Goal: Information Seeking & Learning: Learn about a topic

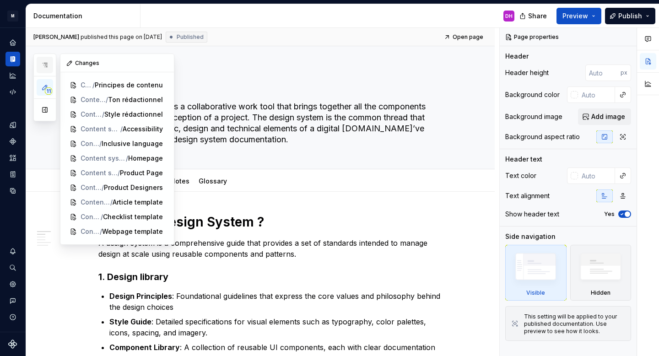
click at [45, 65] on icon "button" at bounding box center [45, 65] width 5 height 4
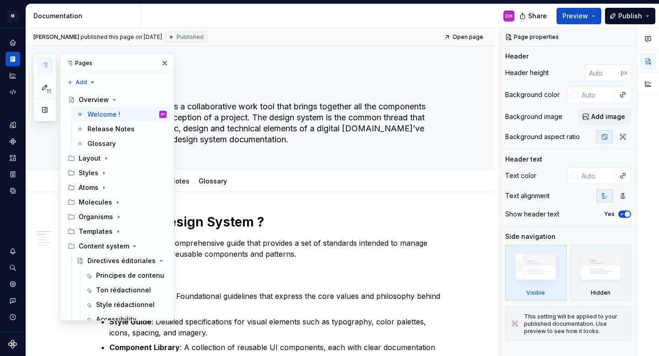
click at [45, 65] on icon "button" at bounding box center [45, 65] width 5 height 4
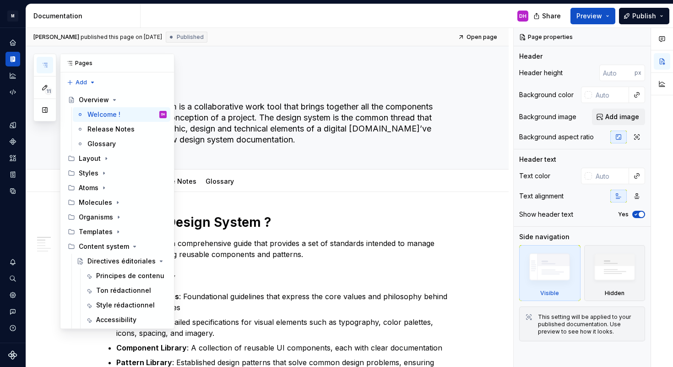
click at [49, 63] on button "button" at bounding box center [45, 65] width 16 height 16
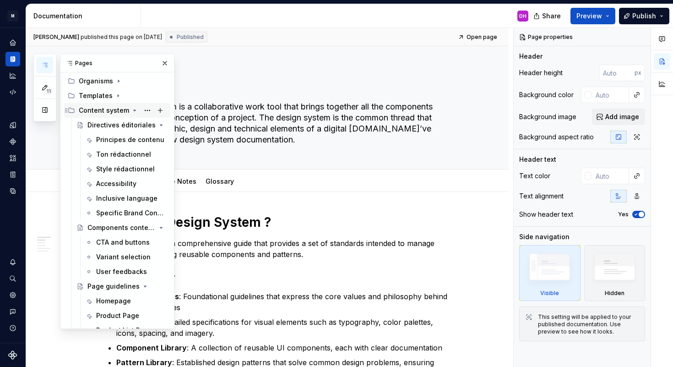
scroll to position [101, 0]
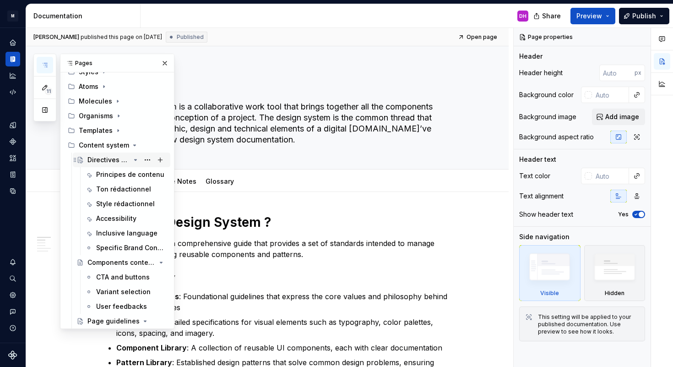
click at [102, 157] on div "Directives éditoriales" at bounding box center [108, 159] width 43 height 9
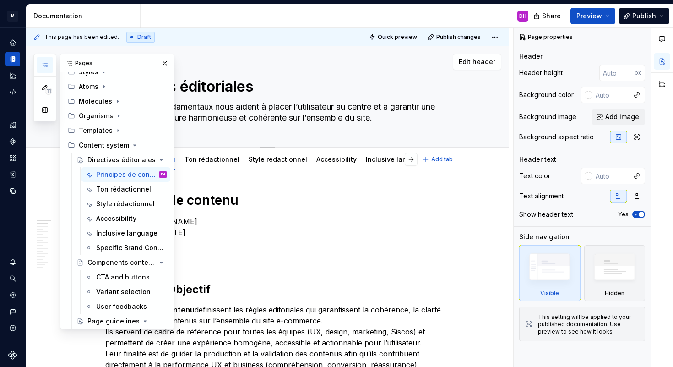
click at [244, 117] on textarea "Ces principes fondamentaux nous aident à placer l’utilisateur au centre et à ga…" at bounding box center [276, 112] width 346 height 26
click at [159, 64] on button "button" at bounding box center [164, 63] width 13 height 13
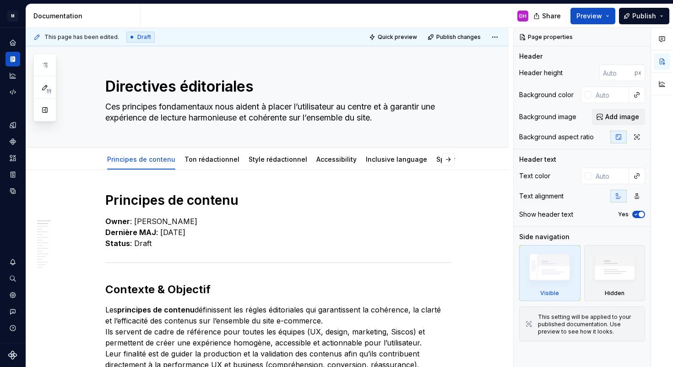
scroll to position [73, 0]
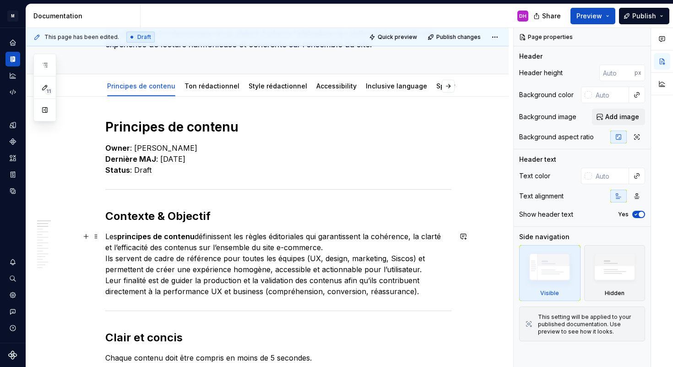
click at [140, 237] on strong "principes de contenu" at bounding box center [155, 236] width 77 height 9
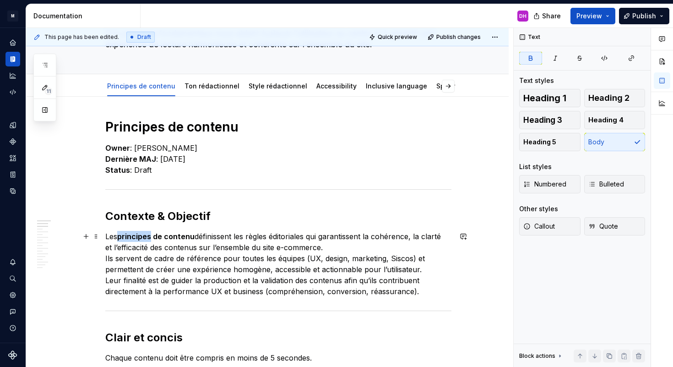
click at [140, 237] on strong "principes de contenu" at bounding box center [155, 236] width 77 height 9
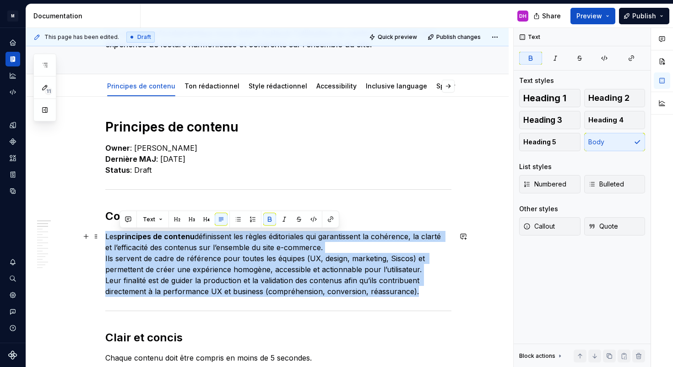
click at [140, 237] on strong "principes de contenu" at bounding box center [155, 236] width 77 height 9
copy p "Les principes de contenu définissent les règles éditoriales qui garantissent la…"
click at [182, 124] on h1 "Principes de contenu" at bounding box center [278, 127] width 346 height 16
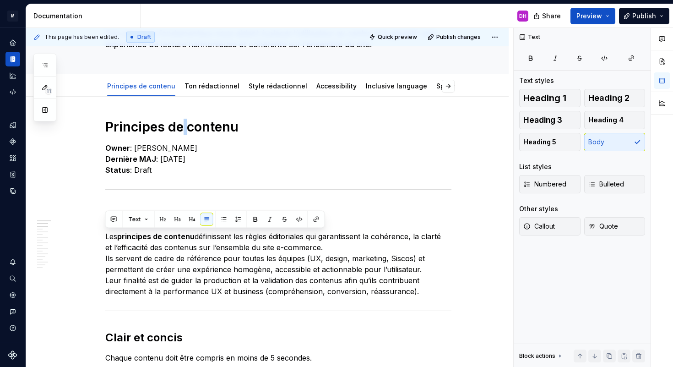
click at [182, 124] on h1 "Principes de contenu" at bounding box center [278, 127] width 346 height 16
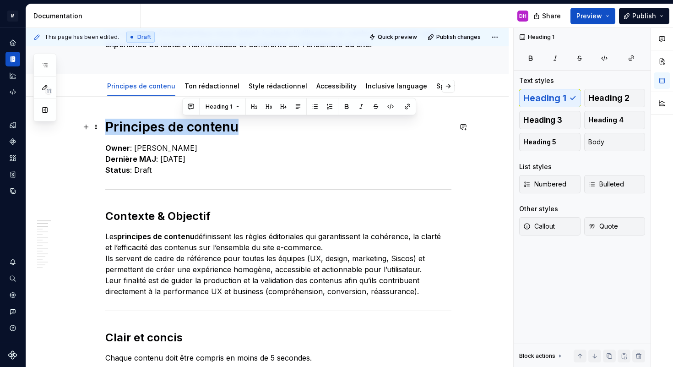
click at [182, 124] on h1 "Principes de contenu" at bounding box center [278, 127] width 346 height 16
copy h1 "Principes de contenu"
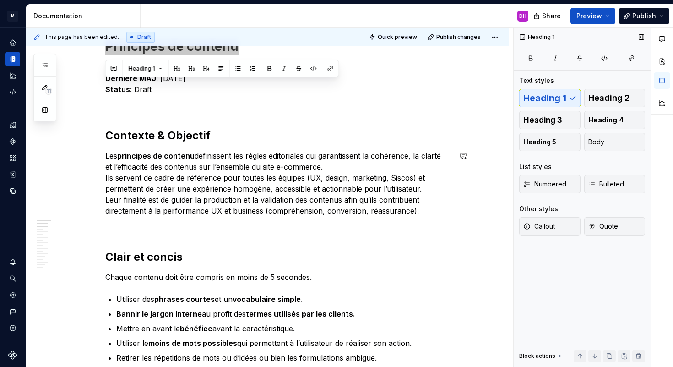
scroll to position [0, 0]
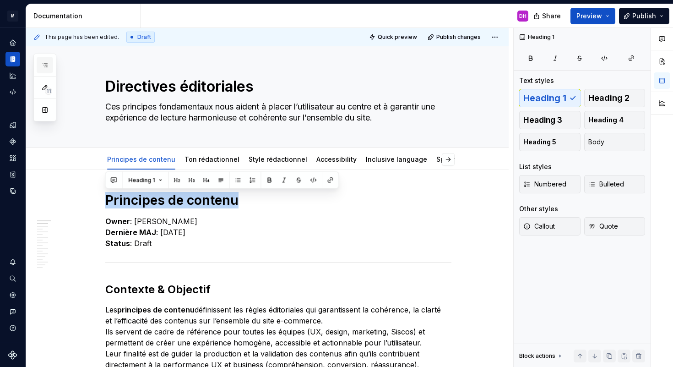
drag, startPoint x: 46, startPoint y: 57, endPoint x: 46, endPoint y: 62, distance: 5.1
click at [46, 60] on button "button" at bounding box center [45, 65] width 16 height 16
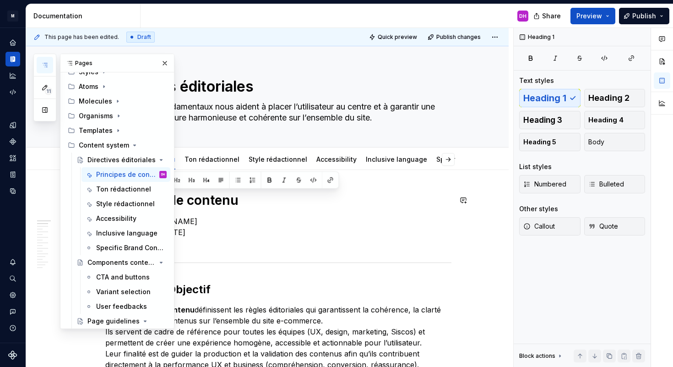
click at [326, 220] on p "Owner : [PERSON_NAME] MAJ : [DATE] Status : Draft" at bounding box center [278, 232] width 346 height 33
click at [283, 207] on h1 "Principes de contenu" at bounding box center [278, 200] width 346 height 16
click at [114, 186] on div "Ton rédactionnel" at bounding box center [117, 189] width 43 height 9
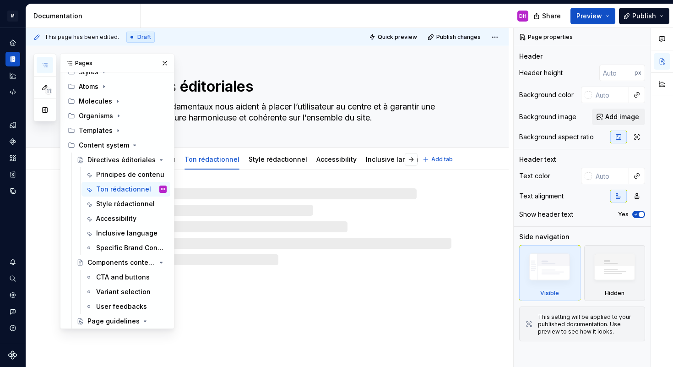
click at [235, 126] on div "Directives éditoriales Ces principes fondamentaux nous aident à placer l’utilis…" at bounding box center [278, 96] width 346 height 101
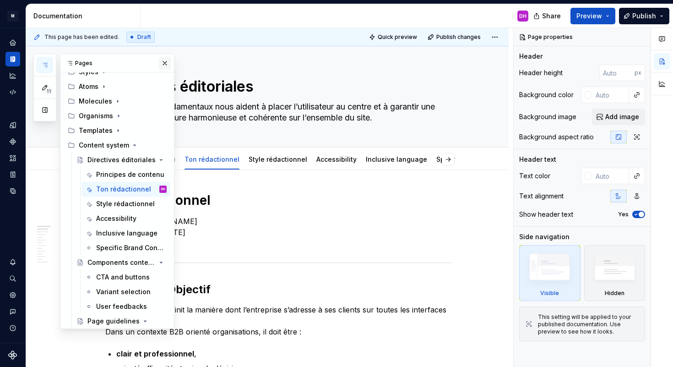
click at [163, 61] on button "button" at bounding box center [164, 63] width 13 height 13
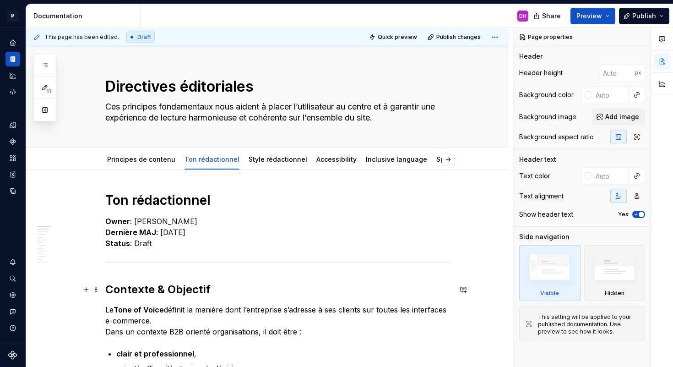
click at [152, 286] on h2 "Contexte & Objectif" at bounding box center [278, 289] width 346 height 15
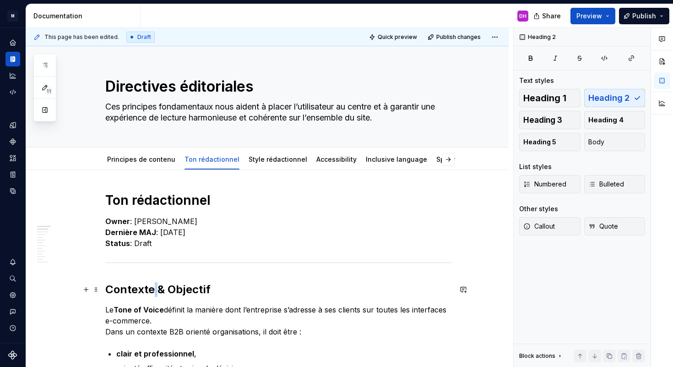
click at [152, 286] on h2 "Contexte & Objectif" at bounding box center [278, 289] width 346 height 15
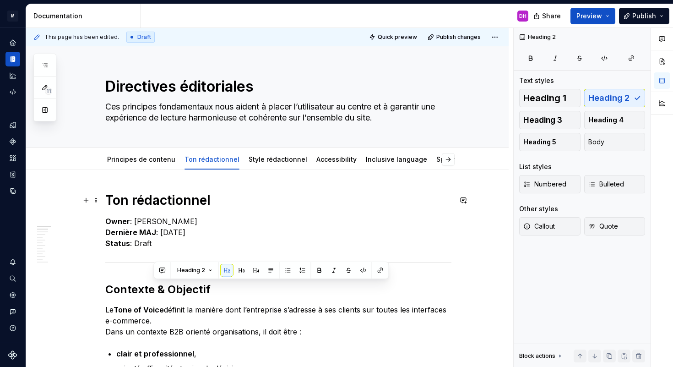
click at [144, 196] on h1 "Ton rédactionnel" at bounding box center [278, 200] width 346 height 16
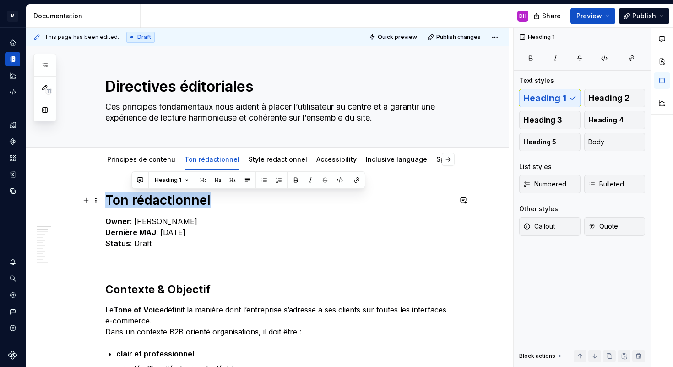
click at [144, 196] on h1 "Ton rédactionnel" at bounding box center [278, 200] width 346 height 16
copy h1 "Ton rédactionnel"
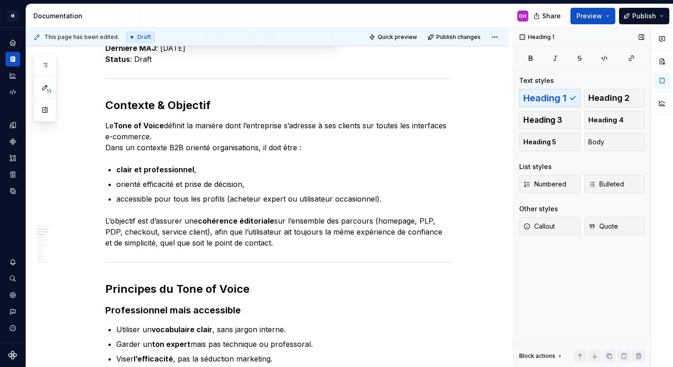
scroll to position [193, 0]
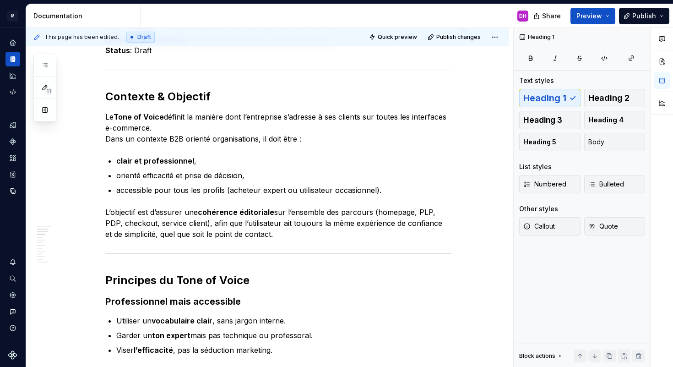
click at [105, 122] on p "Le Tone of Voice définit la manière dont l’entreprise s’adresse à ses clients s…" at bounding box center [278, 127] width 346 height 33
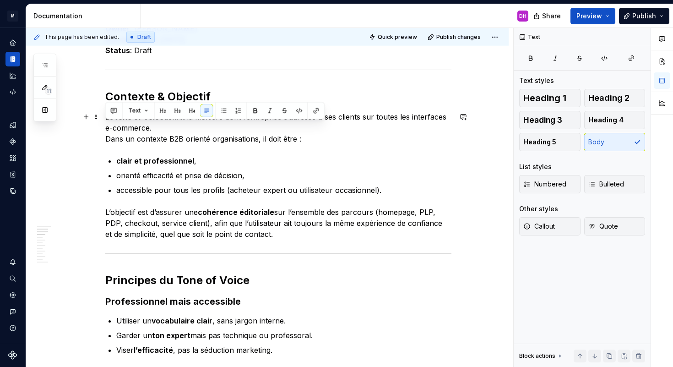
click at [105, 122] on p "Le Tone of Voice définit la manière dont l’entreprise s’adresse à ses clients s…" at bounding box center [278, 127] width 346 height 33
click at [106, 112] on div "Text" at bounding box center [215, 110] width 220 height 17
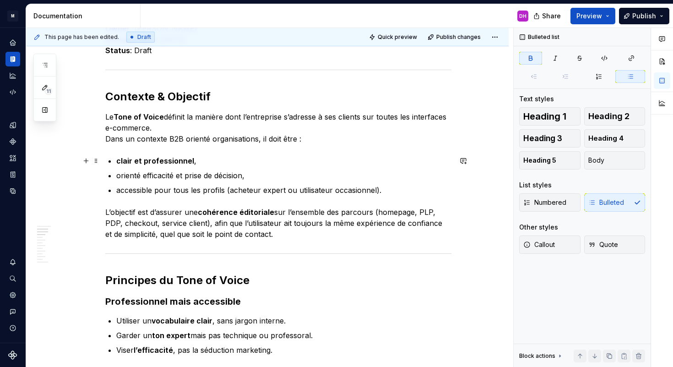
click at [168, 155] on p "clair et professionnel ," at bounding box center [283, 160] width 335 height 11
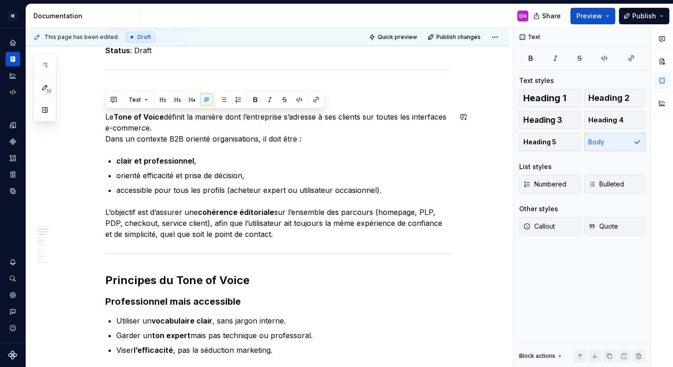
drag, startPoint x: 105, startPoint y: 113, endPoint x: 280, endPoint y: 130, distance: 176.2
click at [280, 130] on p "Le Tone of Voice définit la manière dont l’entreprise s’adresse à ses clients s…" at bounding box center [278, 127] width 346 height 33
copy p "Le Tone of Voice définit la manière dont l’entreprise s’adresse à ses clients s…"
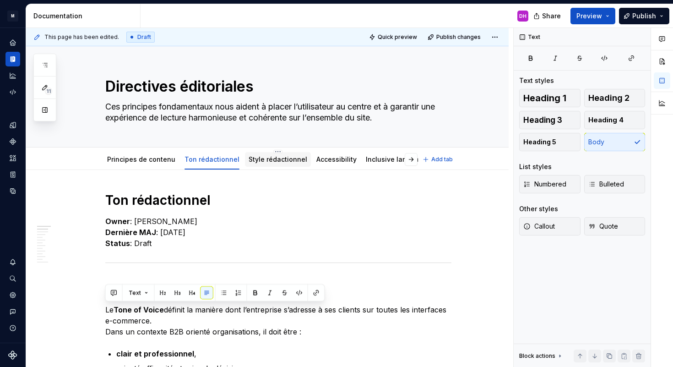
click at [269, 160] on link "Style rédactionnel" at bounding box center [278, 159] width 59 height 8
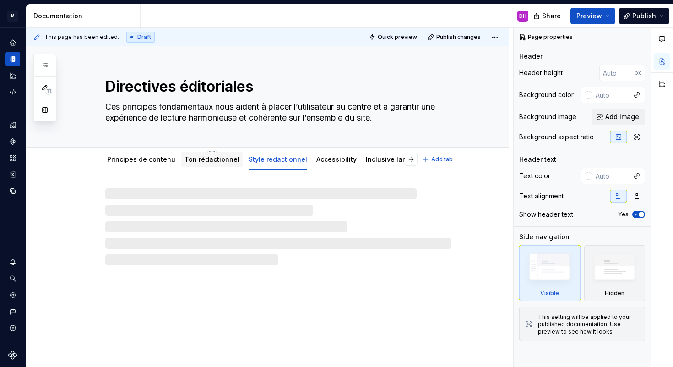
click at [194, 156] on link "Ton rédactionnel" at bounding box center [212, 159] width 55 height 8
type textarea "*"
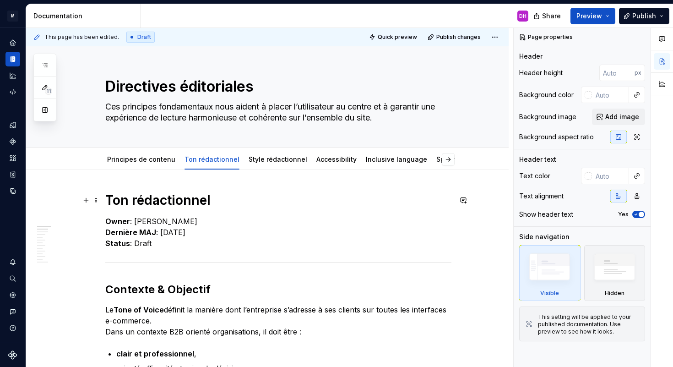
click at [142, 196] on h1 "Ton rédactionnel" at bounding box center [278, 200] width 346 height 16
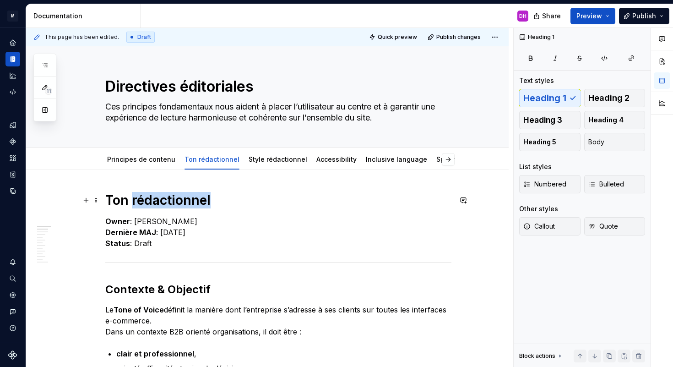
click at [142, 196] on h1 "Ton rédactionnel" at bounding box center [278, 200] width 346 height 16
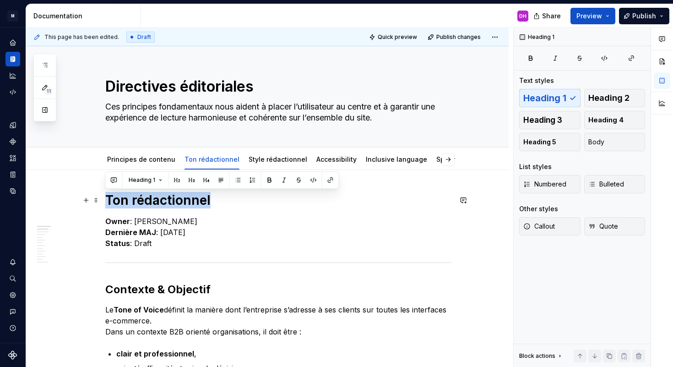
click at [142, 196] on h1 "Ton rédactionnel" at bounding box center [278, 200] width 346 height 16
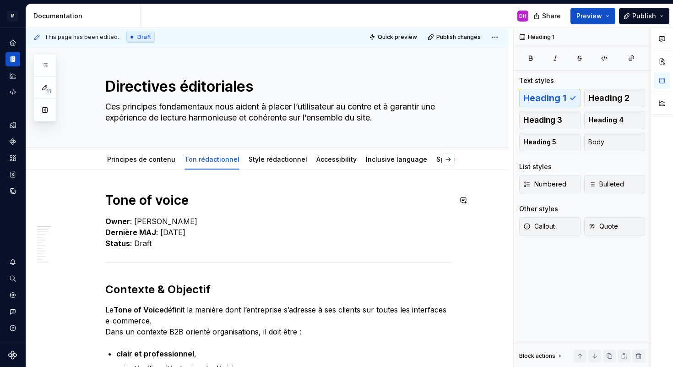
click at [142, 196] on h1 "Tone of voice" at bounding box center [278, 200] width 346 height 16
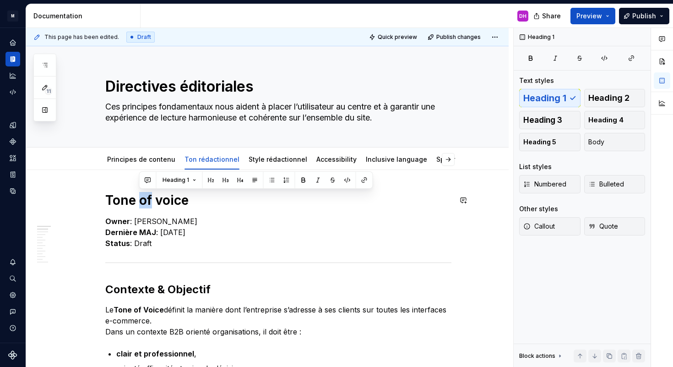
click at [142, 196] on h1 "Tone of voice" at bounding box center [278, 200] width 346 height 16
copy h1 "Tone of voice"
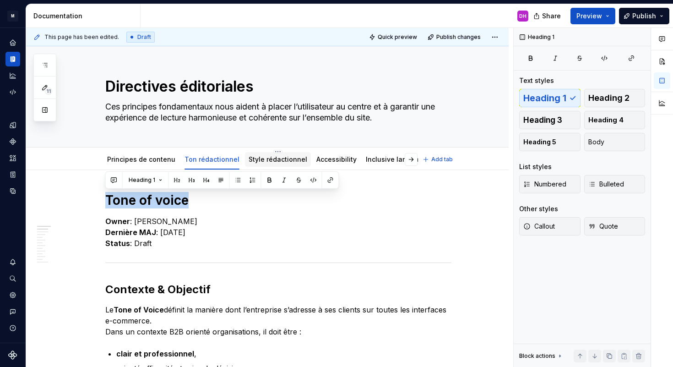
click at [261, 161] on link "Style rédactionnel" at bounding box center [278, 159] width 59 height 8
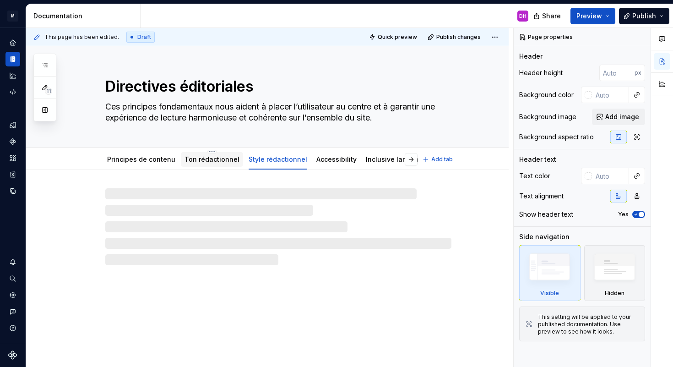
click at [207, 160] on link "Ton rédactionnel" at bounding box center [212, 159] width 55 height 8
click at [249, 160] on link "Style rédactionnel" at bounding box center [278, 159] width 59 height 8
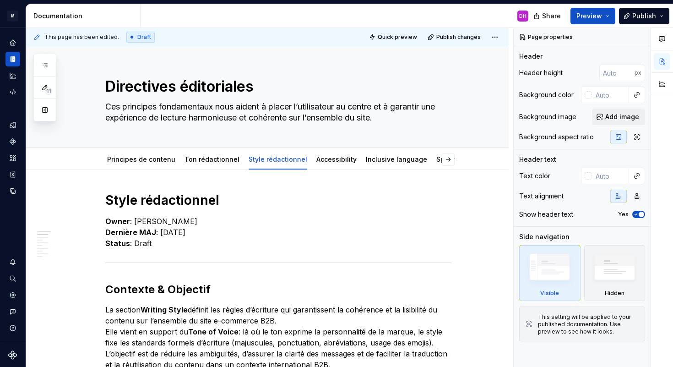
click at [170, 196] on h1 "Style rédactionnel" at bounding box center [278, 200] width 346 height 16
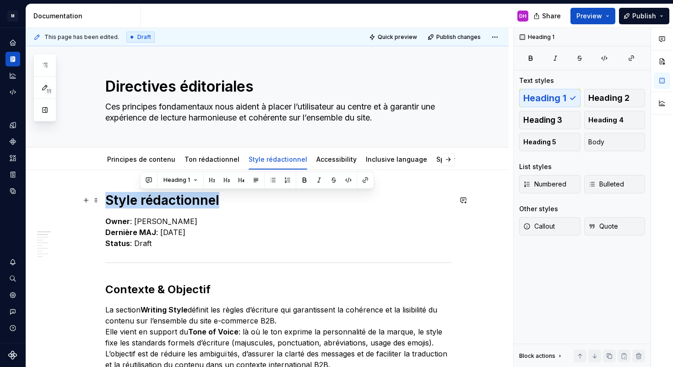
click at [170, 196] on h1 "Style rédactionnel" at bounding box center [278, 200] width 346 height 16
type textarea "*"
click at [175, 315] on p "La section Writing Style définit les règles d’écriture qui garantissent la cohé…" at bounding box center [278, 337] width 346 height 66
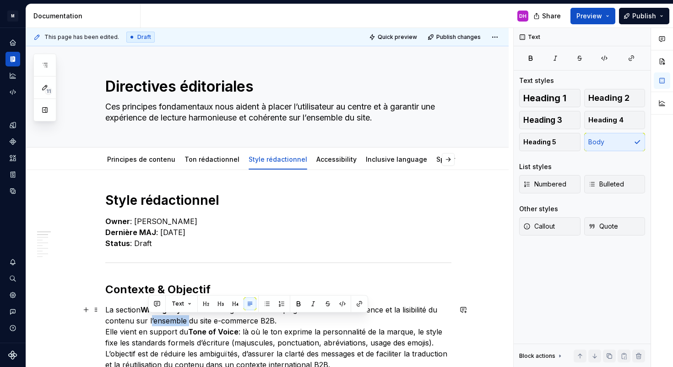
click at [175, 315] on p "La section Writing Style définit les règles d’écriture qui garantissent la cohé…" at bounding box center [278, 337] width 346 height 66
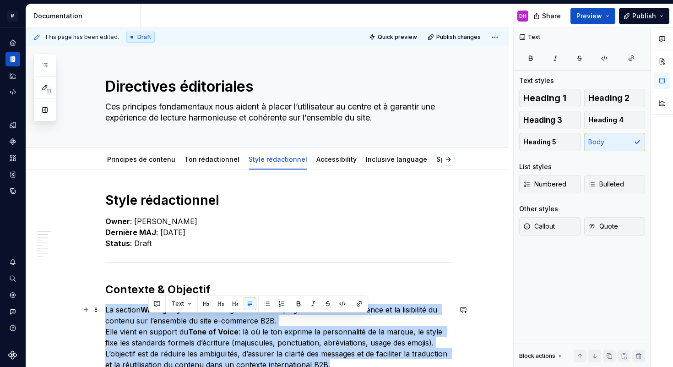
click at [175, 315] on p "La section Writing Style définit les règles d’écriture qui garantissent la cohé…" at bounding box center [278, 337] width 346 height 66
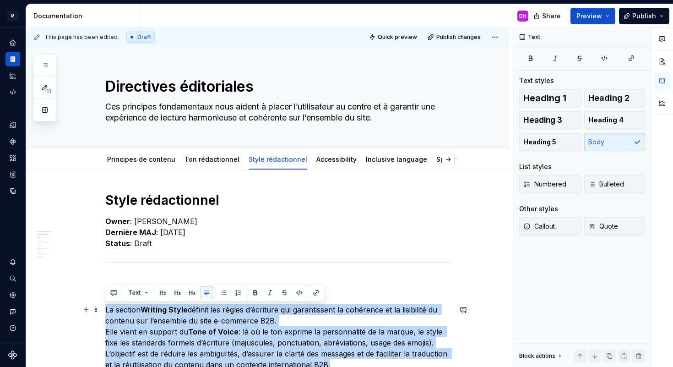
click at [201, 326] on p "La section Writing Style définit les règles d’écriture qui garantissent la cohé…" at bounding box center [278, 337] width 346 height 66
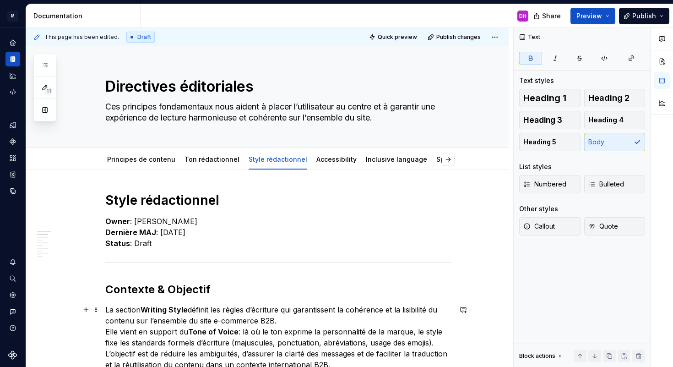
click at [160, 310] on strong "Writing Style" at bounding box center [164, 309] width 47 height 9
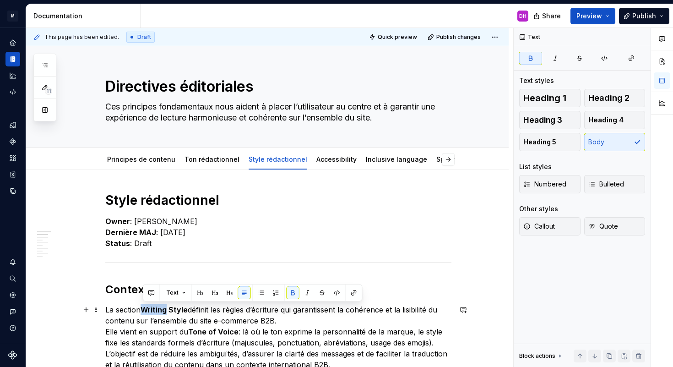
click at [160, 310] on strong "Writing Style" at bounding box center [164, 309] width 47 height 9
click at [191, 305] on p "La section Writing Style définit les règles d’écriture qui garantissent la cohé…" at bounding box center [278, 337] width 346 height 66
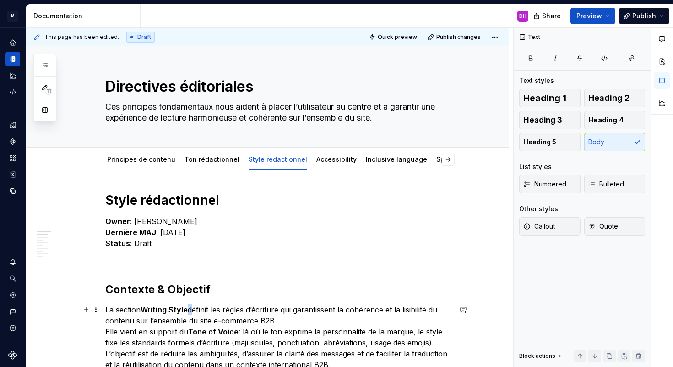
click at [188, 310] on p "La section Writing Style définit les règles d’écriture qui garantissent la cohé…" at bounding box center [278, 337] width 346 height 66
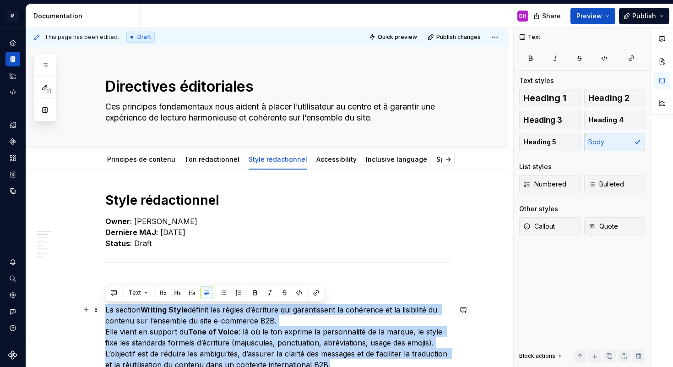
drag, startPoint x: 188, startPoint y: 310, endPoint x: 164, endPoint y: 309, distance: 23.8
click at [164, 309] on strong "Writing Style" at bounding box center [164, 309] width 47 height 9
click at [165, 308] on strong "Writing Style" at bounding box center [164, 309] width 47 height 9
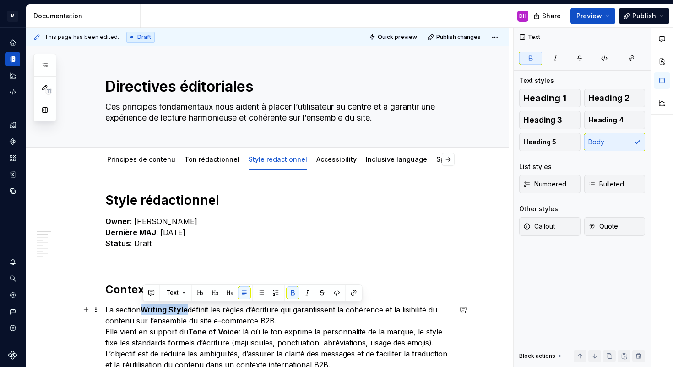
drag, startPoint x: 188, startPoint y: 311, endPoint x: 145, endPoint y: 305, distance: 43.4
click at [145, 305] on p "La section Writing Style définit les règles d’écriture qui garantissent la cohé…" at bounding box center [278, 337] width 346 height 66
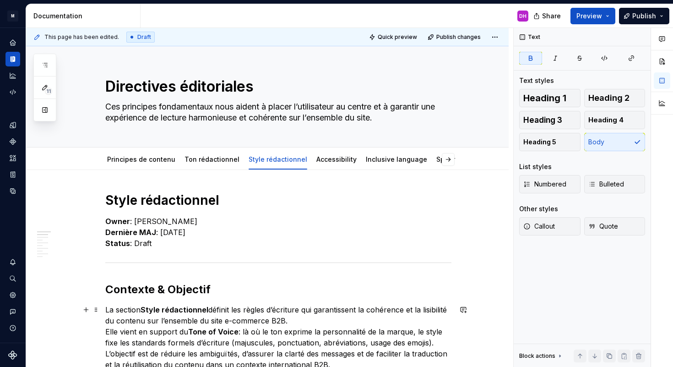
scroll to position [189, 0]
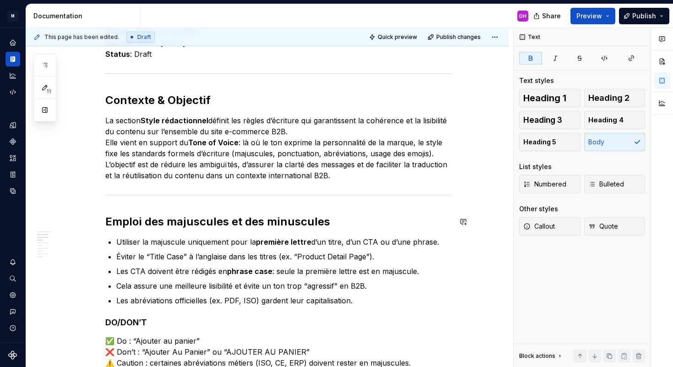
click at [201, 147] on p "La section Style rédactionnel définit les règles d’écriture qui garantissent la…" at bounding box center [278, 148] width 346 height 66
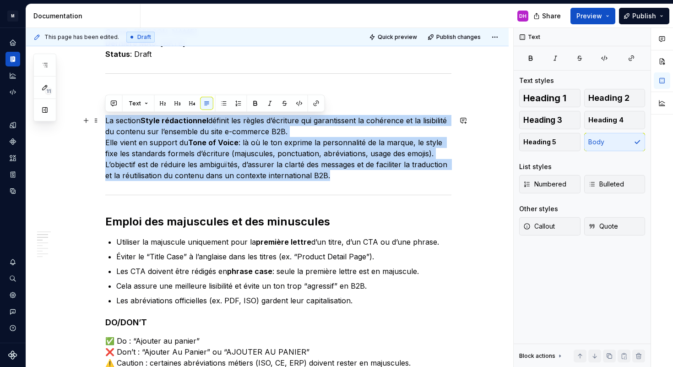
drag, startPoint x: 106, startPoint y: 118, endPoint x: 366, endPoint y: 173, distance: 265.8
click at [366, 173] on p "La section Style rédactionnel définit les règles d’écriture qui garantissent la…" at bounding box center [278, 148] width 346 height 66
copy p "La section Style rédactionnel définit les règles d’écriture qui garantissent la…"
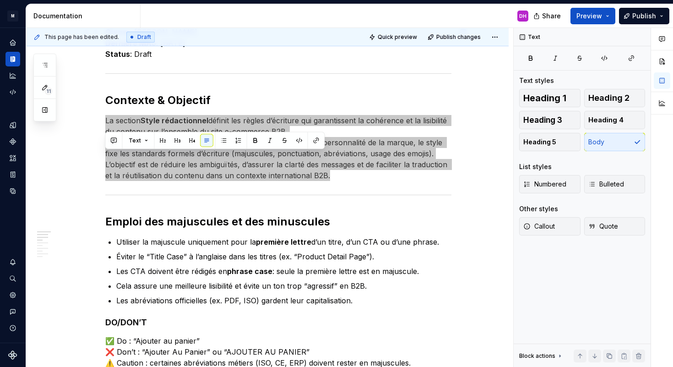
scroll to position [1, 0]
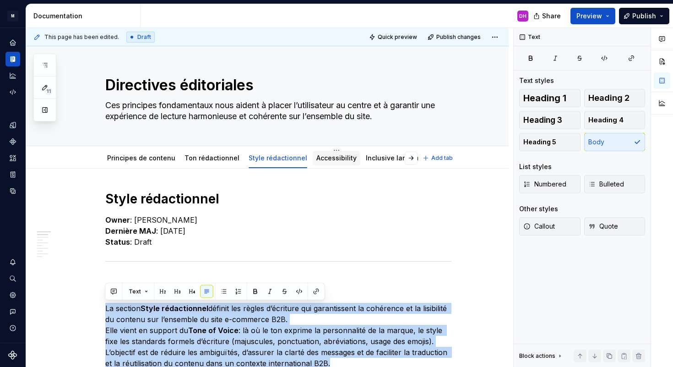
click at [326, 158] on link "Accessibility" at bounding box center [336, 158] width 40 height 8
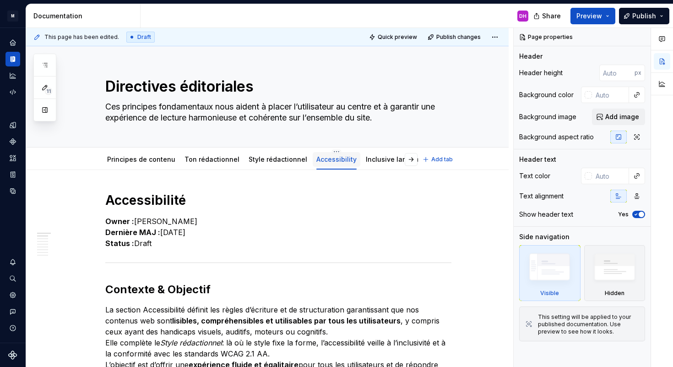
click at [327, 159] on link "Accessibility" at bounding box center [336, 159] width 40 height 8
click at [326, 149] on html "M WCS Design system DH Design system data Documentation DH Share Preview Publis…" at bounding box center [336, 183] width 673 height 367
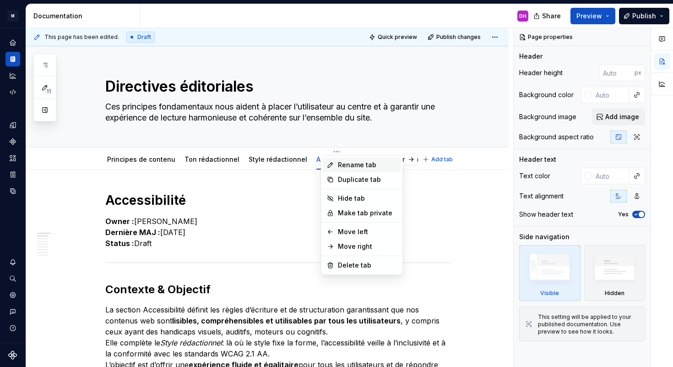
click at [355, 169] on div "Rename tab" at bounding box center [362, 165] width 78 height 15
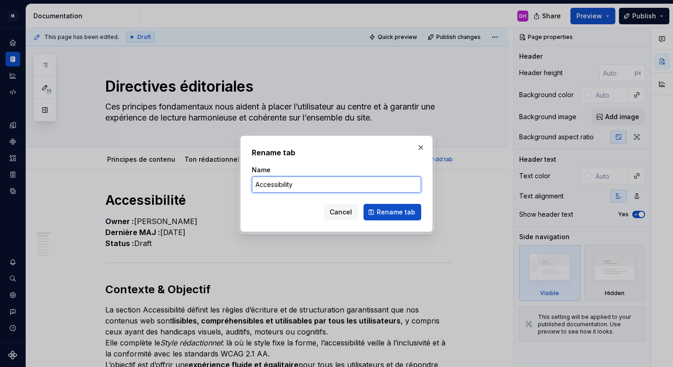
click at [293, 182] on input "Accessibility" at bounding box center [336, 184] width 169 height 16
type textarea "*"
type input "Accessibilité"
click button "Rename tab" at bounding box center [393, 212] width 58 height 16
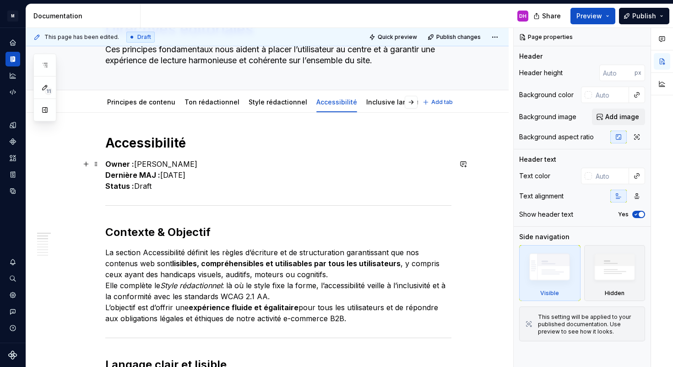
scroll to position [84, 0]
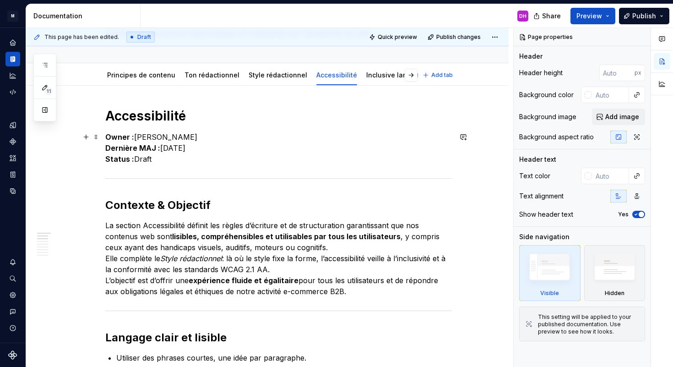
type textarea "*"
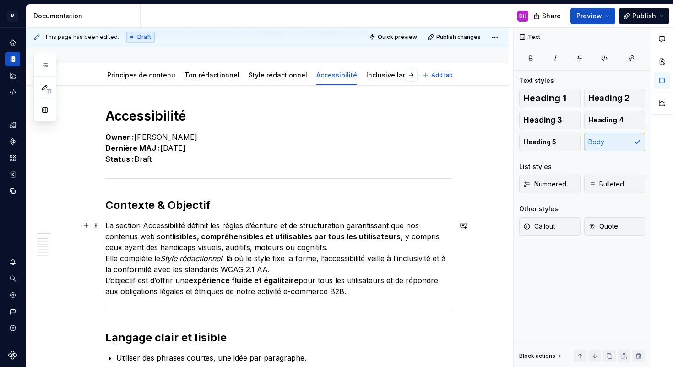
click at [143, 223] on p "La section Accessibilité définit les règles d’écriture et de structuration gara…" at bounding box center [278, 258] width 346 height 77
click at [149, 224] on p "La section Accessibilité définit les règles d’écriture et de structuration gara…" at bounding box center [278, 258] width 346 height 77
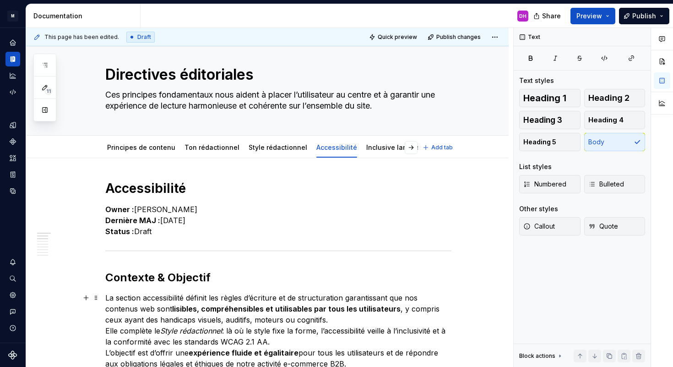
scroll to position [0, 0]
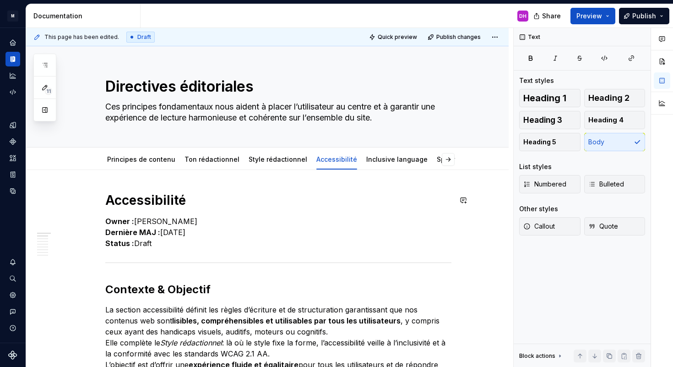
click at [143, 200] on h1 "Accessibilité" at bounding box center [278, 200] width 346 height 16
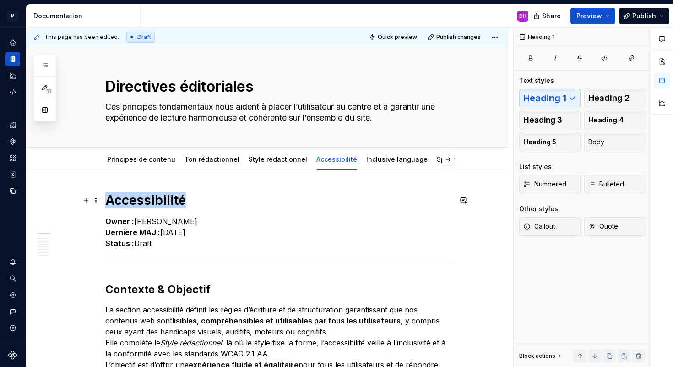
click at [143, 200] on h1 "Accessibilité" at bounding box center [278, 200] width 346 height 16
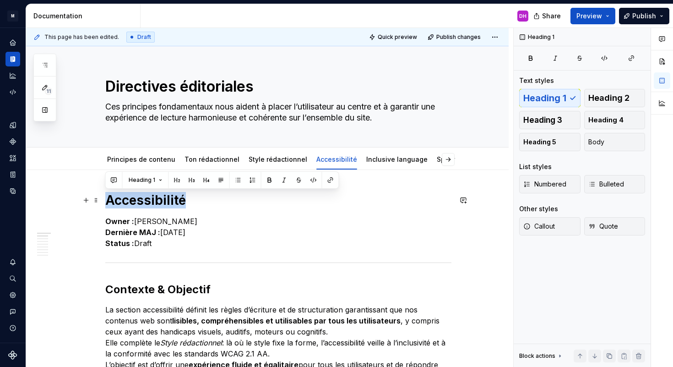
click at [143, 200] on h1 "Accessibilité" at bounding box center [278, 200] width 346 height 16
copy h1 "Accessibilité"
click at [161, 327] on p "La section accessibilité définit les règles d’écriture et de structuration gara…" at bounding box center [278, 342] width 346 height 77
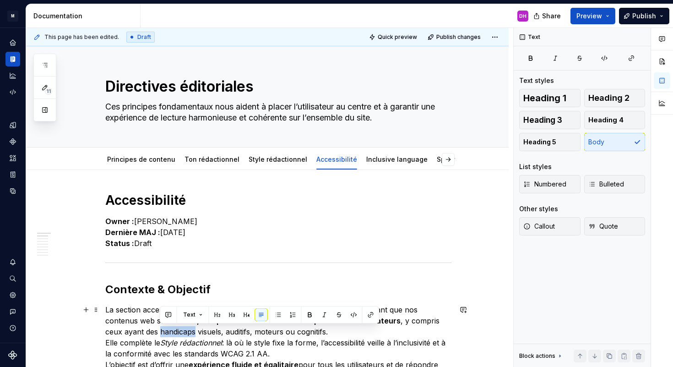
click at [161, 327] on p "La section accessibilité définit les règles d’écriture et de structuration gara…" at bounding box center [278, 342] width 346 height 77
click at [303, 331] on p "La section accessibilité définit les règles d’écriture et de structuration gara…" at bounding box center [278, 342] width 346 height 77
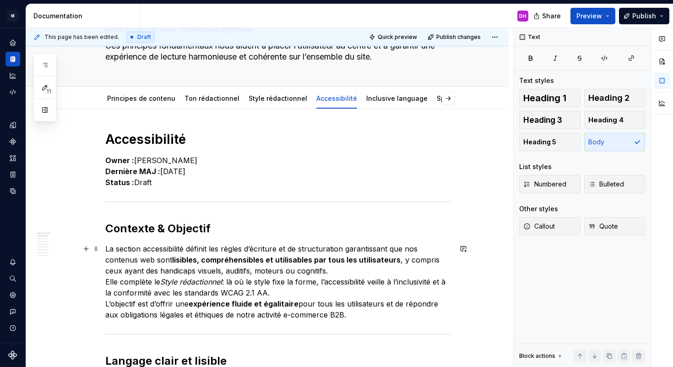
scroll to position [74, 0]
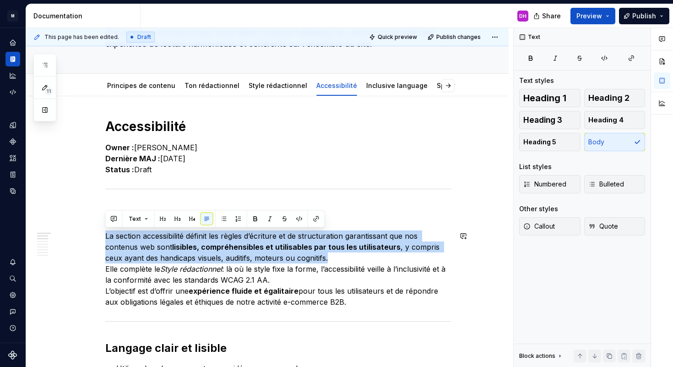
drag, startPoint x: 332, startPoint y: 329, endPoint x: 101, endPoint y: 228, distance: 252.6
copy p "La section accessibilité définit les règles d’écriture et de structuration gara…"
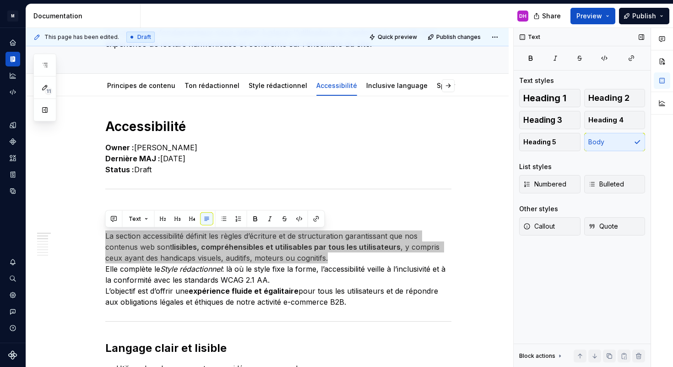
scroll to position [0, 0]
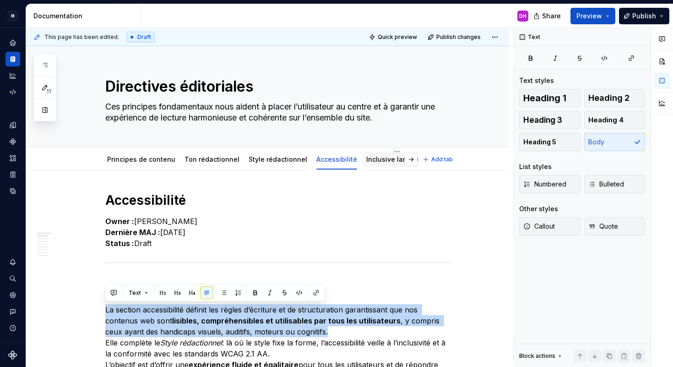
click at [374, 158] on link "Inclusive language" at bounding box center [396, 159] width 61 height 8
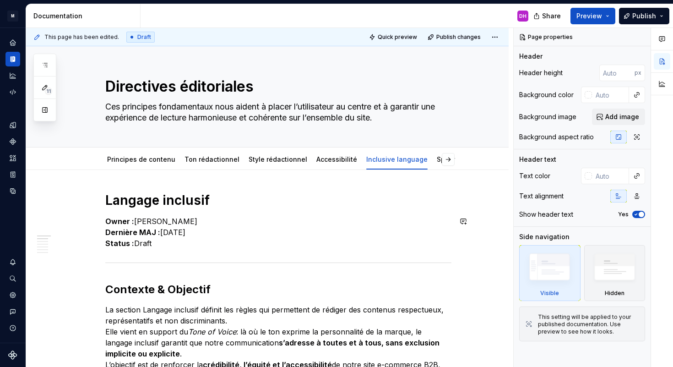
click at [140, 204] on h1 "Langage inclusif" at bounding box center [278, 200] width 346 height 16
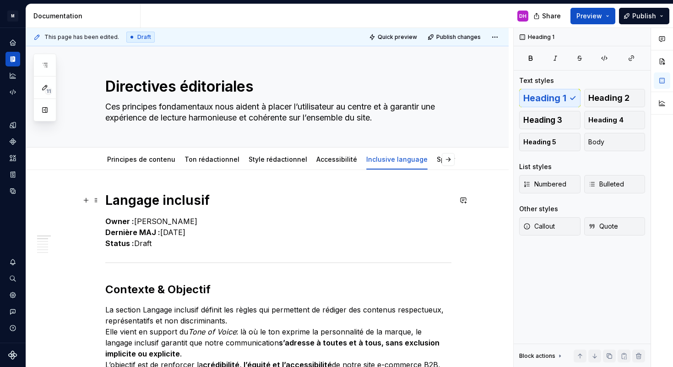
click at [140, 204] on h1 "Langage inclusif" at bounding box center [278, 200] width 346 height 16
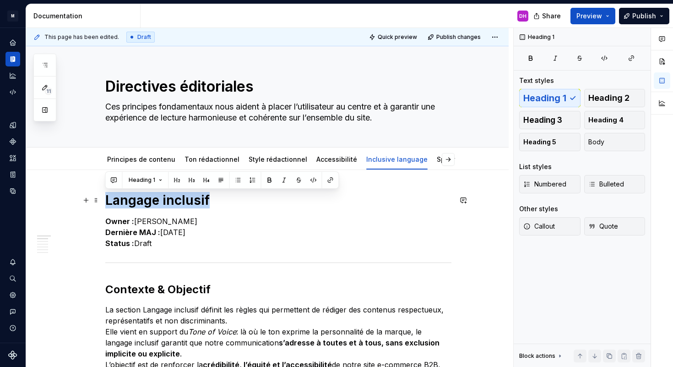
click at [140, 204] on h1 "Langage inclusif" at bounding box center [278, 200] width 346 height 16
copy h1 "Langage inclusif"
click at [382, 149] on div "Inclusive language" at bounding box center [397, 158] width 69 height 19
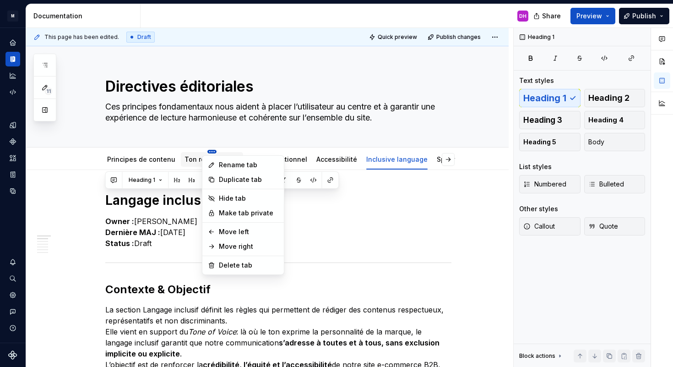
click at [208, 151] on html "M WCS Design system DH Design system data Documentation DH Share Preview Publis…" at bounding box center [336, 183] width 673 height 367
type textarea "*"
click at [222, 163] on div "Rename tab" at bounding box center [249, 164] width 60 height 9
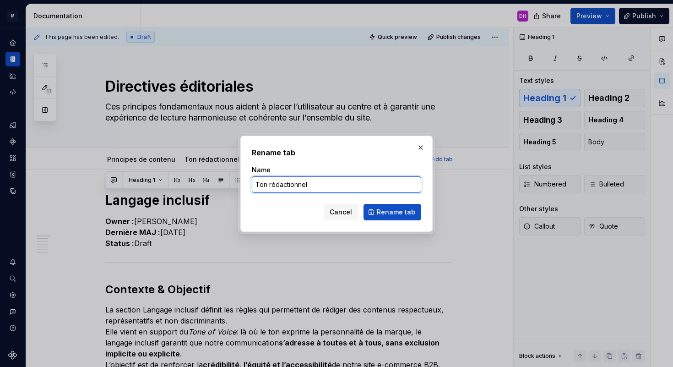
click at [301, 178] on input "Ton rédactionnel" at bounding box center [336, 184] width 169 height 16
type input "Tone of voice"
click button "Rename tab" at bounding box center [393, 212] width 58 height 16
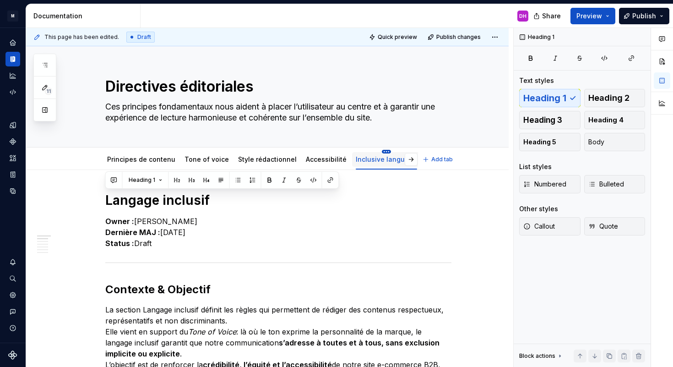
click at [371, 150] on html "M WCS Design system DH Design system data Documentation DH Share Preview Publis…" at bounding box center [336, 183] width 673 height 367
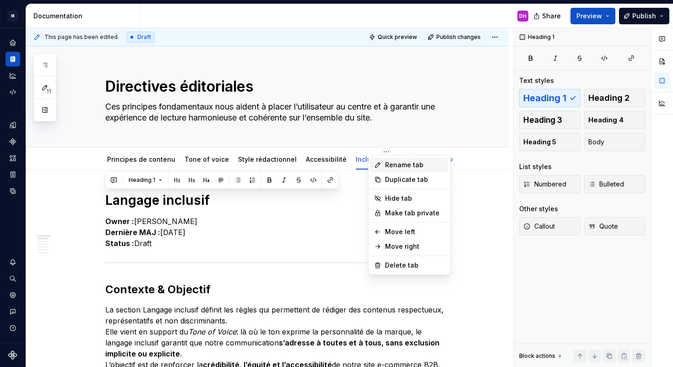
click at [395, 163] on div "Rename tab" at bounding box center [415, 164] width 60 height 9
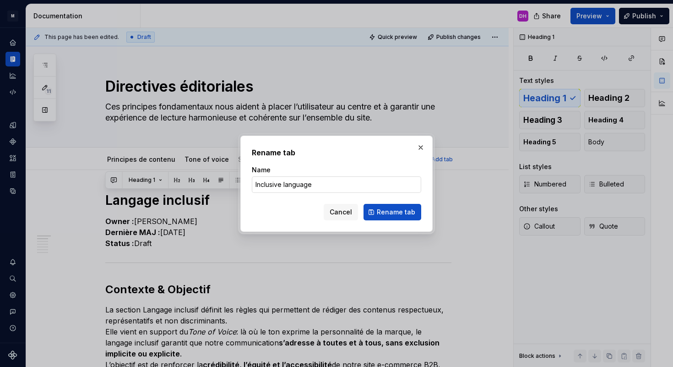
type textarea "*"
click at [343, 185] on input "Inclusive language" at bounding box center [336, 184] width 169 height 16
type input "Language Inclusif"
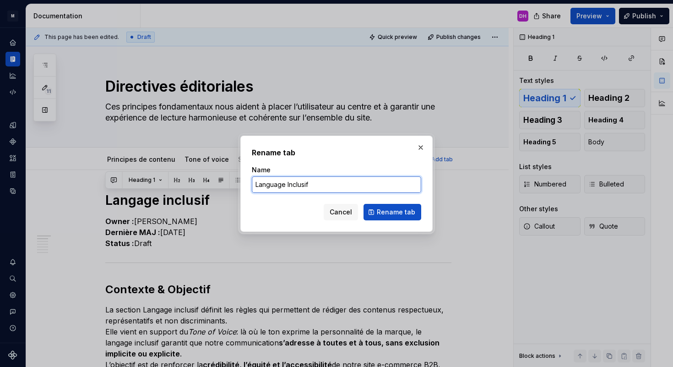
click button "Rename tab" at bounding box center [393, 212] width 58 height 16
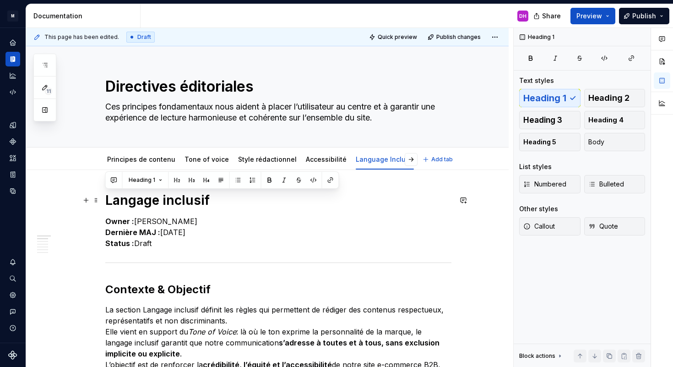
click at [177, 202] on h1 "Langage inclusif" at bounding box center [278, 200] width 346 height 16
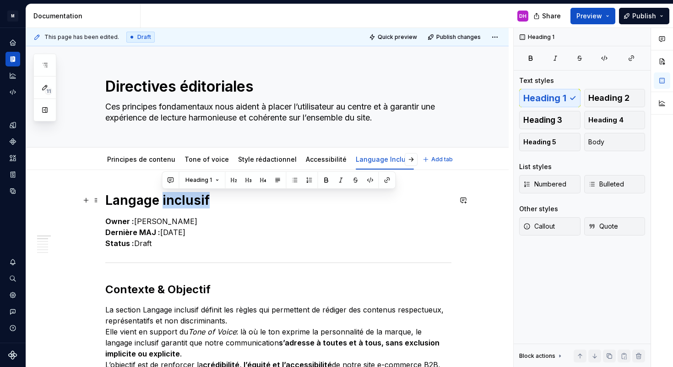
click at [177, 202] on h1 "Langage inclusif" at bounding box center [278, 200] width 346 height 16
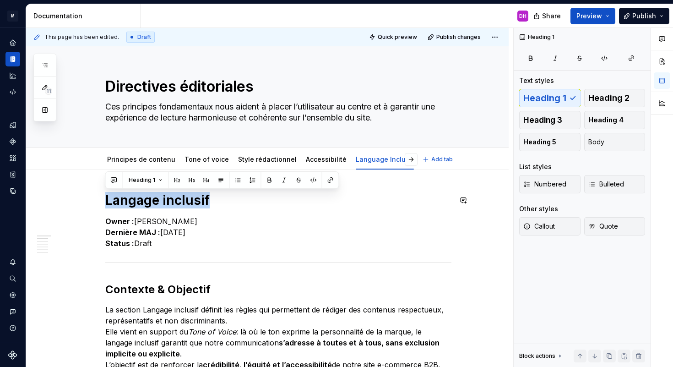
copy h1 "Langage inclusif"
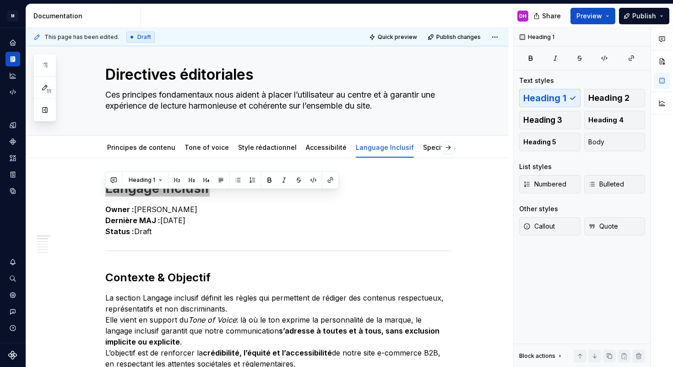
scroll to position [20, 0]
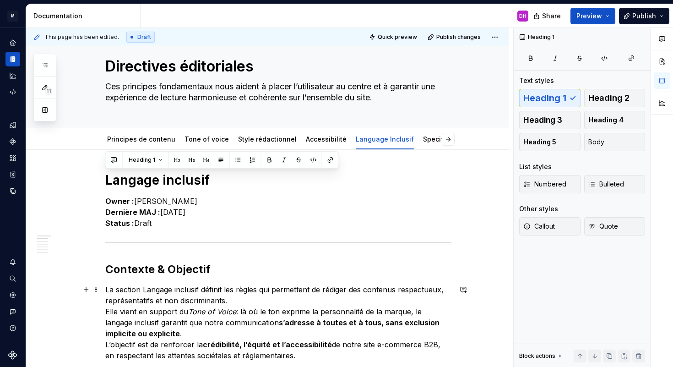
drag, startPoint x: 229, startPoint y: 305, endPoint x: 235, endPoint y: 302, distance: 6.1
click at [232, 304] on p "La section Langage inclusif définit les règles qui permettent de rédiger des co…" at bounding box center [278, 322] width 346 height 77
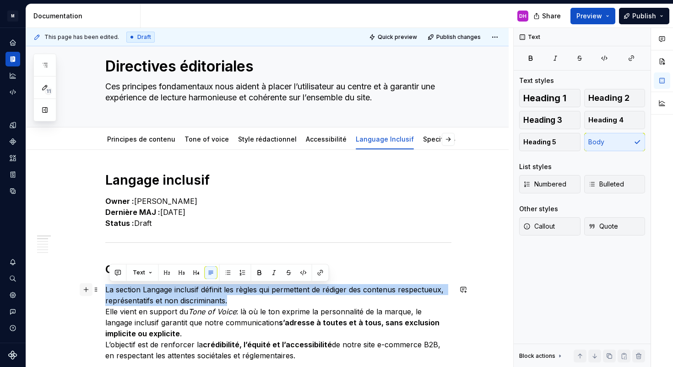
drag, startPoint x: 235, startPoint y: 302, endPoint x: 88, endPoint y: 286, distance: 147.4
click at [159, 66] on textarea "Directives éditoriales" at bounding box center [276, 66] width 346 height 22
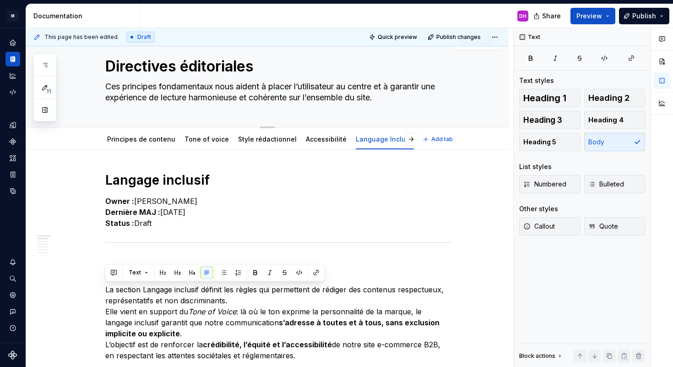
click at [159, 66] on textarea "Directives éditoriales" at bounding box center [276, 66] width 346 height 22
click at [48, 64] on icon "button" at bounding box center [44, 64] width 7 height 7
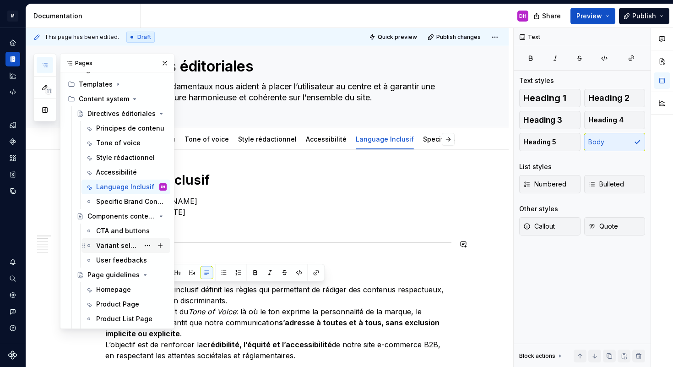
scroll to position [150, 0]
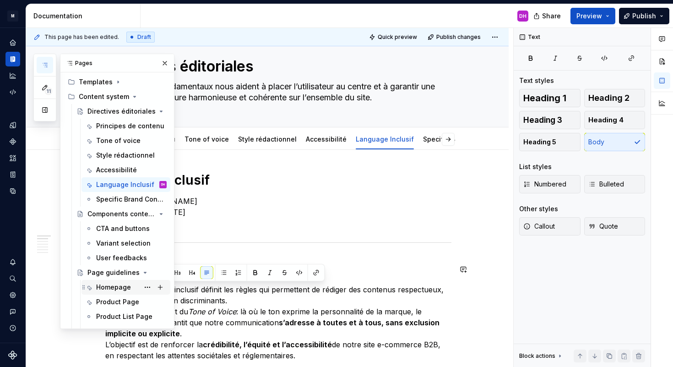
click at [110, 283] on div "Homepage" at bounding box center [113, 287] width 35 height 9
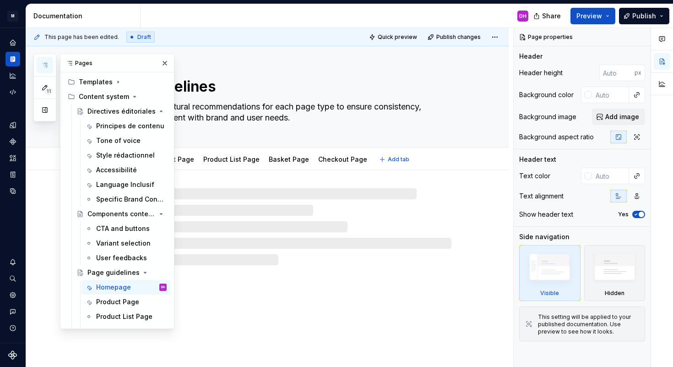
click at [259, 104] on textarea "Editorial and structural recommendations for each page type to ensure consisten…" at bounding box center [276, 112] width 346 height 26
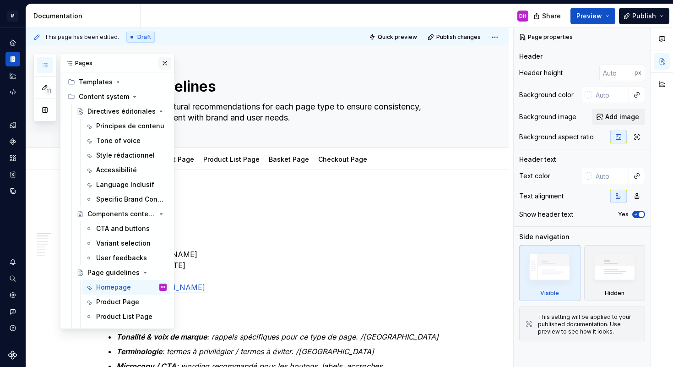
click at [158, 59] on button "button" at bounding box center [164, 63] width 13 height 13
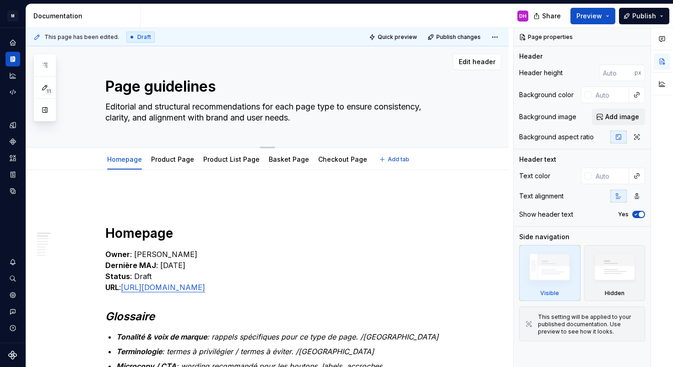
click at [178, 105] on textarea "Editorial and structural recommendations for each page type to ensure consisten…" at bounding box center [276, 112] width 346 height 26
click at [178, 93] on textarea "Page guidelines" at bounding box center [276, 87] width 346 height 22
click at [131, 236] on strong "Homepage" at bounding box center [139, 233] width 68 height 16
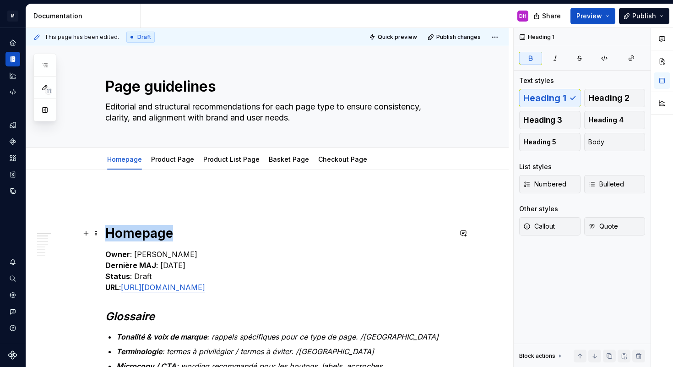
click at [131, 236] on strong "Homepage" at bounding box center [139, 233] width 68 height 16
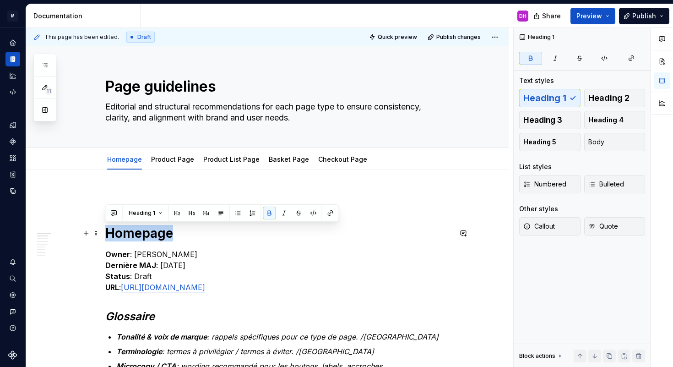
click at [132, 236] on strong "Homepage" at bounding box center [139, 233] width 68 height 16
click at [177, 83] on textarea "Page guidelines" at bounding box center [276, 87] width 346 height 22
click at [133, 236] on strong "Homepage" at bounding box center [139, 233] width 68 height 16
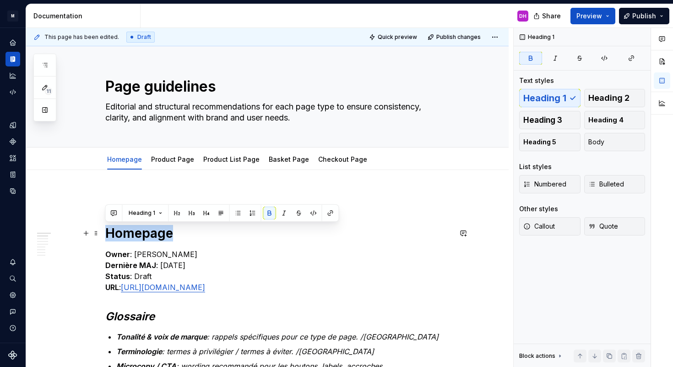
click at [133, 236] on strong "Homepage" at bounding box center [139, 233] width 68 height 16
click at [128, 237] on strong "Homepage" at bounding box center [139, 233] width 68 height 16
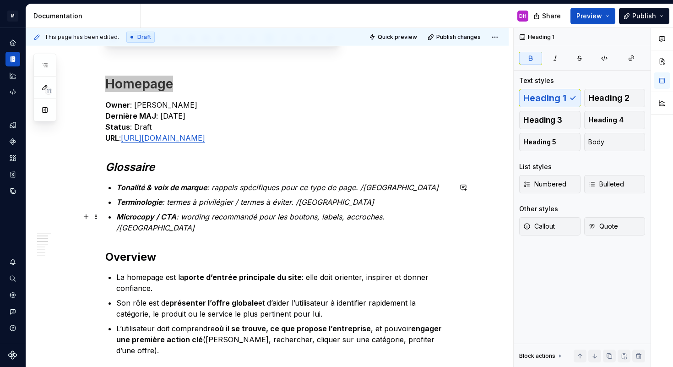
scroll to position [248, 0]
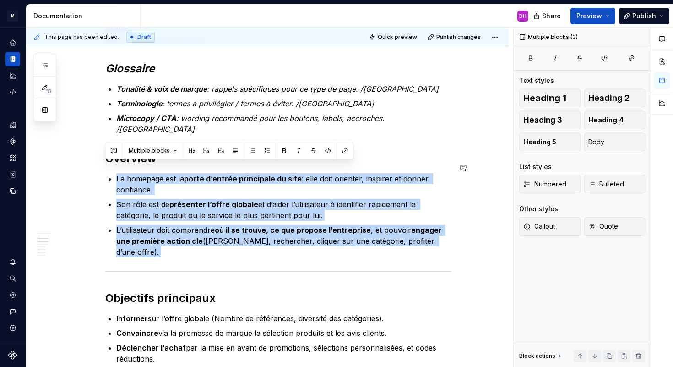
drag, startPoint x: 116, startPoint y: 165, endPoint x: 470, endPoint y: 239, distance: 361.3
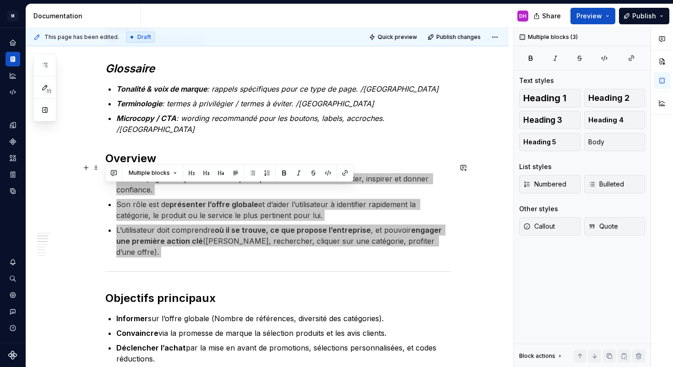
scroll to position [0, 0]
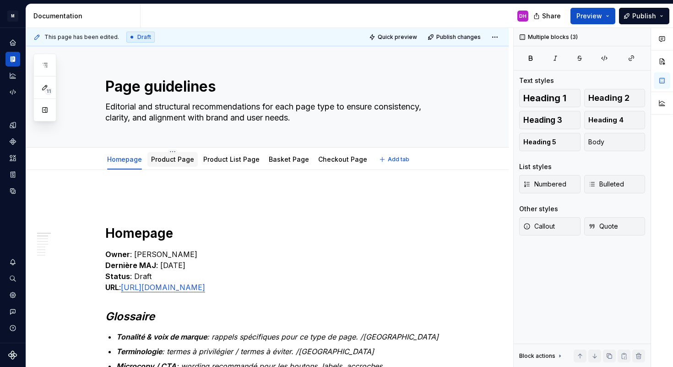
click at [173, 164] on div "Product Page" at bounding box center [172, 159] width 43 height 11
click at [179, 158] on link "Product Page" at bounding box center [172, 159] width 43 height 8
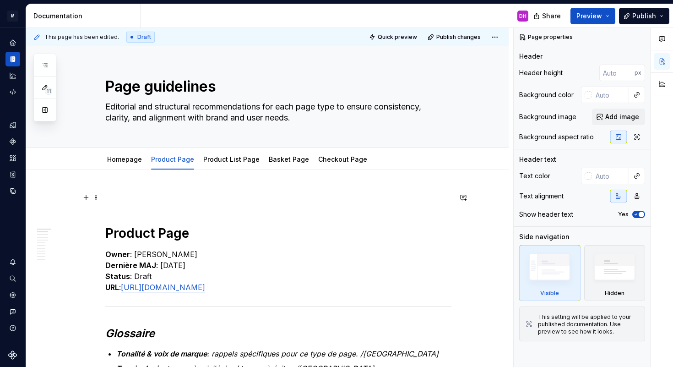
scroll to position [76, 0]
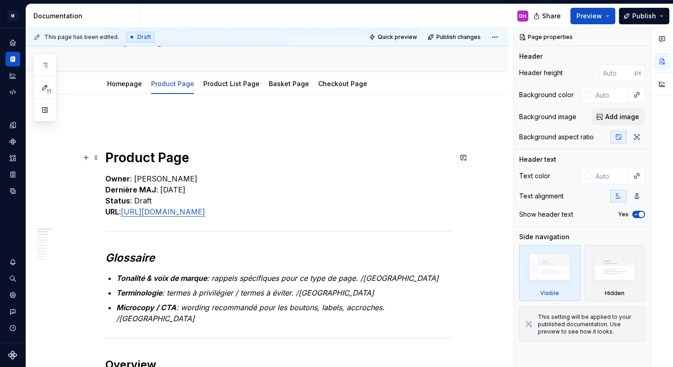
click at [146, 157] on h1 "Product Page" at bounding box center [278, 157] width 346 height 16
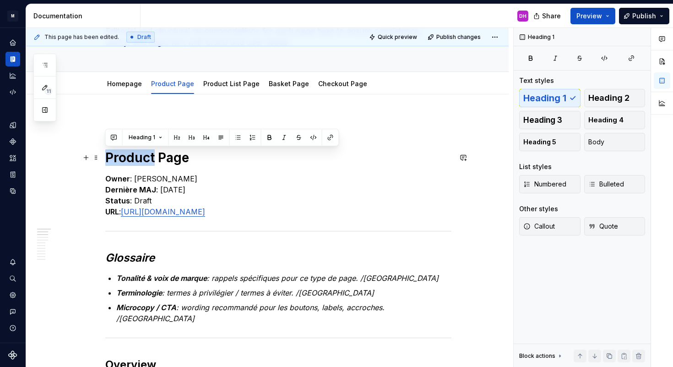
click at [145, 157] on h1 "Product Page" at bounding box center [278, 157] width 346 height 16
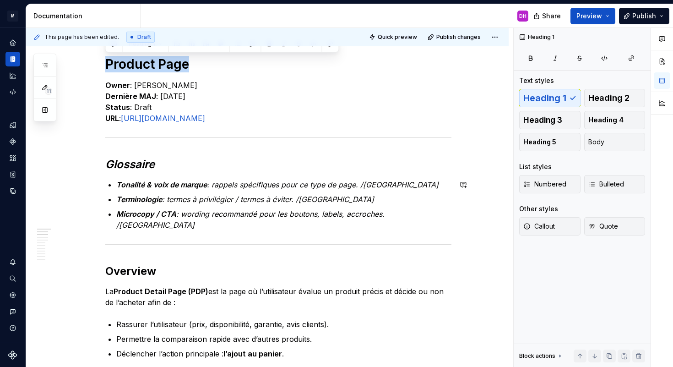
scroll to position [335, 0]
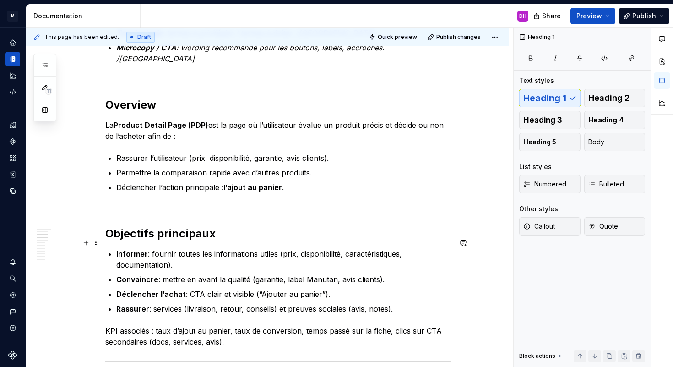
click at [131, 249] on strong "Informer" at bounding box center [132, 253] width 32 height 9
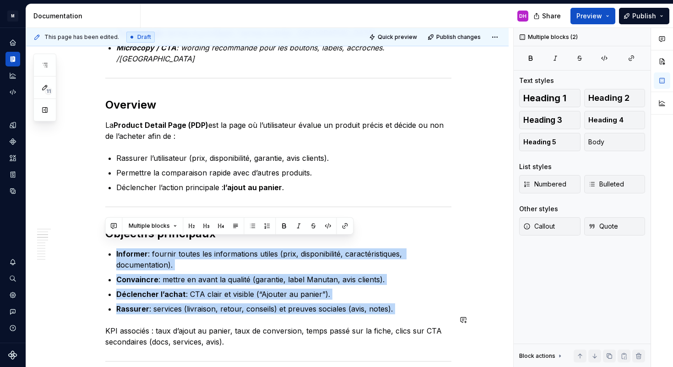
drag, startPoint x: 122, startPoint y: 241, endPoint x: 433, endPoint y: 309, distance: 318.2
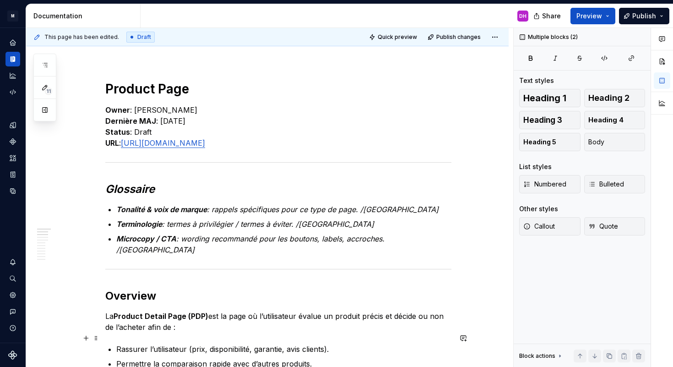
scroll to position [138, 0]
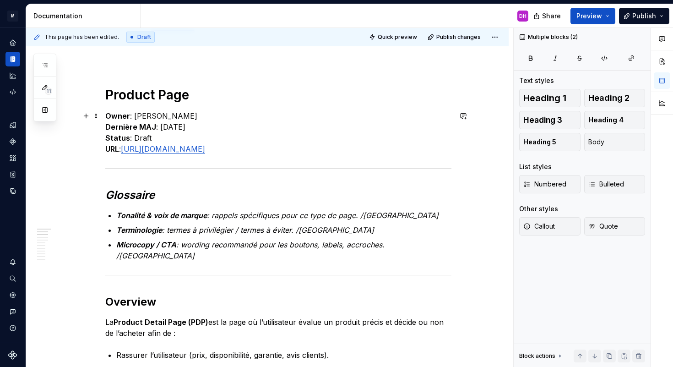
click at [119, 96] on h1 "Product Page" at bounding box center [278, 95] width 346 height 16
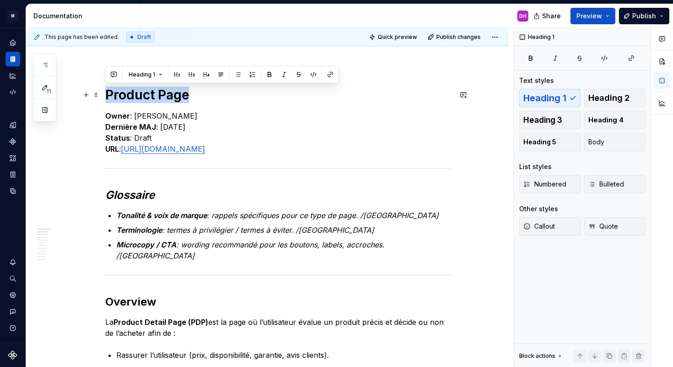
click at [119, 96] on h1 "Product Page" at bounding box center [278, 95] width 346 height 16
click at [168, 96] on h1 "Product Page" at bounding box center [278, 95] width 346 height 16
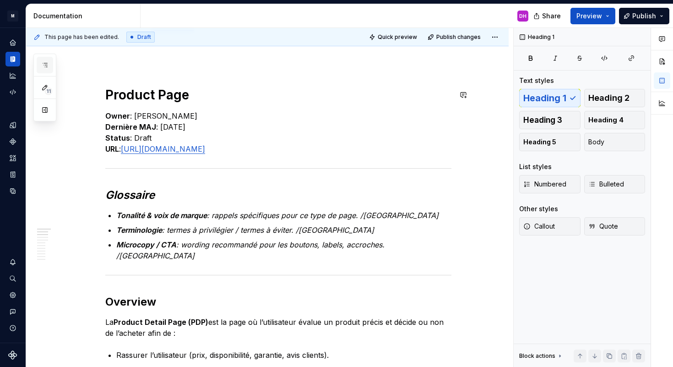
click at [46, 70] on button "button" at bounding box center [45, 65] width 16 height 16
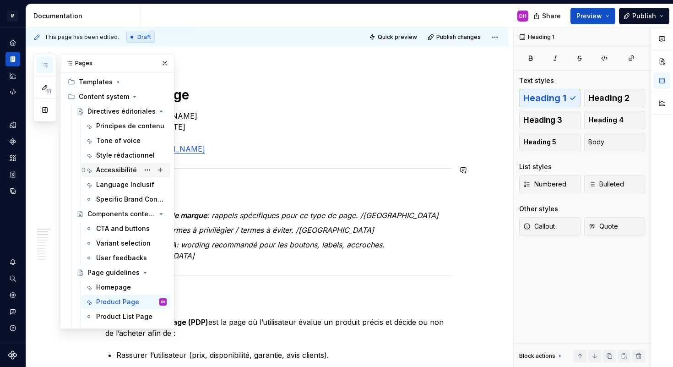
scroll to position [308, 0]
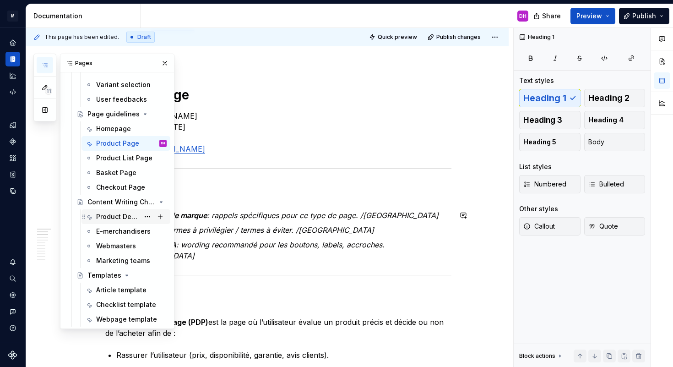
click at [111, 218] on div "Product Designers" at bounding box center [117, 216] width 43 height 9
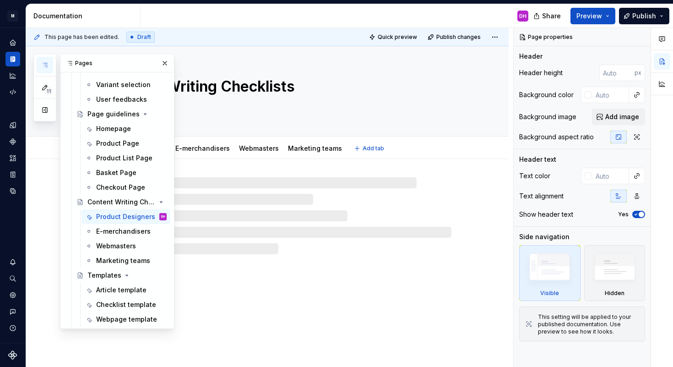
click at [451, 121] on div "Content Writing Checklists" at bounding box center [278, 91] width 346 height 90
click at [158, 63] on button "button" at bounding box center [164, 63] width 13 height 13
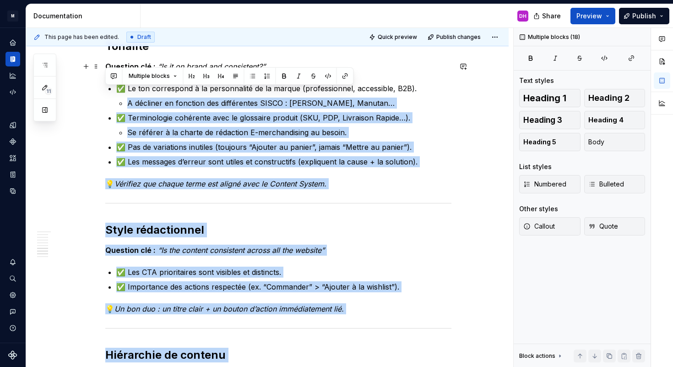
scroll to position [688, 0]
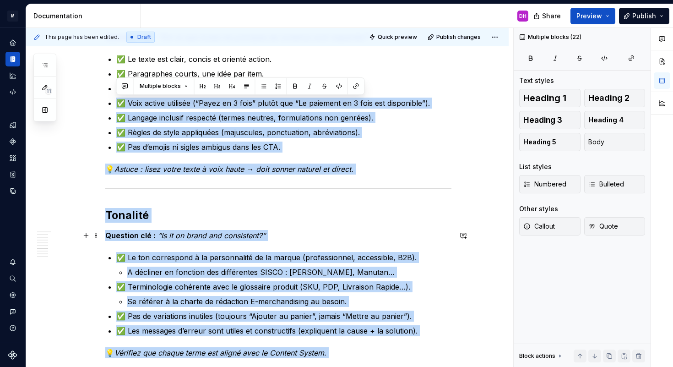
drag, startPoint x: 298, startPoint y: 192, endPoint x: 107, endPoint y: 97, distance: 213.4
click at [107, 97] on div "Product Design Checklist Owner : Content System Team ([PERSON_NAME]) Dernière M…" at bounding box center [278, 132] width 346 height 1279
click at [263, 144] on p "✅ Pas d’emojis ni sigles ambigus dans les CTA." at bounding box center [283, 146] width 335 height 11
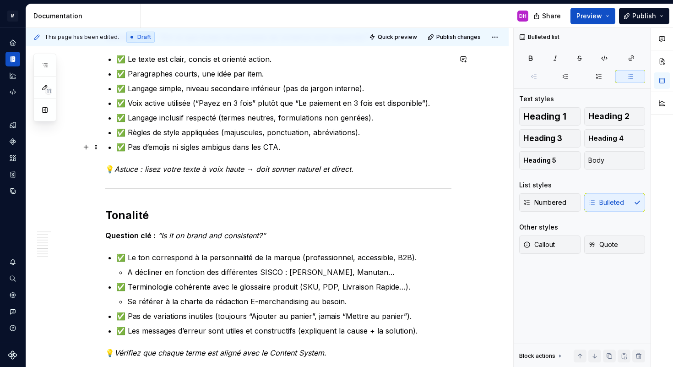
click at [284, 148] on p "✅ Pas d’emojis ni sigles ambigus dans les CTA." at bounding box center [283, 146] width 335 height 11
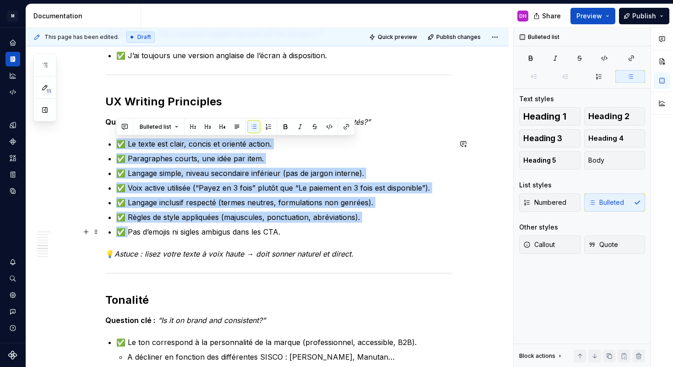
drag, startPoint x: 119, startPoint y: 142, endPoint x: 125, endPoint y: 233, distance: 90.4
click at [125, 233] on ul "✅ Le texte est clair, concis et orienté action. ✅ Paragraphes courts, une idée …" at bounding box center [283, 187] width 335 height 99
click at [126, 222] on p "✅ Règles de style appliquées (majuscules, ponctuation, abréviations)." at bounding box center [283, 217] width 335 height 11
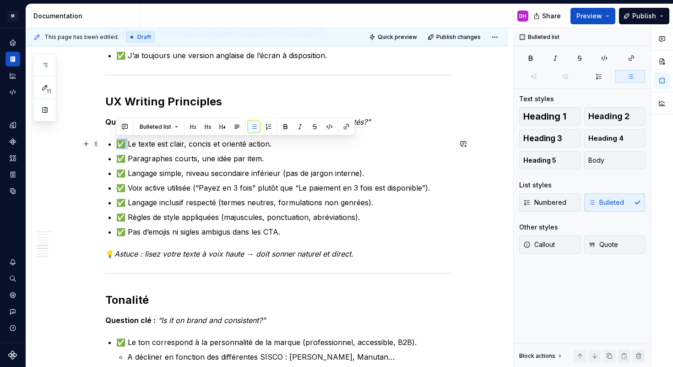
drag, startPoint x: 124, startPoint y: 143, endPoint x: 115, endPoint y: 141, distance: 8.9
click at [115, 141] on div "Product Design Checklist Owner : Content System Team ([PERSON_NAME]) Dernière M…" at bounding box center [278, 216] width 346 height 1279
click at [122, 143] on p "✅ Le texte est clair, concis et orienté action." at bounding box center [283, 143] width 335 height 11
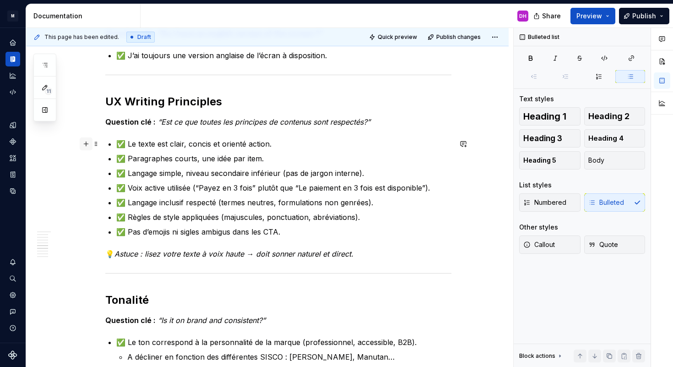
click at [91, 141] on button "button" at bounding box center [86, 143] width 13 height 13
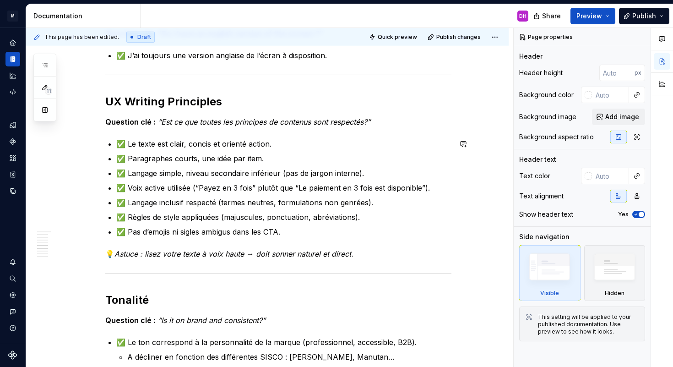
click at [96, 141] on div "Product Design Checklist Owner : Content System Team ([PERSON_NAME]) Dernière M…" at bounding box center [267, 266] width 483 height 1422
click at [98, 143] on span at bounding box center [95, 143] width 7 height 13
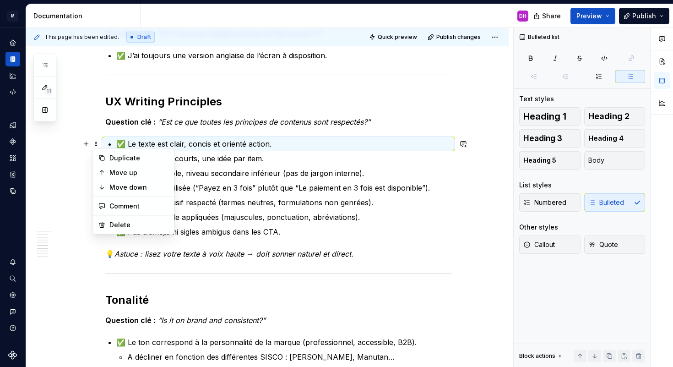
drag, startPoint x: 217, startPoint y: 163, endPoint x: 211, endPoint y: 162, distance: 6.6
click at [217, 163] on p "✅ Paragraphes courts, une idée par item." at bounding box center [283, 158] width 335 height 11
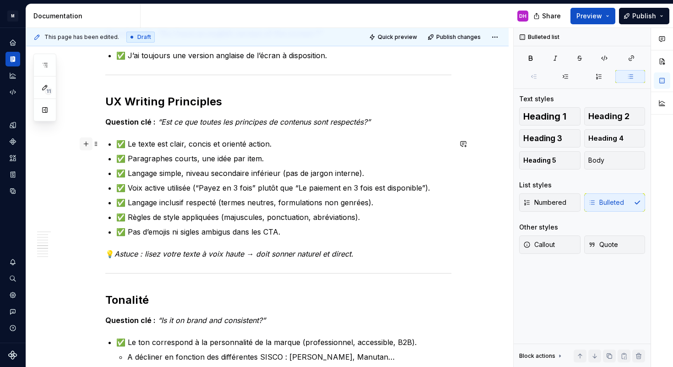
click at [87, 144] on button "button" at bounding box center [86, 143] width 13 height 13
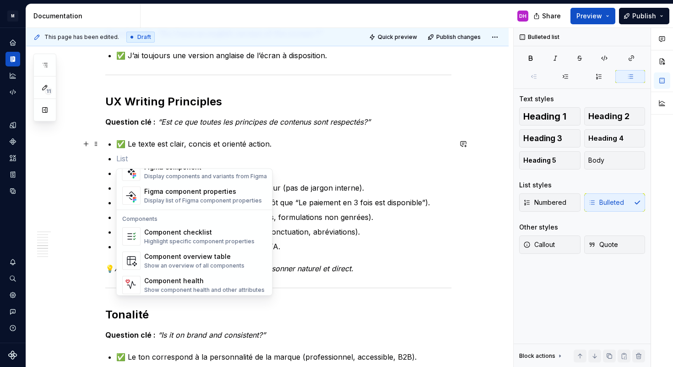
scroll to position [912, 0]
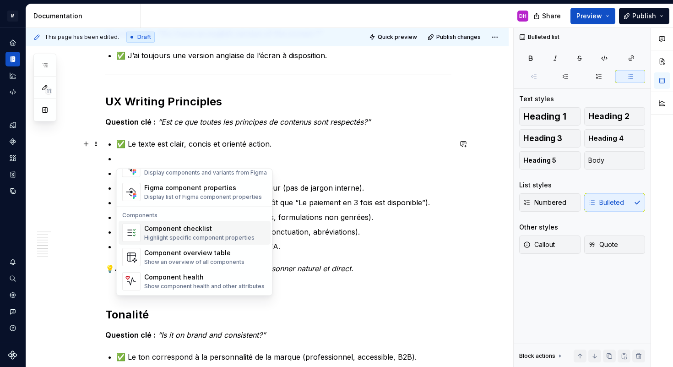
click at [181, 236] on div "Highlight specific component properties" at bounding box center [199, 237] width 110 height 7
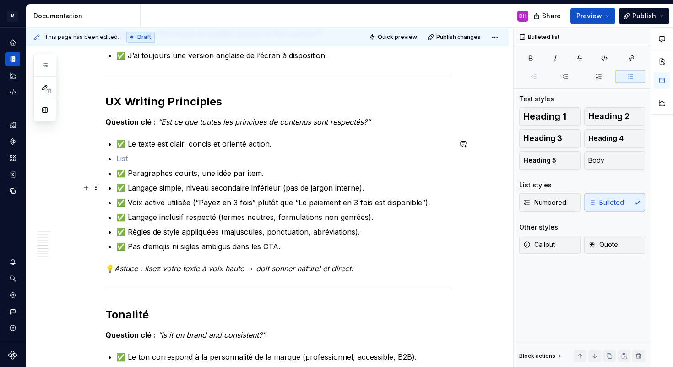
click at [189, 181] on ul "✅ Le texte est clair, concis et orienté action. ✅ Paragraphes courts, une idée …" at bounding box center [283, 195] width 335 height 114
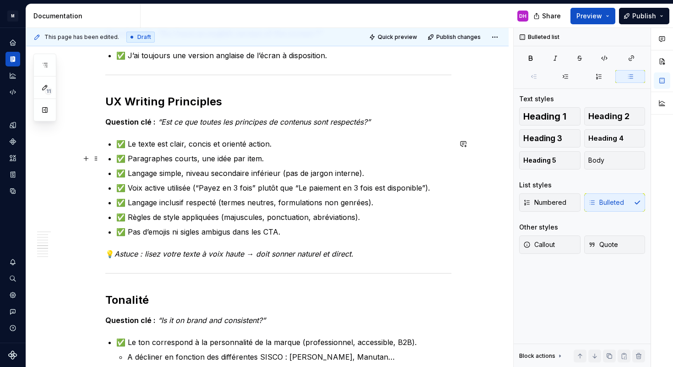
click at [247, 197] on p "✅ Langage inclusif respecté (termes neutres, formulations non genrées)." at bounding box center [283, 202] width 335 height 11
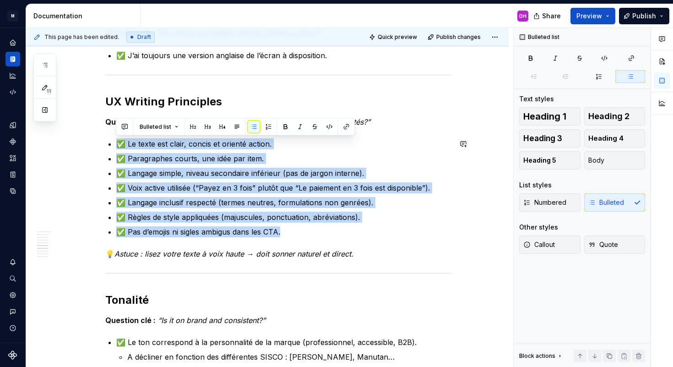
drag, startPoint x: 306, startPoint y: 228, endPoint x: 116, endPoint y: 134, distance: 212.6
click at [116, 134] on div "Product Design Checklist Owner : Content System Team ([PERSON_NAME]) Dernière M…" at bounding box center [278, 216] width 346 height 1279
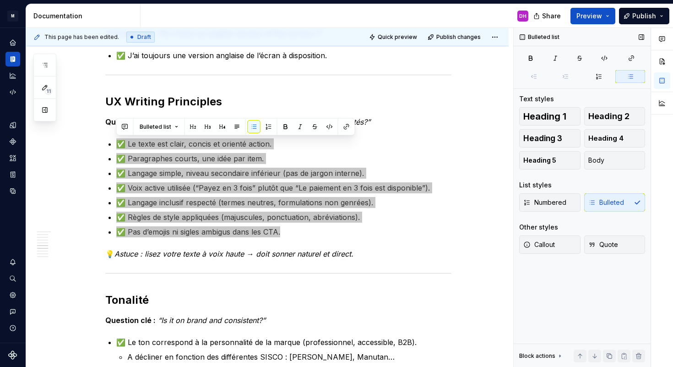
type textarea "*"
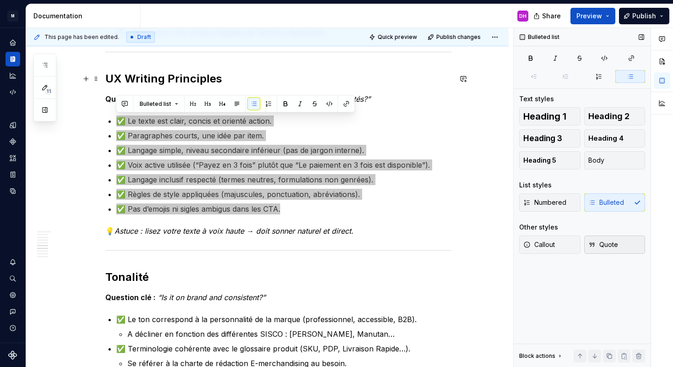
scroll to position [437, 0]
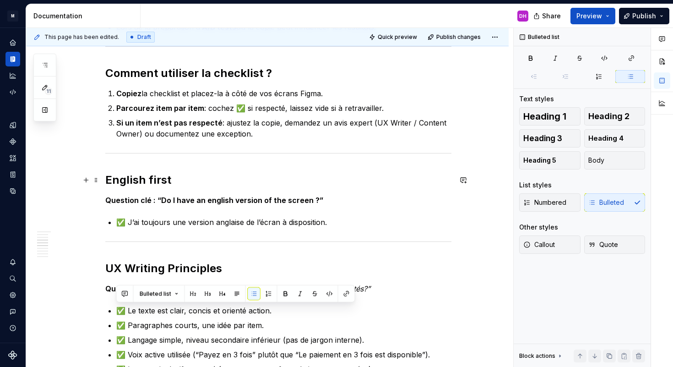
click at [150, 178] on h2 "English first" at bounding box center [278, 180] width 346 height 15
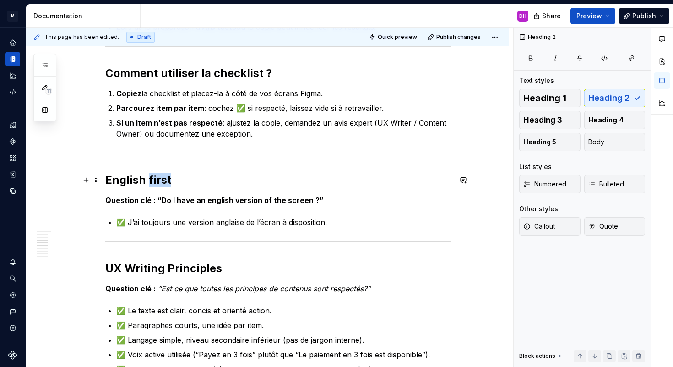
click at [150, 178] on h2 "English first" at bounding box center [278, 180] width 346 height 15
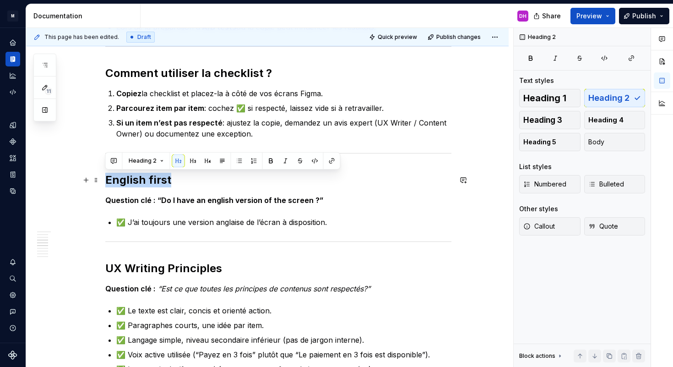
click at [150, 178] on h2 "English first" at bounding box center [278, 180] width 346 height 15
click at [159, 219] on p "✅ J’ai toujours une version anglaise de l’écran à disposition." at bounding box center [283, 222] width 335 height 11
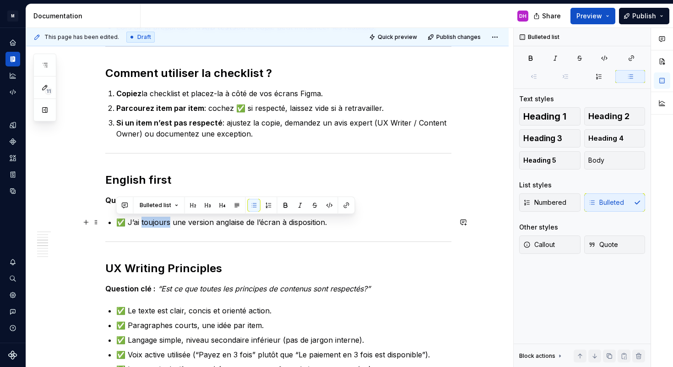
click at [137, 221] on p "✅ J’ai toujours une version anglaise de l’écran à disposition." at bounding box center [283, 222] width 335 height 11
drag, startPoint x: 129, startPoint y: 223, endPoint x: 327, endPoint y: 227, distance: 198.3
click at [327, 227] on p "✅ J’ai toujours une version anglaise de l’écran à disposition." at bounding box center [283, 222] width 335 height 11
click at [174, 223] on p "✅ J’ai toujours une version anglaise de l’écran à disposition." at bounding box center [283, 222] width 335 height 11
drag, startPoint x: 125, startPoint y: 222, endPoint x: 336, endPoint y: 222, distance: 210.2
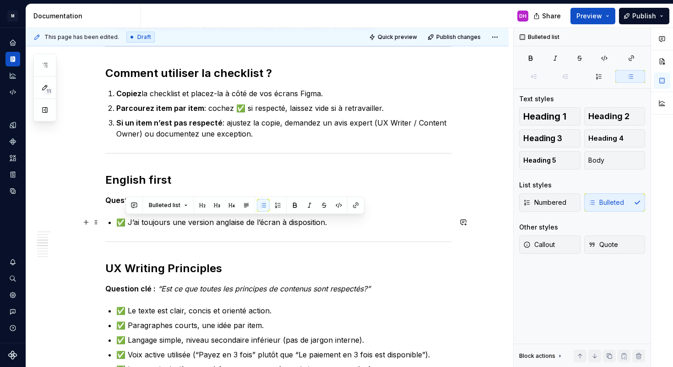
click at [336, 222] on p "✅ J’ai toujours une version anglaise de l’écran à disposition." at bounding box center [283, 222] width 335 height 11
click at [162, 270] on h2 "UX Writing Principles" at bounding box center [278, 268] width 346 height 15
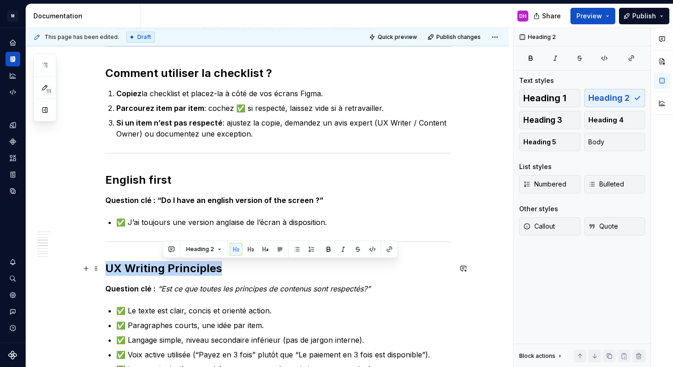
click at [162, 270] on h2 "UX Writing Principles" at bounding box center [278, 268] width 346 height 15
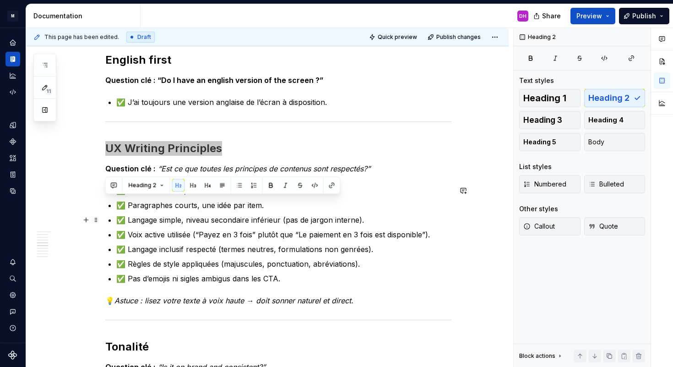
scroll to position [560, 0]
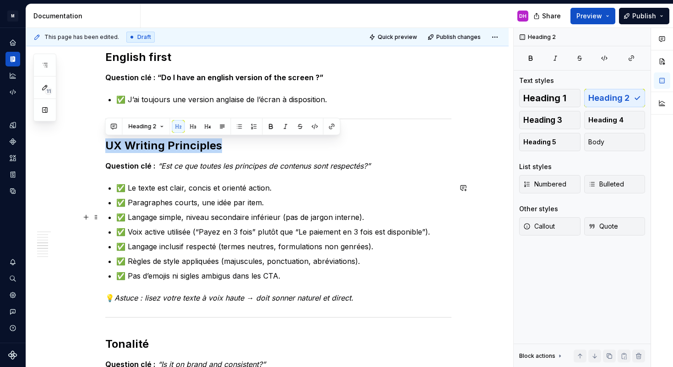
click at [145, 188] on p "✅ Le texte est clair, concis et orienté action." at bounding box center [283, 187] width 335 height 11
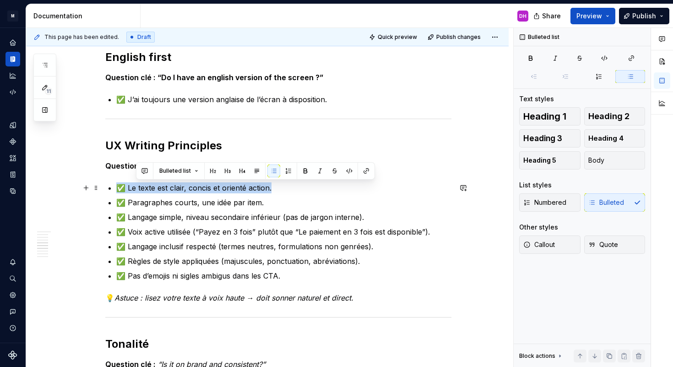
click at [145, 188] on p "✅ Le texte est clair, concis et orienté action." at bounding box center [283, 187] width 335 height 11
click at [163, 190] on p "✅ Le texte est clair, concis et orienté action." at bounding box center [283, 187] width 335 height 11
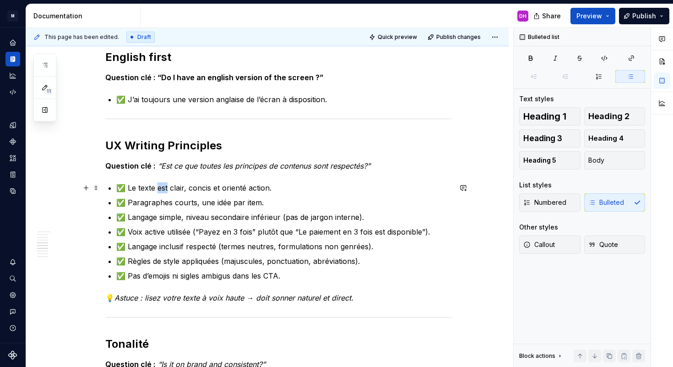
drag, startPoint x: 162, startPoint y: 190, endPoint x: 125, endPoint y: 190, distance: 36.6
click at [162, 190] on p "✅ Le texte est clair, concis et orienté action." at bounding box center [283, 187] width 335 height 11
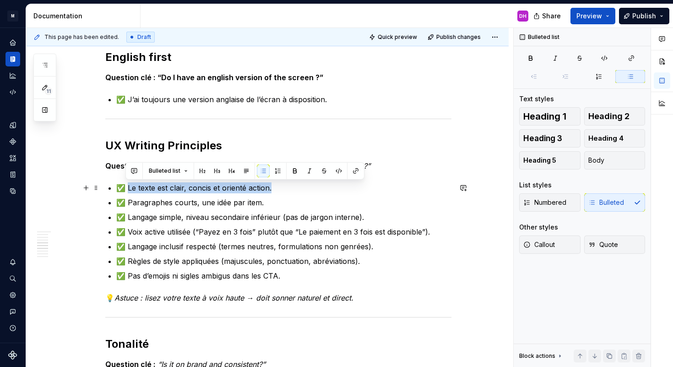
drag, startPoint x: 127, startPoint y: 189, endPoint x: 275, endPoint y: 190, distance: 147.4
click at [275, 190] on p "✅ Le texte est clair, concis et orienté action." at bounding box center [283, 187] width 335 height 11
click at [202, 209] on ul "✅ Le texte est clair, concis et orienté action. ✅ Paragraphes courts, une idée …" at bounding box center [283, 231] width 335 height 99
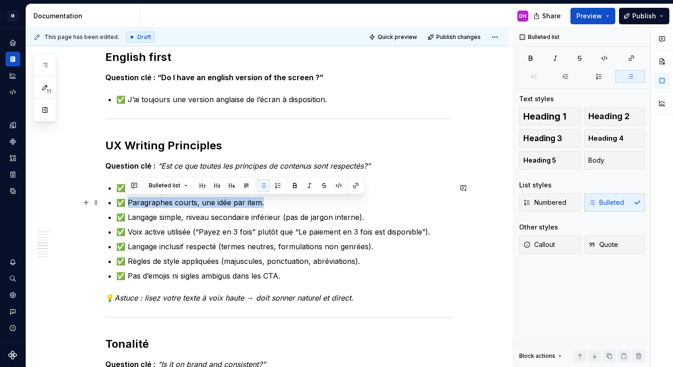
drag, startPoint x: 128, startPoint y: 201, endPoint x: 263, endPoint y: 201, distance: 135.5
click at [265, 201] on p "✅ Paragraphes courts, une idée par item." at bounding box center [283, 202] width 335 height 11
click at [181, 202] on p "✅ Paragraphes courts, une idée par item." at bounding box center [283, 202] width 335 height 11
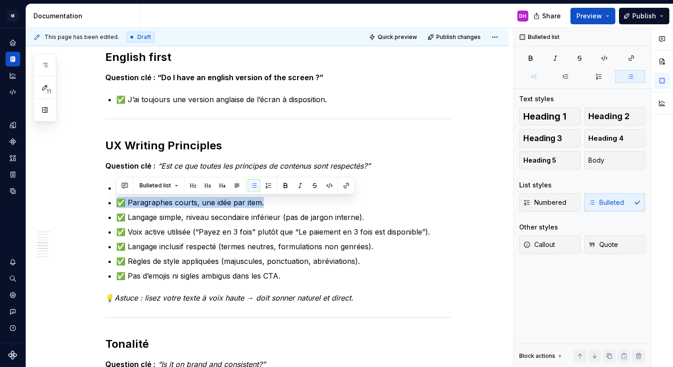
click at [196, 214] on p "✅ Langage simple, niveau secondaire inférieur (pas de jargon interne)." at bounding box center [283, 217] width 335 height 11
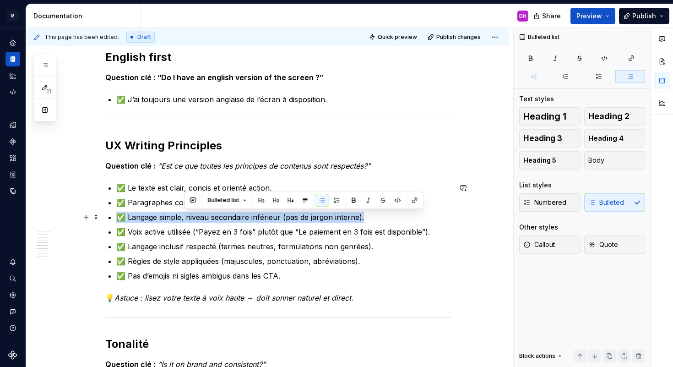
click at [196, 214] on p "✅ Langage simple, niveau secondaire inférieur (pas de jargon interne)." at bounding box center [283, 217] width 335 height 11
click at [147, 214] on p "✅ Langage simple, niveau secondaire inférieur (pas de jargon interne)." at bounding box center [283, 217] width 335 height 11
drag, startPoint x: 127, startPoint y: 215, endPoint x: 361, endPoint y: 220, distance: 234.0
click at [361, 222] on p "✅ Langage simple, niveau secondaire inférieur (pas de jargon interne)." at bounding box center [283, 217] width 335 height 11
click at [141, 232] on p "✅ Voix active utilisée (“Payez en 3 fois” plutôt que “Le paiement en 3 fois est…" at bounding box center [283, 231] width 335 height 11
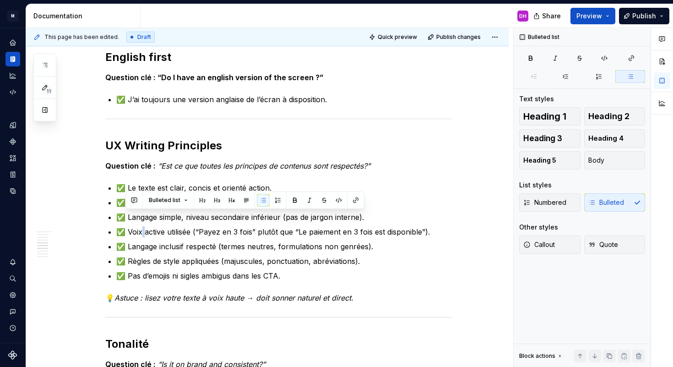
click at [141, 232] on p "✅ Voix active utilisée (“Payez en 3 fois” plutôt que “Le paiement en 3 fois est…" at bounding box center [283, 231] width 335 height 11
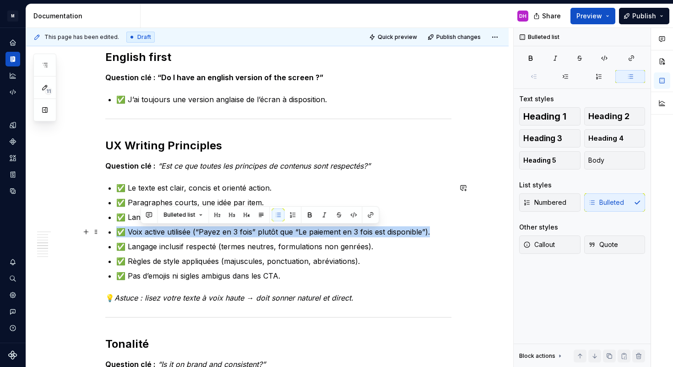
click at [141, 232] on p "✅ Voix active utilisée (“Payez en 3 fois” plutôt que “Le paiement en 3 fois est…" at bounding box center [283, 231] width 335 height 11
click at [130, 231] on p "✅ Voix active utilisée (“Payez en 3 fois” plutôt que “Le paiement en 3 fois est…" at bounding box center [283, 231] width 335 height 11
drag, startPoint x: 126, startPoint y: 231, endPoint x: 437, endPoint y: 230, distance: 311.4
click at [437, 230] on p "✅ Voix active utilisée (“Payez en 3 fois” plutôt que “Le paiement en 3 fois est…" at bounding box center [283, 231] width 335 height 11
click at [181, 251] on p "✅ Langage inclusif respecté (termes neutres, formulations non genrées)." at bounding box center [283, 246] width 335 height 11
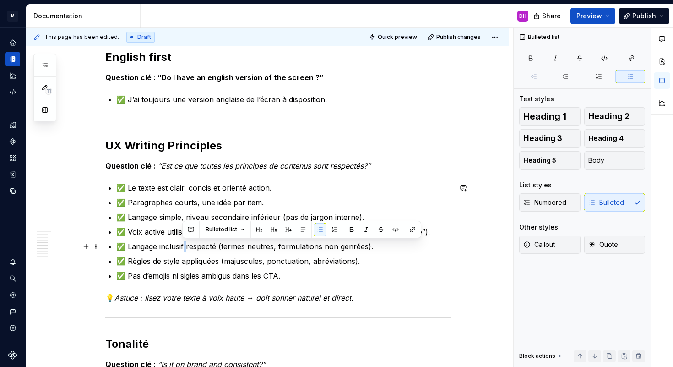
click at [181, 251] on p "✅ Langage inclusif respecté (termes neutres, formulations non genrées)." at bounding box center [283, 246] width 335 height 11
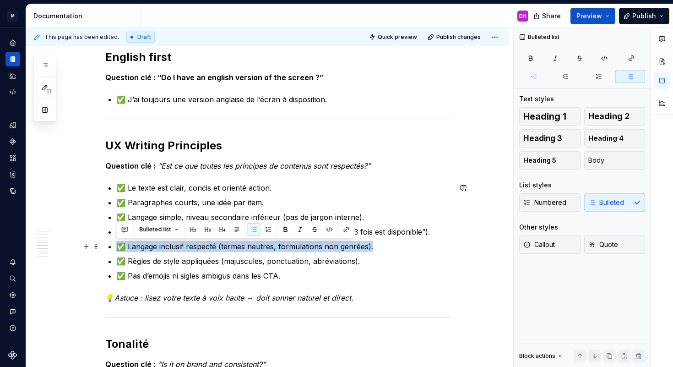
click at [181, 251] on p "✅ Langage inclusif respecté (termes neutres, formulations non genrées)." at bounding box center [283, 246] width 335 height 11
click at [168, 246] on p "✅ Langage inclusif respecté (termes neutres, formulations non genrées)." at bounding box center [283, 246] width 335 height 11
drag, startPoint x: 125, startPoint y: 246, endPoint x: 404, endPoint y: 244, distance: 278.4
click at [404, 244] on p "✅ Langage inclusif respecté (termes neutres, formulations non genrées)." at bounding box center [283, 246] width 335 height 11
click at [159, 250] on p "✅ Langage inclusif respecté (termes neutres, formulations non genrées)." at bounding box center [283, 246] width 335 height 11
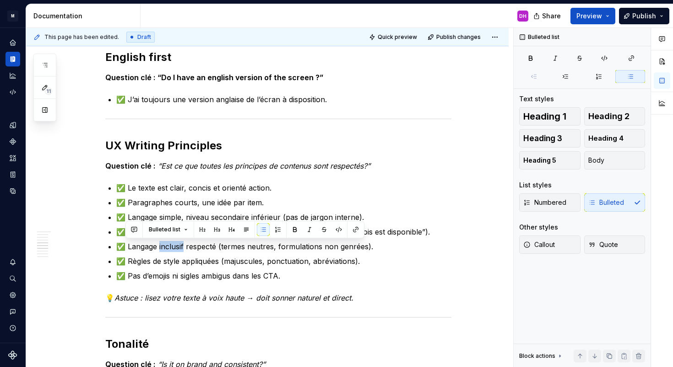
click at [159, 250] on p "✅ Langage inclusif respecté (termes neutres, formulations non genrées)." at bounding box center [283, 246] width 335 height 11
click at [125, 246] on p "✅ Langage inclusif respecté (termes neutres, formulations non genrées)." at bounding box center [283, 246] width 335 height 11
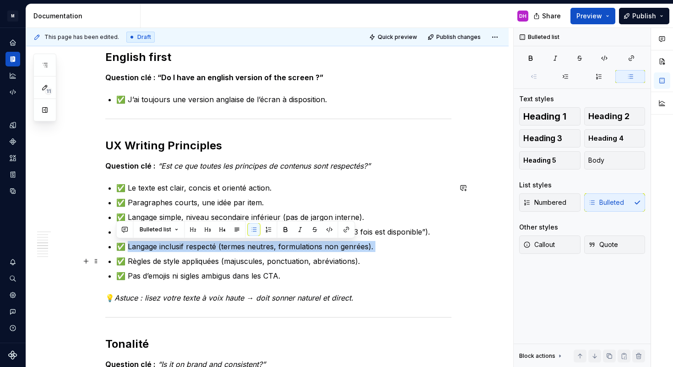
drag, startPoint x: 127, startPoint y: 245, endPoint x: 380, endPoint y: 253, distance: 252.4
click at [380, 253] on ul "✅ Le texte est clair, concis et orienté action. ✅ Paragraphes courts, une idée …" at bounding box center [283, 231] width 335 height 99
click at [226, 262] on p "✅ Règles de style appliquées (majuscules, ponctuation, abréviations)." at bounding box center [283, 260] width 335 height 11
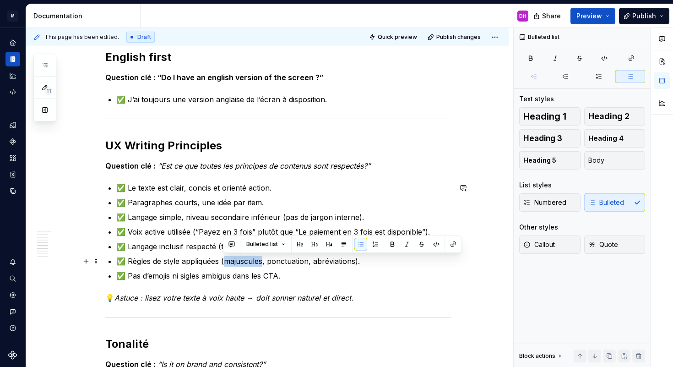
click at [226, 262] on p "✅ Règles de style appliquées (majuscules, ponctuation, abréviations)." at bounding box center [283, 260] width 335 height 11
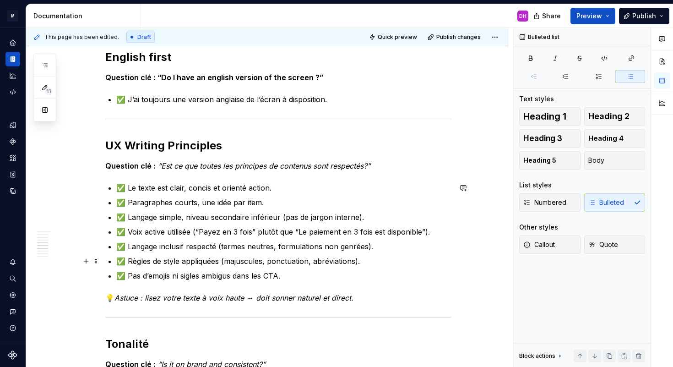
click at [129, 263] on p "✅ Règles de style appliquées (majuscules, ponctuation, abréviations)." at bounding box center [283, 260] width 335 height 11
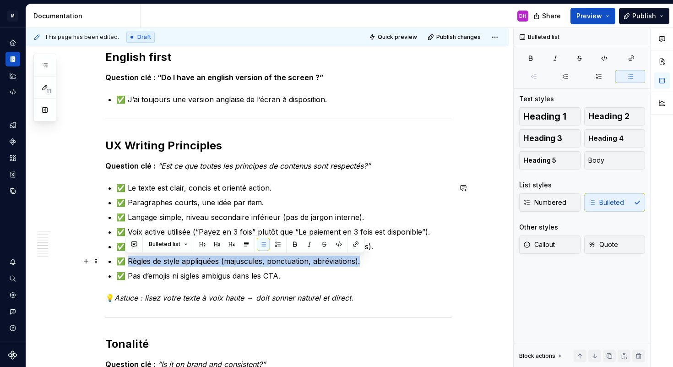
drag, startPoint x: 130, startPoint y: 260, endPoint x: 361, endPoint y: 264, distance: 230.3
click at [361, 264] on p "✅ Règles de style appliquées (majuscules, ponctuation, abréviations)." at bounding box center [283, 260] width 335 height 11
click at [190, 273] on p "✅ Pas d’emojis ni sigles ambigus dans les CTA." at bounding box center [283, 275] width 335 height 11
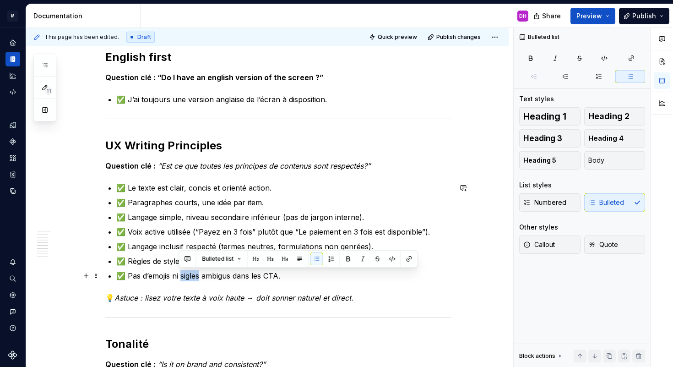
click at [190, 273] on p "✅ Pas d’emojis ni sigles ambigus dans les CTA." at bounding box center [283, 275] width 335 height 11
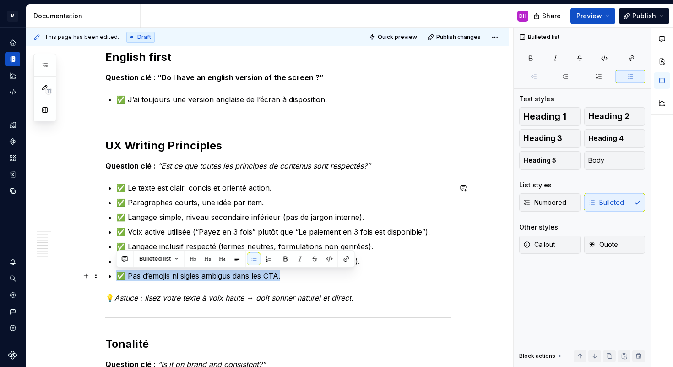
click at [126, 276] on p "✅ Pas d’emojis ni sigles ambigus dans les CTA." at bounding box center [283, 275] width 335 height 11
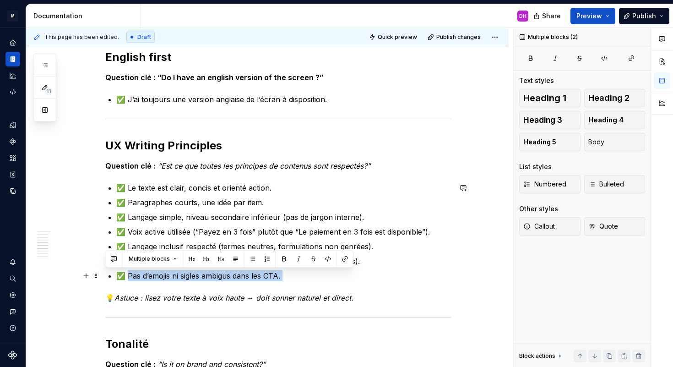
drag, startPoint x: 126, startPoint y: 276, endPoint x: 301, endPoint y: 272, distance: 174.9
click at [301, 272] on p "✅ Pas d’emojis ni sigles ambigus dans les CTA." at bounding box center [283, 275] width 335 height 11
click at [175, 278] on p "✅ Pas d’emojis ni sigles ambigus dans les CTA." at bounding box center [283, 275] width 335 height 11
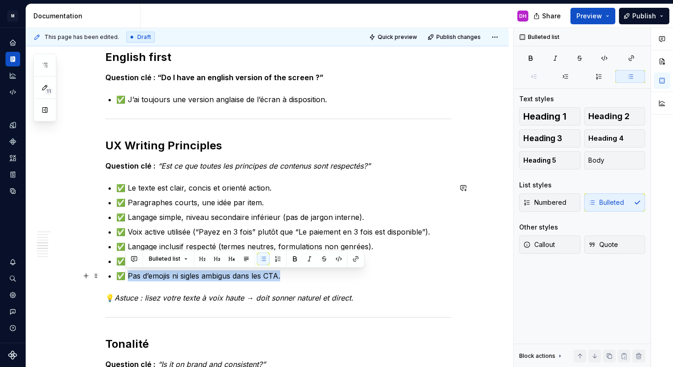
drag, startPoint x: 127, startPoint y: 274, endPoint x: 311, endPoint y: 273, distance: 183.6
click at [311, 273] on p "✅ Pas d’emojis ni sigles ambigus dans les CTA." at bounding box center [283, 275] width 335 height 11
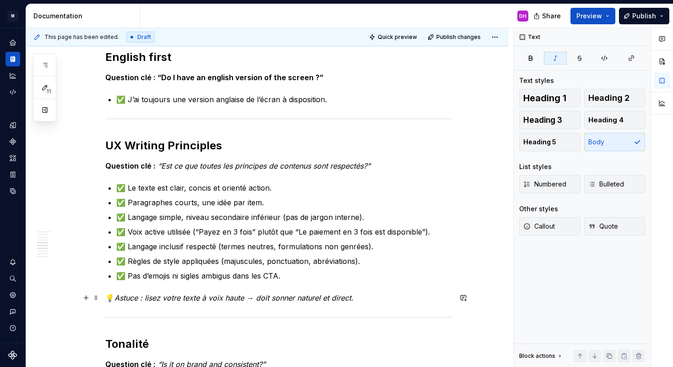
click at [234, 295] on em "Astuce : lisez votre texte à voix haute → doit sonner naturel et direct." at bounding box center [233, 297] width 239 height 9
click at [236, 296] on em "Astuce : lisez votre texte à voix haute → doit sonner naturel et direct." at bounding box center [233, 297] width 239 height 9
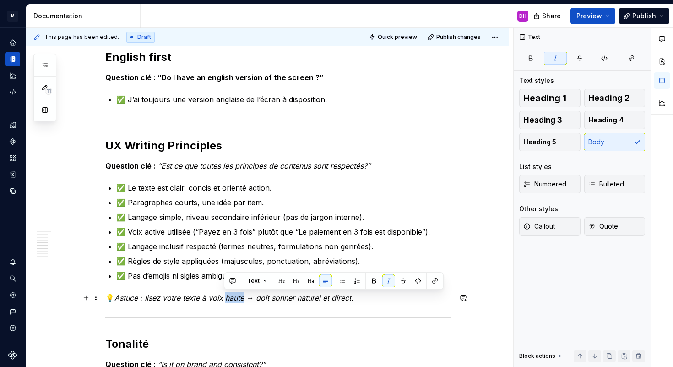
click at [236, 296] on em "Astuce : lisez votre texte à voix haute → doit sonner naturel et direct." at bounding box center [233, 297] width 239 height 9
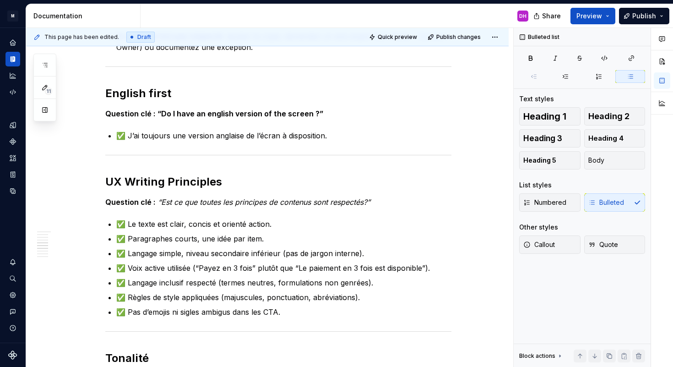
scroll to position [524, 0]
click at [137, 182] on h2 "UX Writing Principles" at bounding box center [278, 181] width 346 height 15
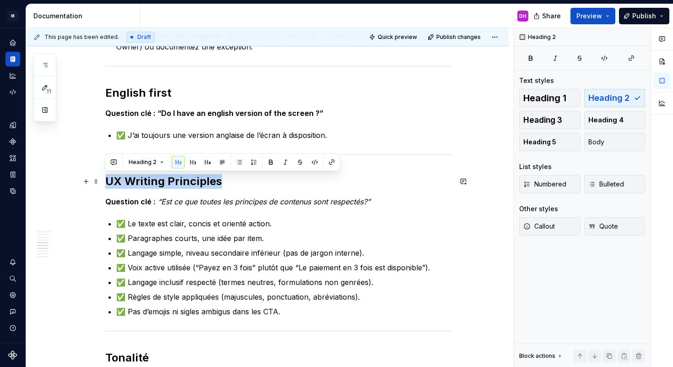
click at [137, 182] on h2 "UX Writing Principles" at bounding box center [278, 181] width 346 height 15
click at [194, 130] on p "✅ J’ai toujours une version anglaise de l’écran à disposition." at bounding box center [283, 135] width 335 height 11
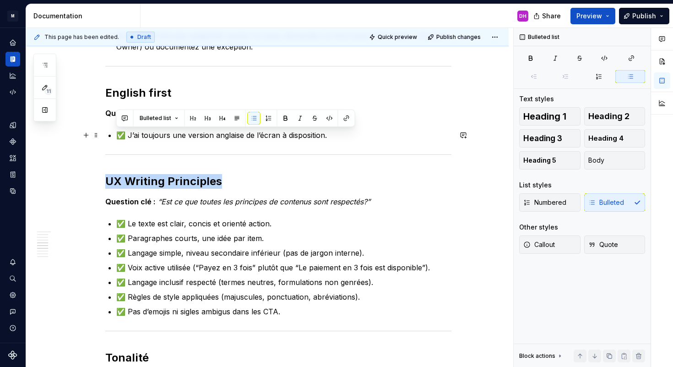
drag, startPoint x: 193, startPoint y: 130, endPoint x: 160, endPoint y: 136, distance: 34.0
click at [193, 130] on p "✅ J’ai toujours une version anglaise de l’écran à disposition." at bounding box center [283, 135] width 335 height 11
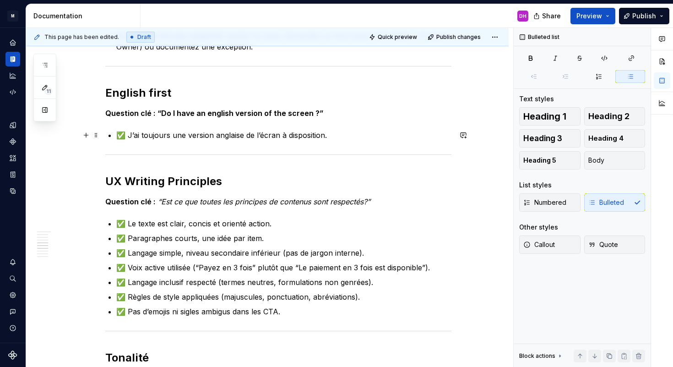
click at [132, 139] on p "✅ J’ai toujours une version anglaise de l’écran à disposition." at bounding box center [283, 135] width 335 height 11
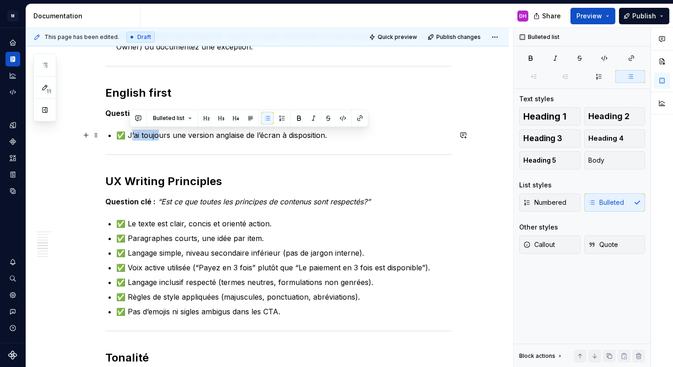
drag, startPoint x: 129, startPoint y: 134, endPoint x: 141, endPoint y: 135, distance: 12.4
click at [158, 135] on p "✅ J’ai toujours une version anglaise de l’écran à disposition." at bounding box center [283, 135] width 335 height 11
drag, startPoint x: 127, startPoint y: 134, endPoint x: 343, endPoint y: 134, distance: 216.6
click at [343, 134] on p "✅ J’ai toujours une version anglaise de l’écran à disposition." at bounding box center [283, 135] width 335 height 11
click at [266, 138] on p "✅ J’ai toujours une version anglaise de l’écran à disposition." at bounding box center [283, 135] width 335 height 11
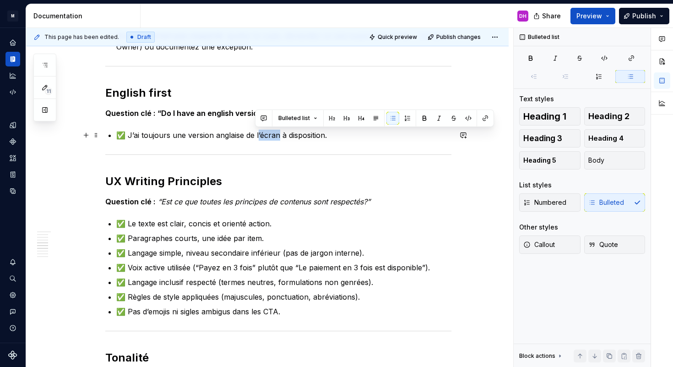
drag, startPoint x: 276, startPoint y: 134, endPoint x: 255, endPoint y: 131, distance: 21.2
click at [255, 131] on p "✅ J’ai toujours une version anglaise de l’écran à disposition." at bounding box center [283, 135] width 335 height 11
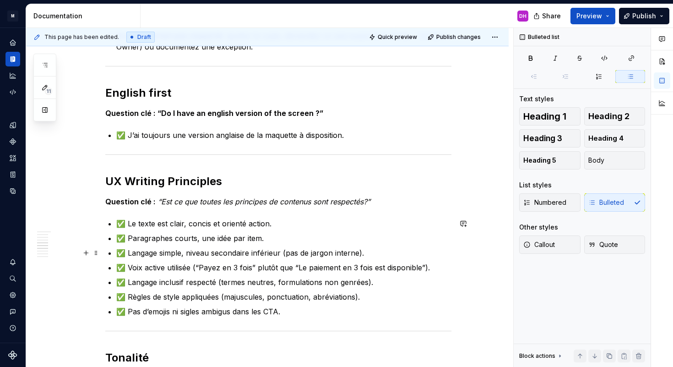
scroll to position [696, 0]
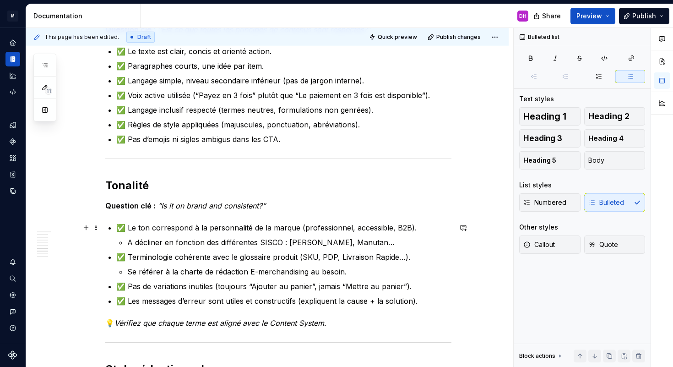
click at [156, 228] on p "✅ Le ton correspond à la personnalité de la marque (professionnel, accessible, …" at bounding box center [283, 227] width 335 height 11
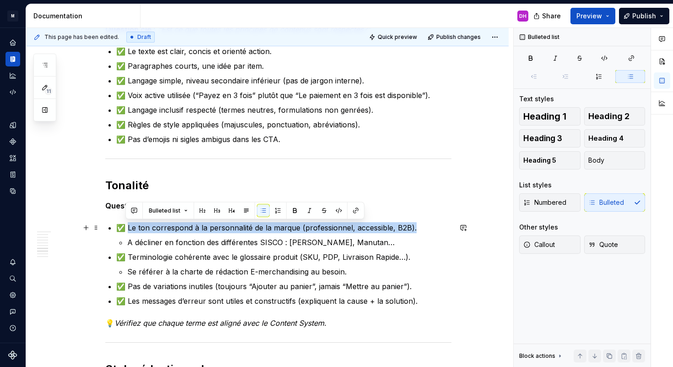
drag, startPoint x: 126, startPoint y: 227, endPoint x: 429, endPoint y: 229, distance: 302.7
click at [429, 229] on p "✅ Le ton correspond à la personnalité de la marque (professionnel, accessible, …" at bounding box center [283, 227] width 335 height 11
click at [166, 228] on p "✅ Le ton correspond à la personnalité de la marque (professionnel, accessible, …" at bounding box center [283, 227] width 335 height 11
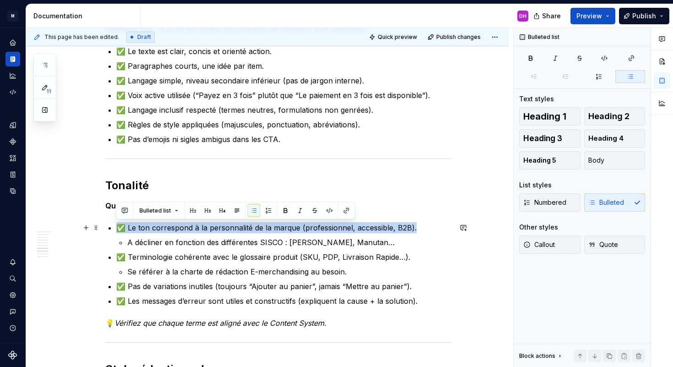
click at [128, 226] on p "✅ Le ton correspond à la personnalité de la marque (professionnel, accessible, …" at bounding box center [283, 227] width 335 height 11
drag, startPoint x: 127, startPoint y: 226, endPoint x: 418, endPoint y: 231, distance: 290.8
click at [418, 231] on p "✅ Le ton correspond à la personnalité de la marque (professionnel, accessible, …" at bounding box center [283, 227] width 335 height 11
click at [119, 180] on h2 "Tonalité" at bounding box center [278, 185] width 346 height 15
click at [120, 181] on h2 "Tonalité" at bounding box center [278, 185] width 346 height 15
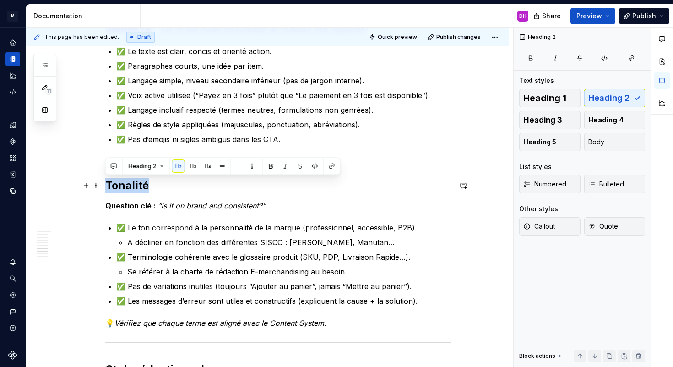
click at [120, 181] on h2 "Tonalité" at bounding box center [278, 185] width 346 height 15
click at [172, 228] on p "✅ Le ton correspond à la personnalité de la marque (professionnel, accessible, …" at bounding box center [283, 227] width 335 height 11
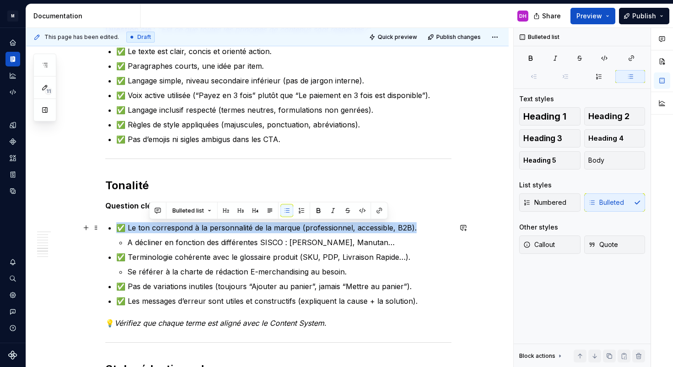
click at [172, 228] on p "✅ Le ton correspond à la personnalité de la marque (professionnel, accessible, …" at bounding box center [283, 227] width 335 height 11
click at [141, 228] on p "✅ Le ton correspond à la personnalité de la marque (professionnel, accessible, …" at bounding box center [283, 227] width 335 height 11
drag, startPoint x: 127, startPoint y: 226, endPoint x: 426, endPoint y: 229, distance: 299.5
click at [426, 229] on p "✅ Le ton correspond à la personnalité de la marque (professionnel, accessible, …" at bounding box center [283, 227] width 335 height 11
click at [199, 255] on p "✅ Terminologie cohérente avec le glossaire produit (SKU, PDP, Livraison Rapide……" at bounding box center [283, 256] width 335 height 11
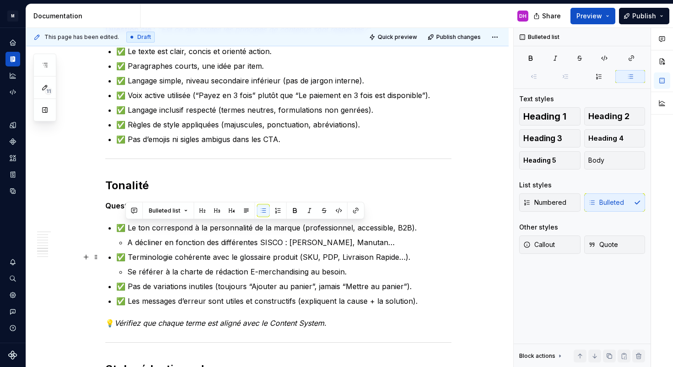
click at [199, 255] on p "✅ Terminologie cohérente avec le glossaire produit (SKU, PDP, Livraison Rapide……" at bounding box center [283, 256] width 335 height 11
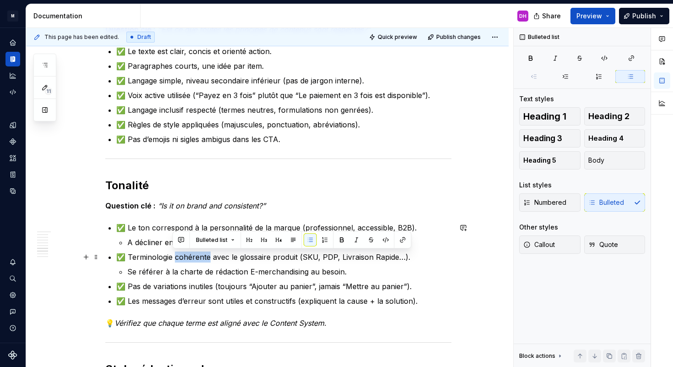
click at [199, 255] on p "✅ Terminologie cohérente avec le glossaire produit (SKU, PDP, Livraison Rapide……" at bounding box center [283, 256] width 335 height 11
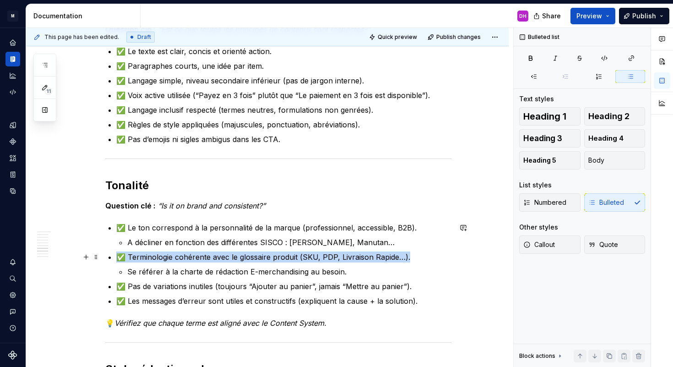
click at [149, 264] on li "✅ Terminologie cohérente avec le glossaire produit (SKU, PDP, Livraison Rapide……" at bounding box center [283, 264] width 335 height 26
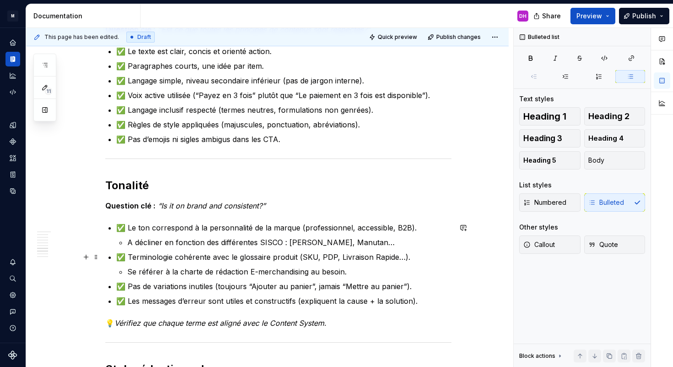
click at [126, 251] on p "✅ Terminologie cohérente avec le glossaire produit (SKU, PDP, Livraison Rapide……" at bounding box center [283, 256] width 335 height 11
click at [316, 269] on p "Se référer à la charte de rédaction E-merchandising au besoin." at bounding box center [289, 271] width 324 height 11
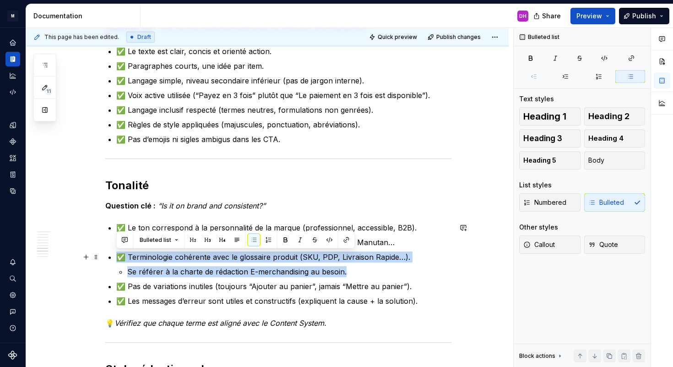
drag, startPoint x: 349, startPoint y: 268, endPoint x: 105, endPoint y: 255, distance: 244.8
click at [105, 255] on div "Product Design Checklist Owner : Content System Team ([PERSON_NAME]) Dernière M…" at bounding box center [278, 113] width 346 height 1257
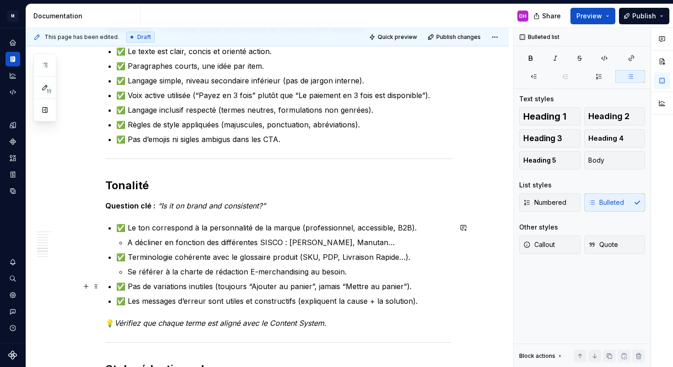
click at [332, 288] on p "✅ Pas de variations inutiles (toujours “Ajouter au panier”, jamais “Mettre au p…" at bounding box center [283, 286] width 335 height 11
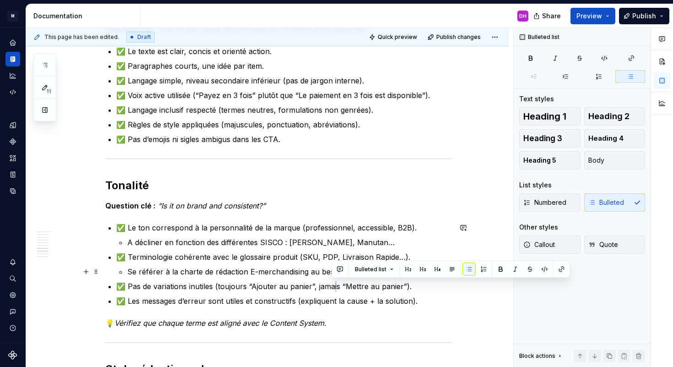
drag, startPoint x: 359, startPoint y: 270, endPoint x: 263, endPoint y: 267, distance: 95.7
click at [263, 267] on body "M WCS Design system DH Design system data Documentation DH Share Preview Publis…" at bounding box center [336, 183] width 673 height 367
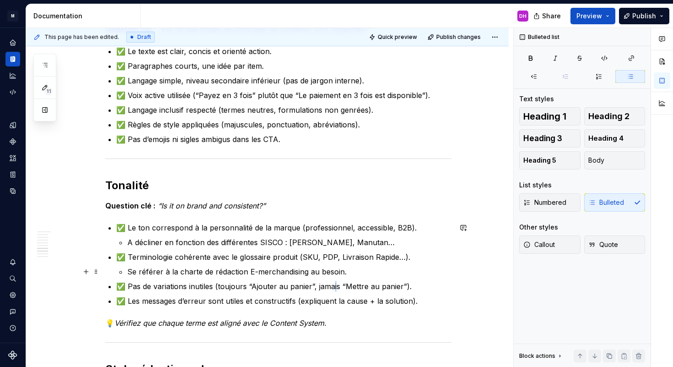
click at [263, 267] on p "Se référer à la charte de rédaction E-merchandising au besoin." at bounding box center [289, 271] width 324 height 11
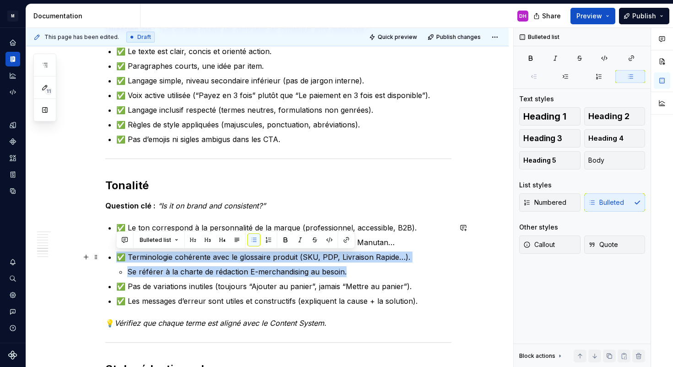
drag, startPoint x: 356, startPoint y: 271, endPoint x: 107, endPoint y: 261, distance: 248.8
click at [107, 261] on div "Product Design Checklist Owner : Content System Team ([PERSON_NAME]) Dernière M…" at bounding box center [278, 113] width 346 height 1257
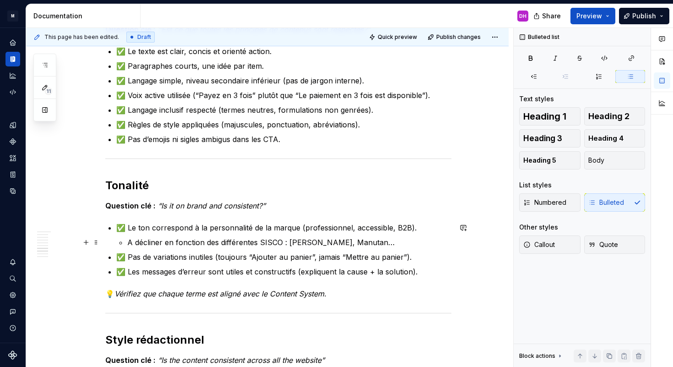
click at [363, 242] on p "A décliner en fonction des différentes SISCO : [PERSON_NAME], Manutan…" at bounding box center [289, 242] width 324 height 11
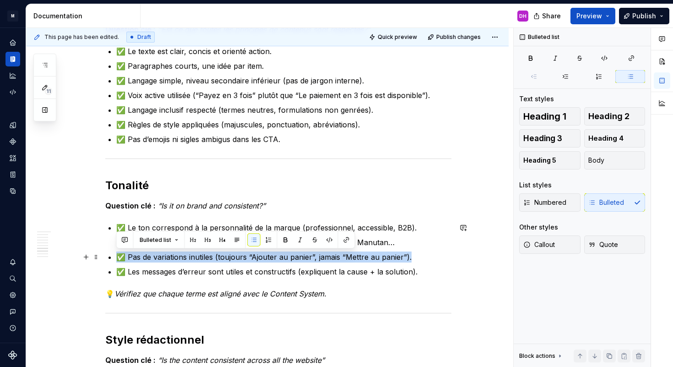
drag, startPoint x: 408, startPoint y: 256, endPoint x: 156, endPoint y: 250, distance: 252.4
click at [156, 250] on ul "✅ Le ton correspond à la personnalité de la marque (professionnel, accessible, …" at bounding box center [283, 249] width 335 height 55
click at [411, 257] on p "✅ Pas de variations inutiles (toujours “Ajouter au panier”, jamais “Mettre au p…" at bounding box center [283, 256] width 335 height 11
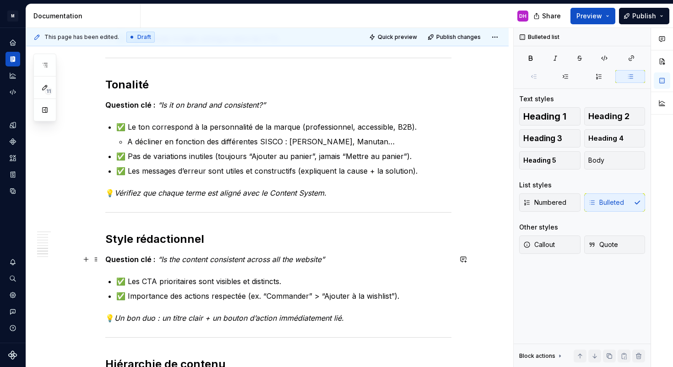
scroll to position [797, 0]
click at [392, 295] on p "✅ Importance des actions respectée (ex. “Commander” > “Ajouter à la wishlist”)." at bounding box center [283, 295] width 335 height 11
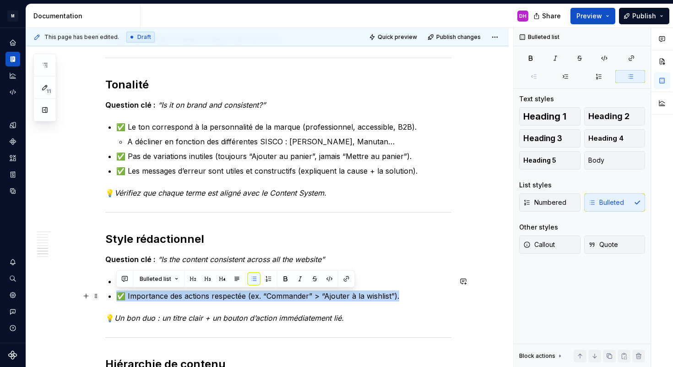
drag, startPoint x: 396, startPoint y: 294, endPoint x: 112, endPoint y: 299, distance: 283.9
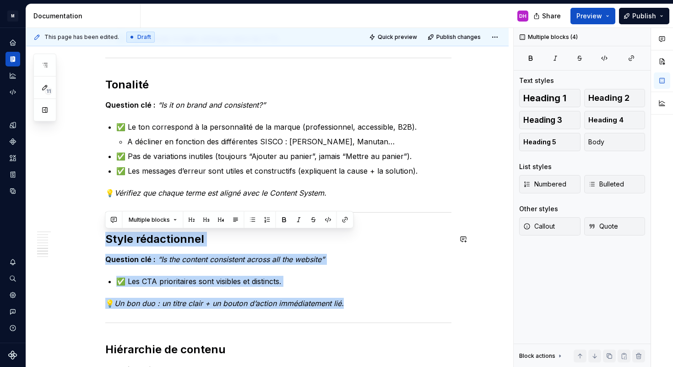
drag, startPoint x: 354, startPoint y: 303, endPoint x: 92, endPoint y: 231, distance: 271.0
click at [92, 231] on div "Product Design Checklist Owner : Content System Team ([PERSON_NAME]) Dernière M…" at bounding box center [267, 40] width 483 height 1356
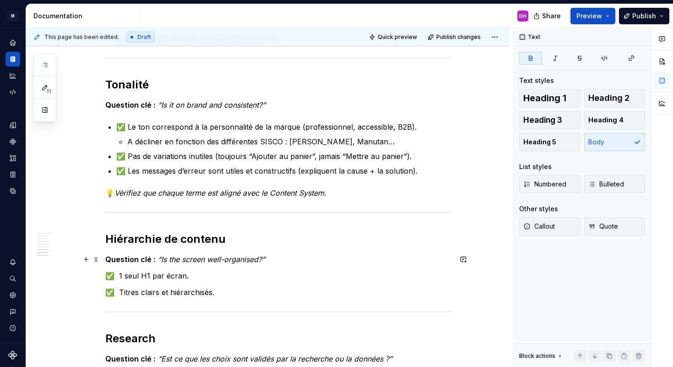
click at [152, 261] on strong "Question clé :" at bounding box center [130, 259] width 50 height 9
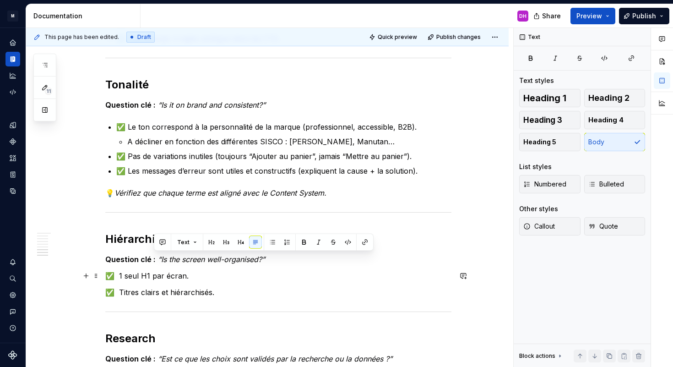
click at [148, 276] on p "✅ 1 seul H1 par écran." at bounding box center [278, 275] width 346 height 11
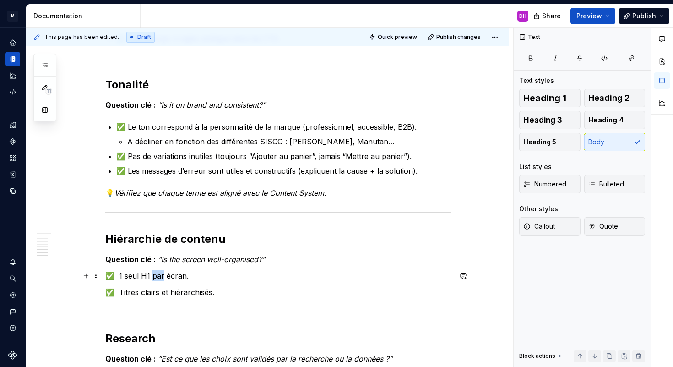
click at [148, 276] on p "✅ 1 seul H1 par écran." at bounding box center [278, 275] width 346 height 11
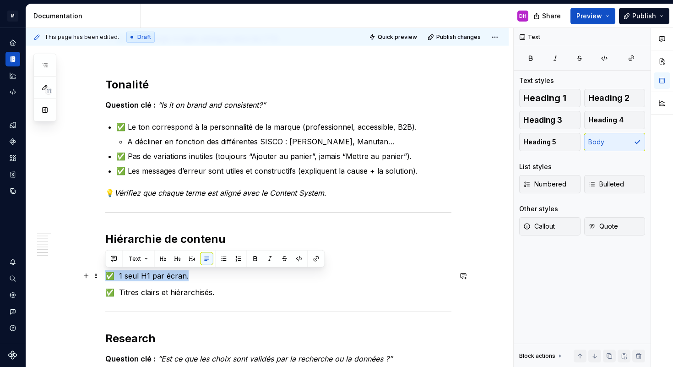
click at [129, 276] on p "✅ 1 seul H1 par écran." at bounding box center [278, 275] width 346 height 11
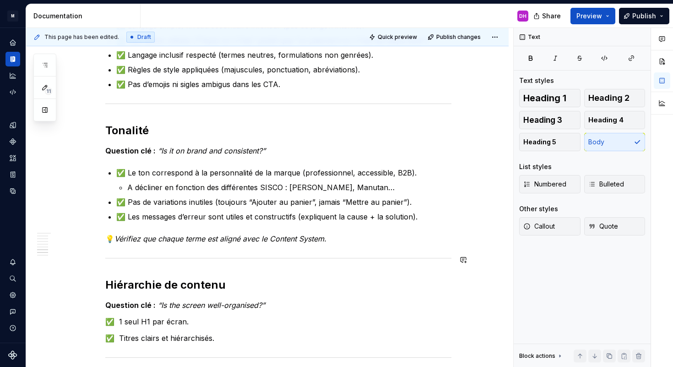
scroll to position [709, 0]
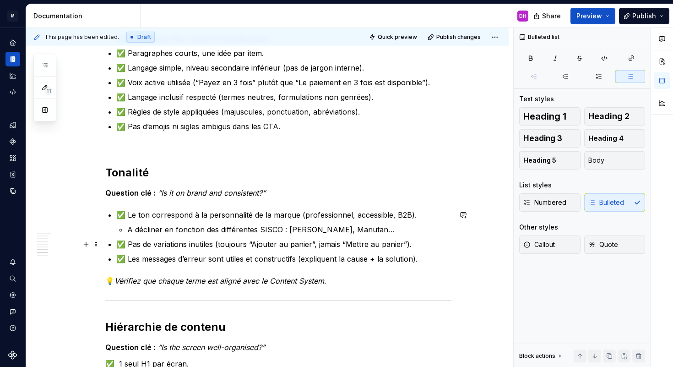
click at [156, 246] on p "✅ Pas de variations inutiles (toujours “Ajouter au panier”, jamais “Mettre au p…" at bounding box center [283, 244] width 335 height 11
click at [163, 259] on p "✅ Les messages d’erreur sont utiles et constructifs (expliquent la cause + la s…" at bounding box center [283, 258] width 335 height 11
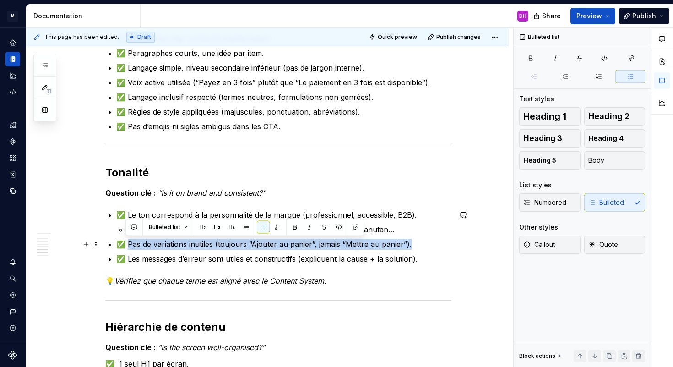
drag, startPoint x: 410, startPoint y: 244, endPoint x: 126, endPoint y: 244, distance: 283.9
click at [126, 244] on p "✅ Pas de variations inutiles (toujours “Ajouter au panier”, jamais “Mettre au p…" at bounding box center [283, 244] width 335 height 11
click at [203, 256] on p "✅ Les messages d’erreur sont utiles et constructifs (expliquent la cause + la s…" at bounding box center [283, 258] width 335 height 11
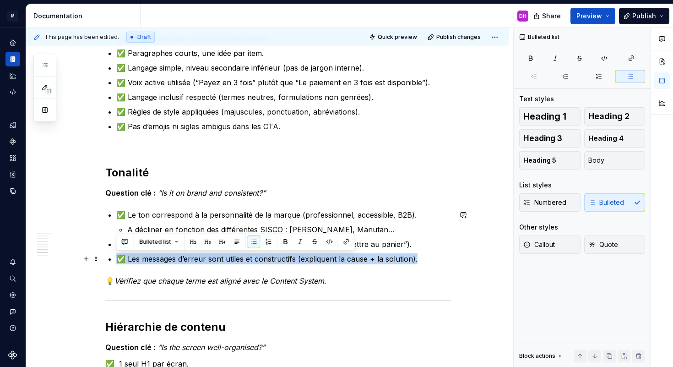
click at [203, 256] on p "✅ Les messages d’erreur sont utiles et constructifs (expliquent la cause + la s…" at bounding box center [283, 258] width 335 height 11
click at [185, 255] on p "✅ Les messages d’erreur sont utiles et constructifs (expliquent la cause + la s…" at bounding box center [283, 258] width 335 height 11
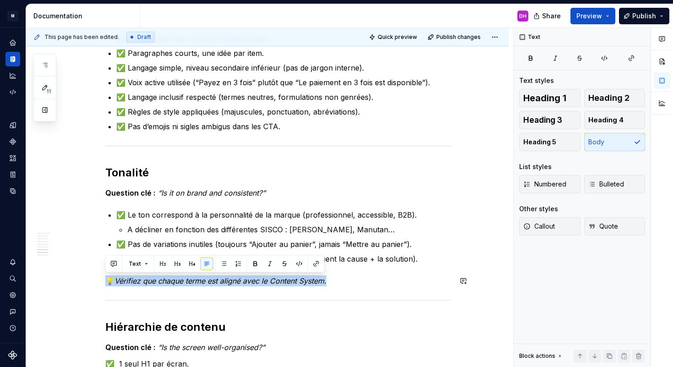
drag, startPoint x: 344, startPoint y: 279, endPoint x: 117, endPoint y: 274, distance: 227.2
click at [117, 274] on div "Product Design Checklist Owner : Content System Team ([PERSON_NAME]) Dernière M…" at bounding box center [278, 23] width 346 height 1103
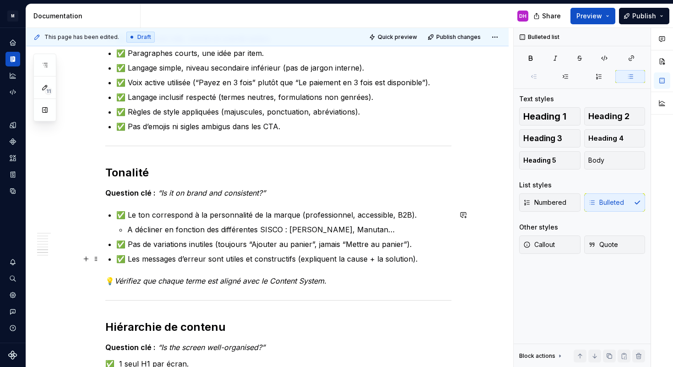
click at [415, 254] on p "✅ Les messages d’erreur sont utiles et constructifs (expliquent la cause + la s…" at bounding box center [283, 258] width 335 height 11
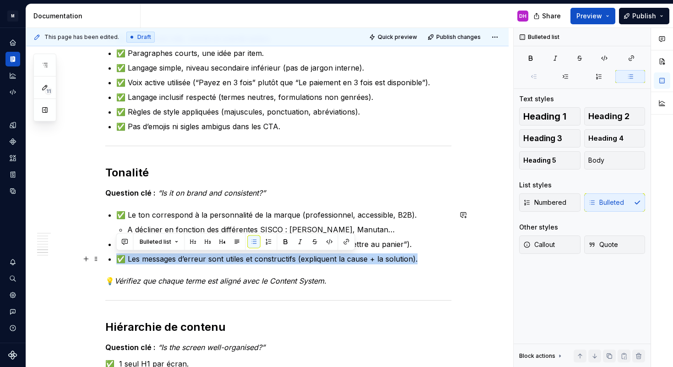
drag, startPoint x: 416, startPoint y: 257, endPoint x: 106, endPoint y: 258, distance: 310.0
click at [106, 258] on div "Product Design Checklist Owner : Content System Team ([PERSON_NAME]) Dernière M…" at bounding box center [278, 23] width 346 height 1103
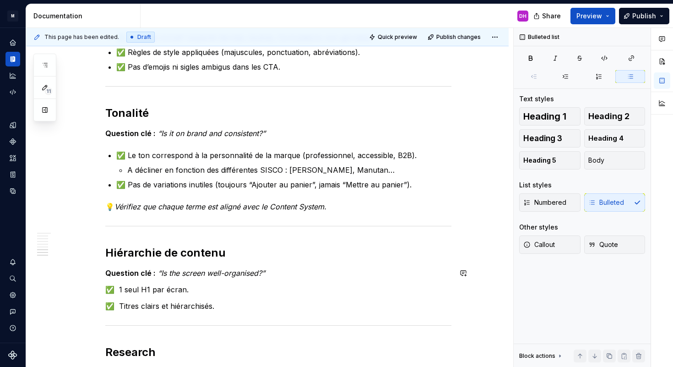
scroll to position [810, 0]
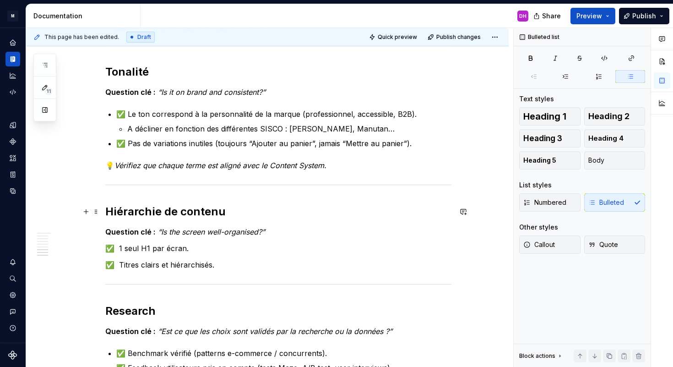
click at [213, 207] on h2 "Hiérarchie de contenu" at bounding box center [278, 211] width 346 height 15
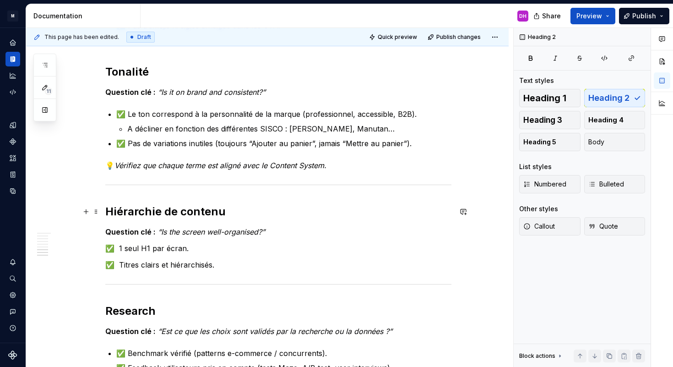
click at [193, 209] on h2 "Hiérarchie de contenu" at bounding box center [278, 211] width 346 height 15
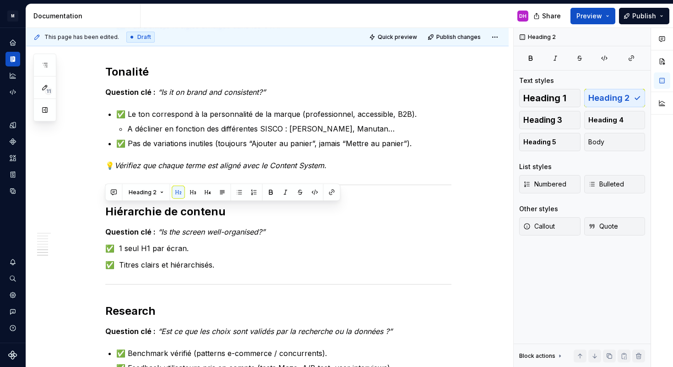
click at [178, 213] on h2 "Hiérarchie de contenu" at bounding box center [278, 211] width 346 height 15
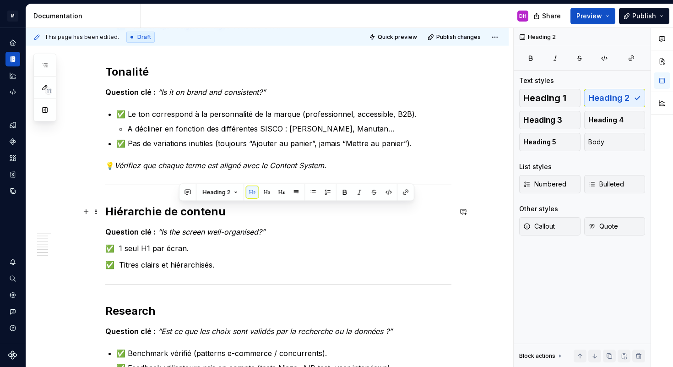
click at [178, 213] on h2 "Hiérarchie de contenu" at bounding box center [278, 211] width 346 height 15
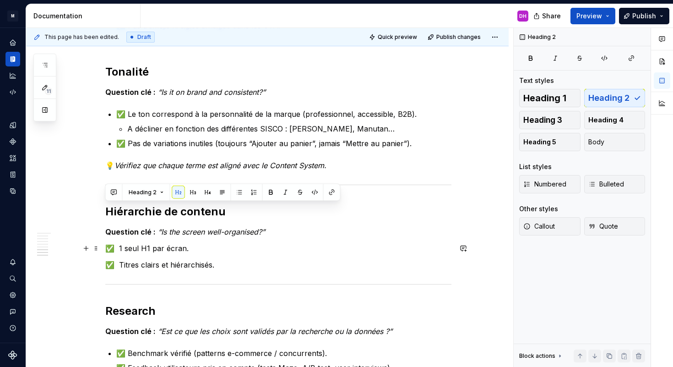
click at [144, 249] on p "✅ 1 seul H1 par écran." at bounding box center [278, 248] width 346 height 11
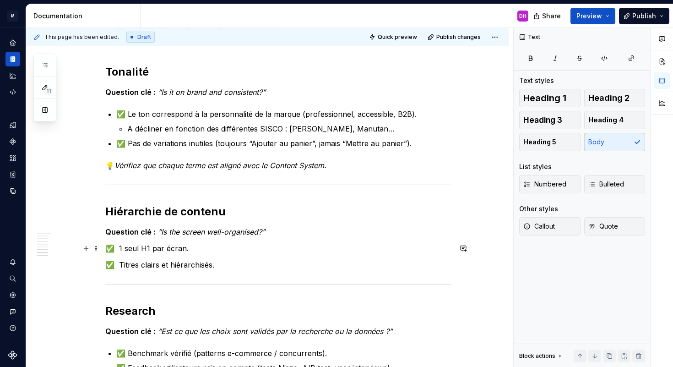
click at [144, 249] on p "✅ 1 seul H1 par écran." at bounding box center [278, 248] width 346 height 11
click at [120, 246] on p "✅ 1 seul H1 par écran." at bounding box center [278, 248] width 346 height 11
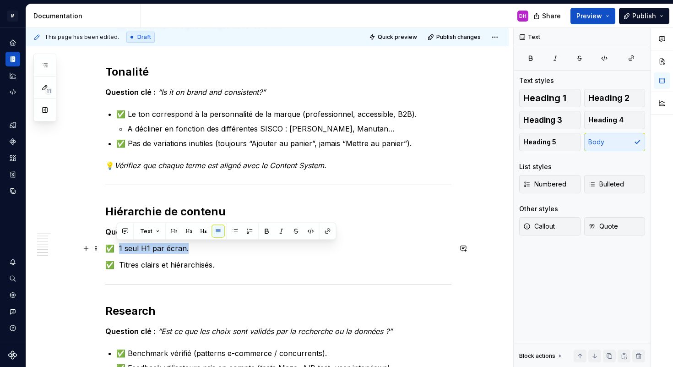
drag, startPoint x: 116, startPoint y: 248, endPoint x: 186, endPoint y: 248, distance: 70.1
click at [186, 248] on p "✅ 1 seul H1 par écran." at bounding box center [278, 248] width 346 height 11
click at [179, 249] on p "✅ 1 seul H1 par écran." at bounding box center [278, 248] width 346 height 11
drag, startPoint x: 193, startPoint y: 248, endPoint x: 108, endPoint y: 250, distance: 85.2
click at [108, 250] on p "✅ 1 seul H1 par écran." at bounding box center [278, 248] width 346 height 11
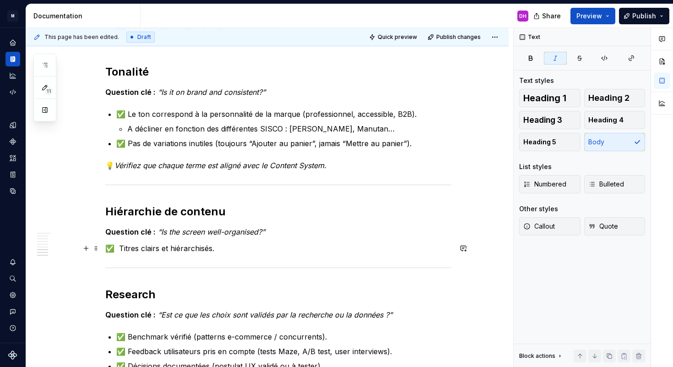
click at [156, 249] on p "✅ Titres clairs et hiérarchisés." at bounding box center [278, 248] width 346 height 11
click at [138, 247] on p "✅ Titres clairs et hiérarchisés." at bounding box center [278, 248] width 346 height 11
click at [173, 250] on p "✅ Titres et contenu clairs et hiérarchisés." at bounding box center [278, 248] width 346 height 11
click at [172, 250] on p "✅ Titres et contenu clairs et hiérarchisés." at bounding box center [278, 248] width 346 height 11
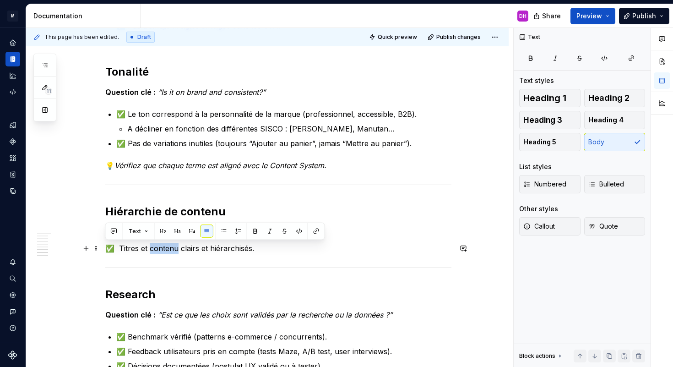
click at [172, 250] on p "✅ Titres et contenu clairs et hiérarchisés." at bounding box center [278, 248] width 346 height 11
click at [137, 246] on p "✅ Titres et contenu clairs et hiérarchisés." at bounding box center [278, 248] width 346 height 11
drag, startPoint x: 117, startPoint y: 246, endPoint x: 255, endPoint y: 249, distance: 137.4
click at [255, 249] on p "✅ Titres et contenu clairs et hiérarchisés." at bounding box center [278, 248] width 346 height 11
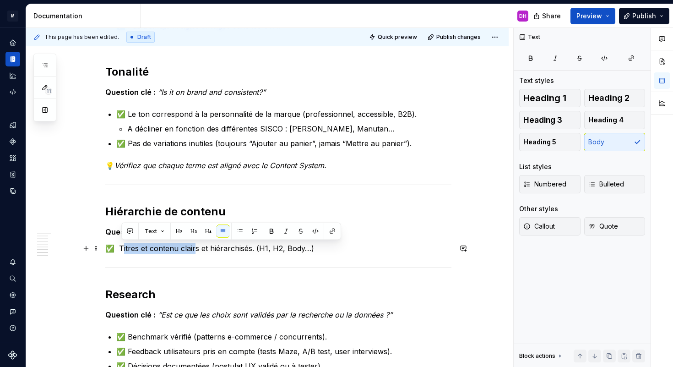
drag, startPoint x: 119, startPoint y: 246, endPoint x: 192, endPoint y: 252, distance: 73.5
click at [192, 252] on p "✅ Titres et contenu clairs et hiérarchisés. (H1, H2, Body…)" at bounding box center [278, 248] width 346 height 11
click at [123, 247] on p "✅ Titres et contenu clairs et hiérarchisés. (H1, H2, Body…)" at bounding box center [278, 248] width 346 height 11
drag, startPoint x: 118, startPoint y: 245, endPoint x: 310, endPoint y: 253, distance: 192.4
click at [310, 253] on p "✅ Titres et contenu clairs et hiérarchisés. (H1, H2, Body…)" at bounding box center [278, 248] width 346 height 11
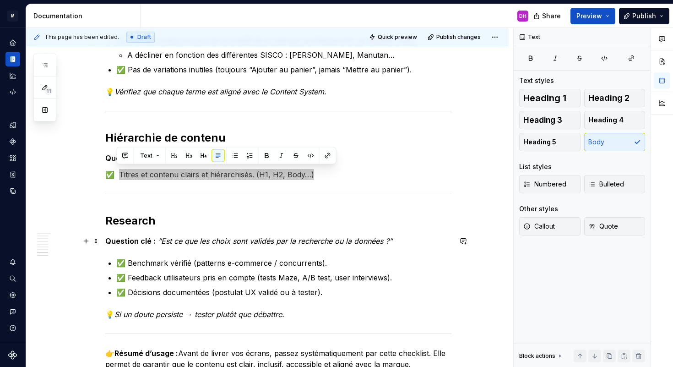
scroll to position [901, 0]
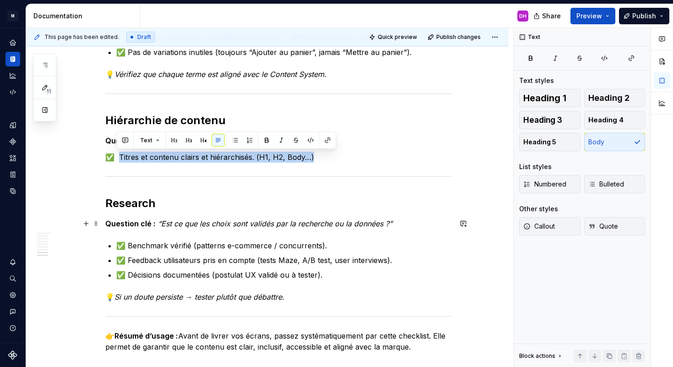
click at [125, 205] on h2 "Research" at bounding box center [278, 203] width 346 height 15
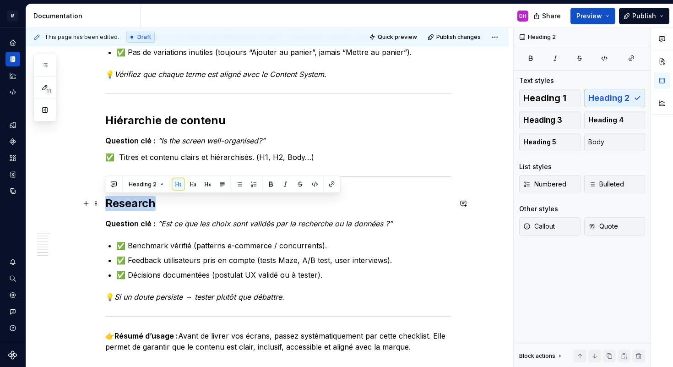
click at [125, 205] on h2 "Research" at bounding box center [278, 203] width 346 height 15
click at [174, 245] on p "✅ Benchmark vérifié (patterns e-commerce / concurrents)." at bounding box center [283, 245] width 335 height 11
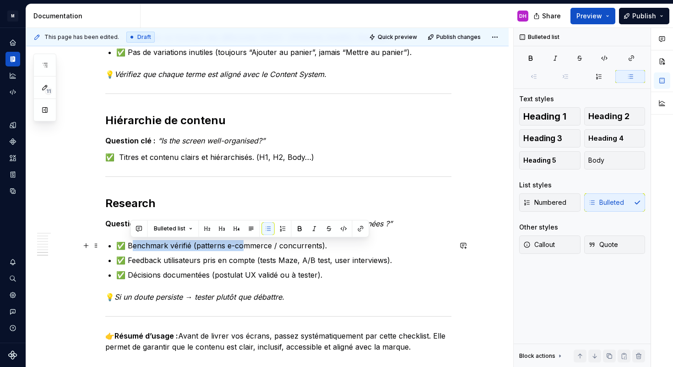
drag, startPoint x: 129, startPoint y: 244, endPoint x: 242, endPoint y: 244, distance: 113.6
click at [242, 244] on p "✅ Benchmark vérifié (patterns e-commerce / concurrents)." at bounding box center [283, 245] width 335 height 11
click at [240, 244] on p "✅ Benchmark vérifié (patterns e-commerce / concurrents)." at bounding box center [283, 245] width 335 height 11
drag, startPoint x: 127, startPoint y: 244, endPoint x: 363, endPoint y: 243, distance: 235.8
click at [363, 243] on p "✅ Benchmark vérifié (patterns e-commerce / concurrents)." at bounding box center [283, 245] width 335 height 11
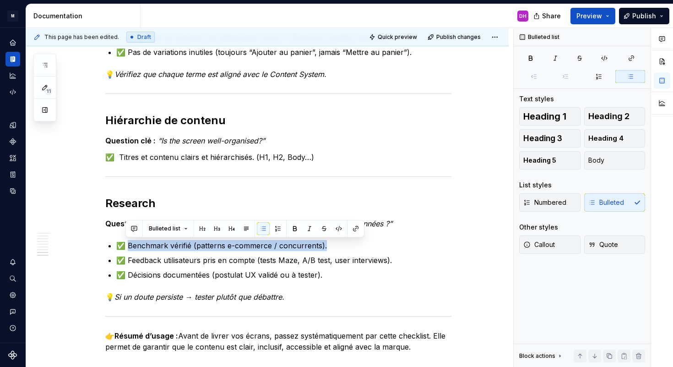
click at [227, 257] on p "✅ Feedback utilisateurs pris en compte (tests Maze, A/B test, user interviews)." at bounding box center [283, 260] width 335 height 11
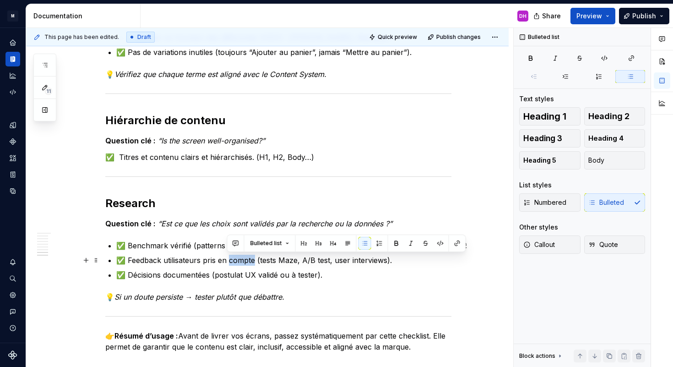
click at [227, 257] on p "✅ Feedback utilisateurs pris en compte (tests Maze, A/B test, user interviews)." at bounding box center [283, 260] width 335 height 11
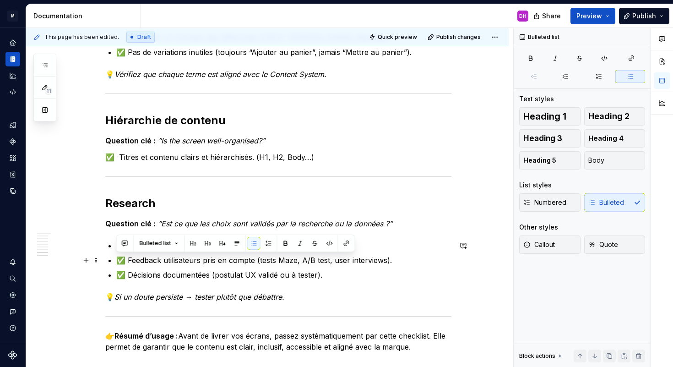
click at [130, 253] on ul "✅ Benchmark vérifié (patterns e-commerce / concurrents). ✅ Feedback utilisateur…" at bounding box center [283, 260] width 335 height 40
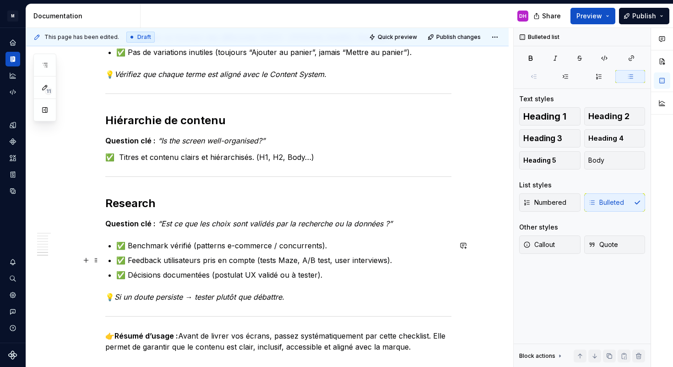
drag, startPoint x: 127, startPoint y: 259, endPoint x: 390, endPoint y: 259, distance: 262.8
click at [390, 259] on p "✅ Feedback utilisateurs pris en compte (tests Maze, A/B test, user interviews)." at bounding box center [283, 260] width 335 height 11
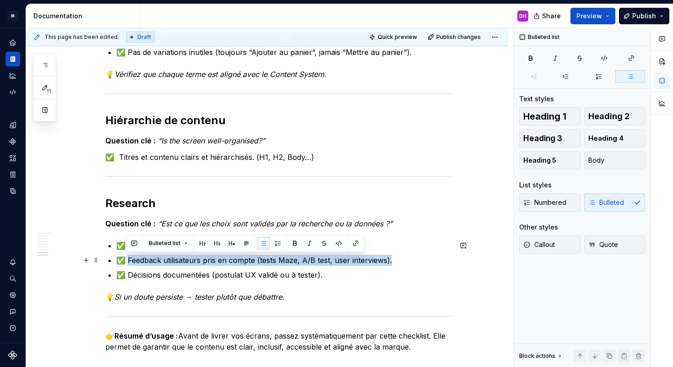
drag, startPoint x: 388, startPoint y: 259, endPoint x: 126, endPoint y: 260, distance: 261.4
click at [126, 260] on p "✅ Feedback utilisateurs pris en compte (tests Maze, A/B test, user interviews)." at bounding box center [283, 260] width 335 height 11
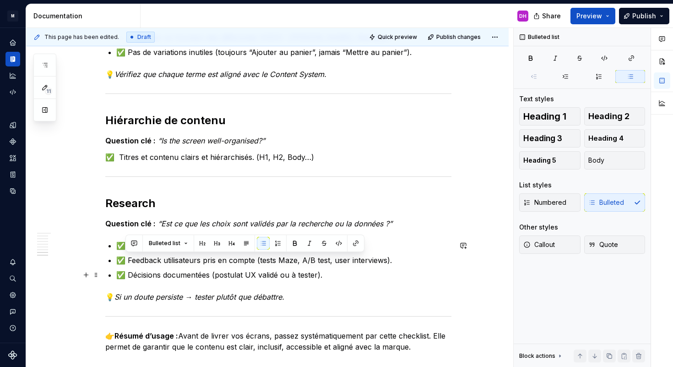
click at [153, 272] on p "✅ Décisions documentées (postulat UX validé ou à tester)." at bounding box center [283, 274] width 335 height 11
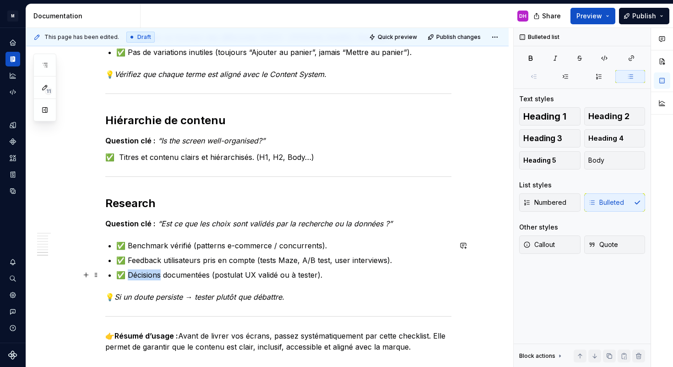
click at [153, 272] on p "✅ Décisions documentées (postulat UX validé ou à tester)." at bounding box center [283, 274] width 335 height 11
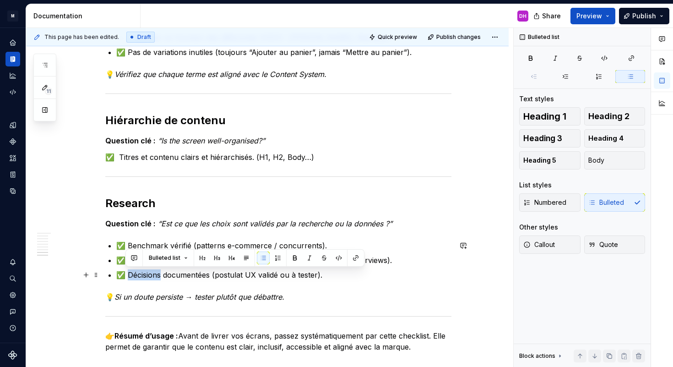
click at [131, 274] on p "✅ Décisions documentées (postulat UX validé ou à tester)." at bounding box center [283, 274] width 335 height 11
drag, startPoint x: 127, startPoint y: 274, endPoint x: 321, endPoint y: 274, distance: 193.7
click at [321, 274] on p "✅ Décisions documentées (postulat UX validé ou à tester)." at bounding box center [283, 274] width 335 height 11
click at [135, 275] on p "✅ Décisions documentées (postulat UX validé ou à tester)." at bounding box center [283, 274] width 335 height 11
drag, startPoint x: 126, startPoint y: 272, endPoint x: 339, endPoint y: 274, distance: 212.9
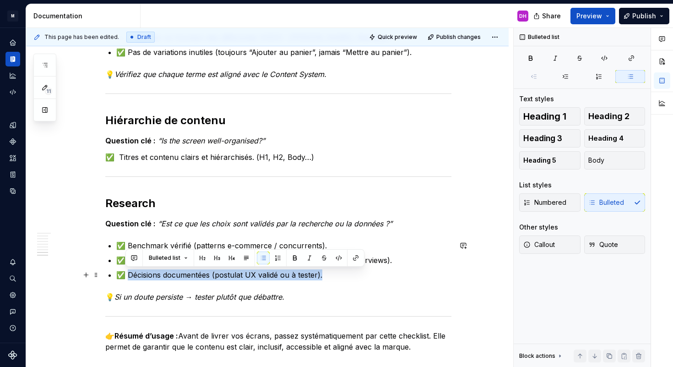
click at [339, 274] on p "✅ Décisions documentées (postulat UX validé ou à tester)." at bounding box center [283, 274] width 335 height 11
click at [140, 296] on em "Si un doute persiste → tester plutôt que débattre." at bounding box center [199, 296] width 170 height 9
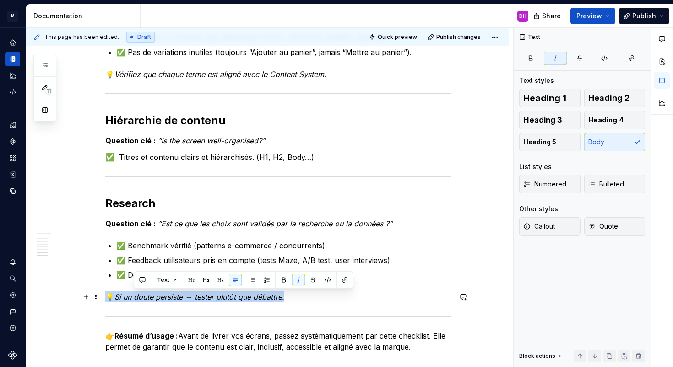
click at [140, 296] on em "Si un doute persiste → tester plutôt que débattre." at bounding box center [199, 296] width 170 height 9
click at [166, 298] on em "Si un doute persiste → tester plutôt que débattre." at bounding box center [199, 296] width 170 height 9
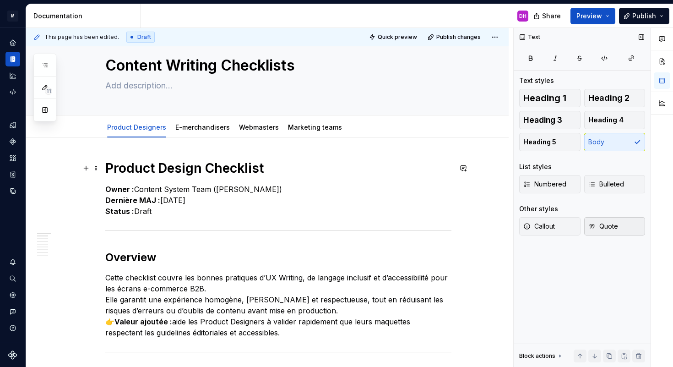
scroll to position [0, 0]
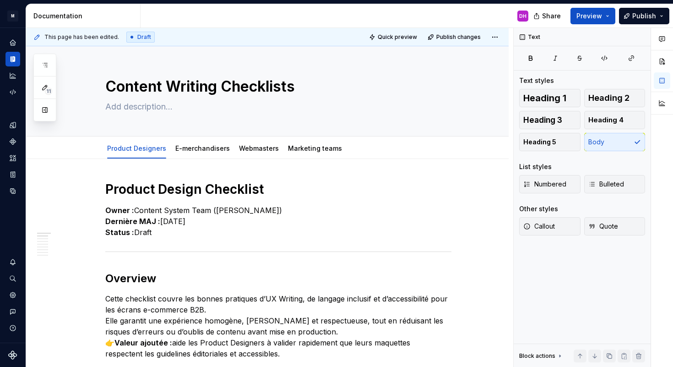
click at [54, 64] on div "11" at bounding box center [44, 88] width 23 height 68
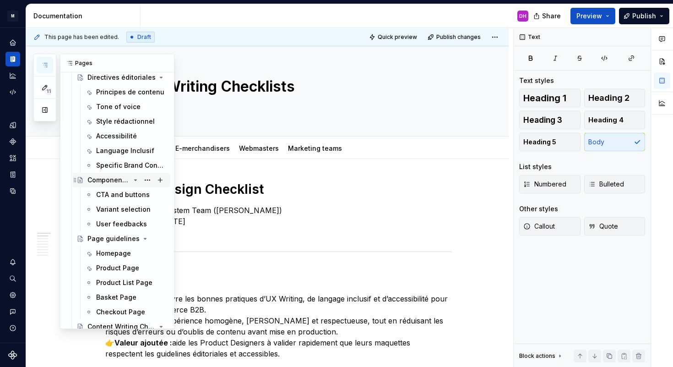
scroll to position [143, 0]
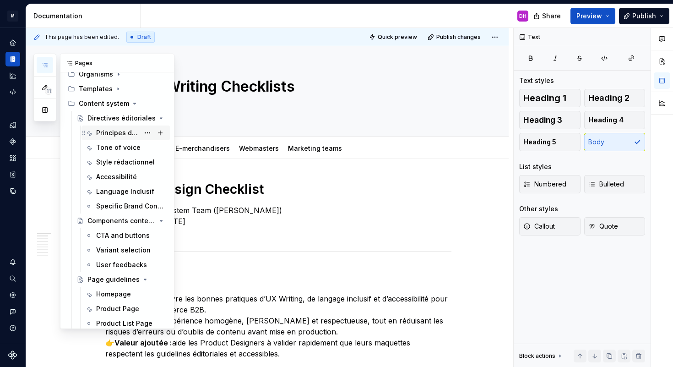
click at [111, 128] on div "Principes de contenu" at bounding box center [117, 132] width 43 height 9
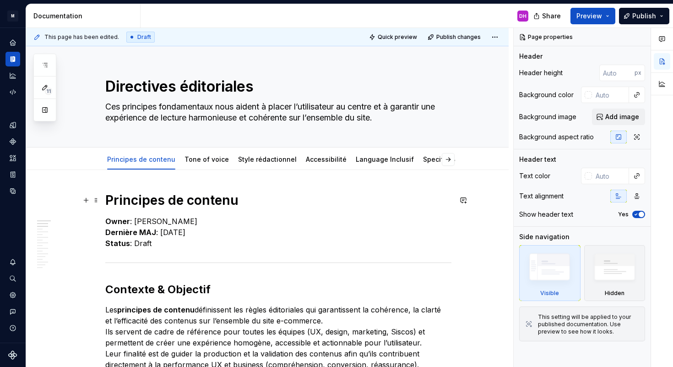
scroll to position [93, 0]
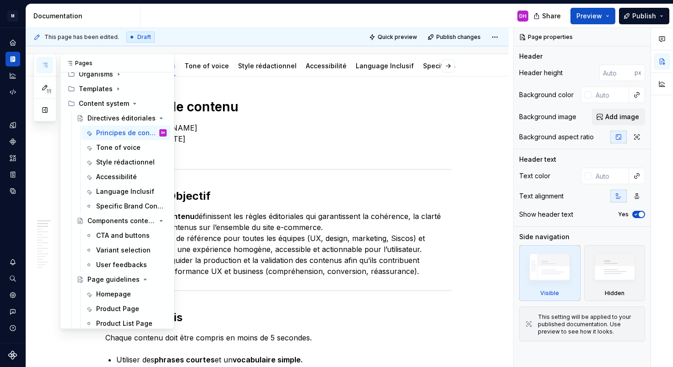
click at [45, 64] on icon "button" at bounding box center [44, 64] width 7 height 7
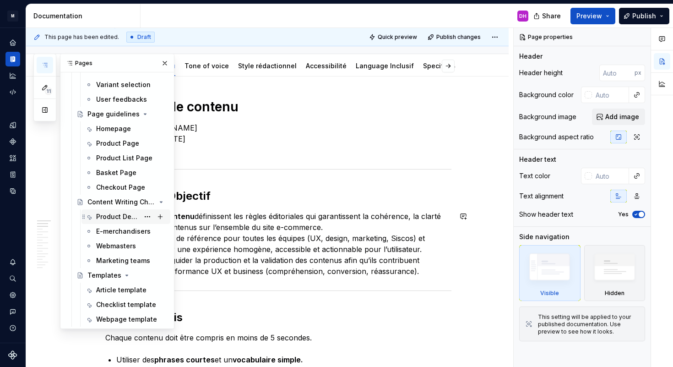
click at [102, 214] on div "Product Designers" at bounding box center [117, 216] width 43 height 9
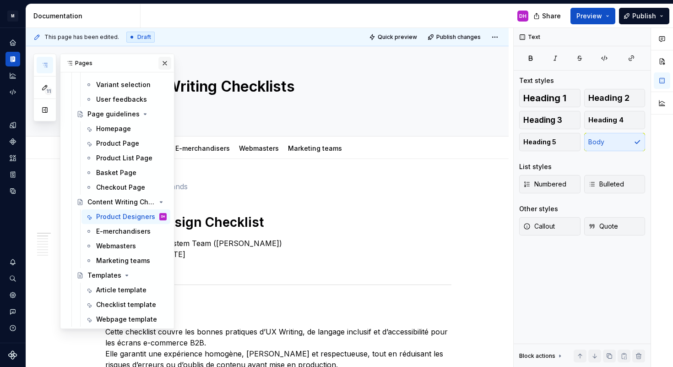
click at [158, 64] on button "button" at bounding box center [164, 63] width 13 height 13
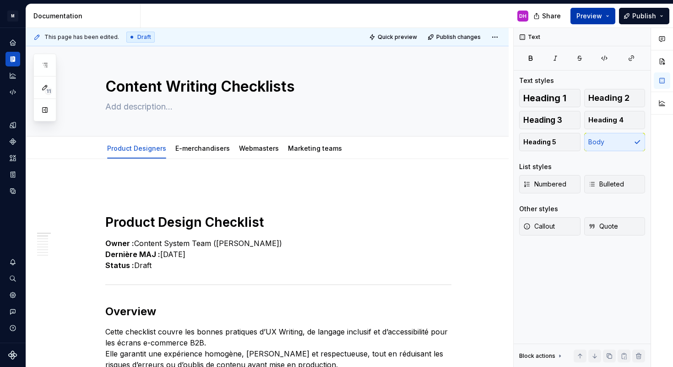
click at [589, 14] on span "Preview" at bounding box center [589, 15] width 26 height 9
click at [463, 17] on div "DH" at bounding box center [338, 16] width 395 height 24
type textarea "*"
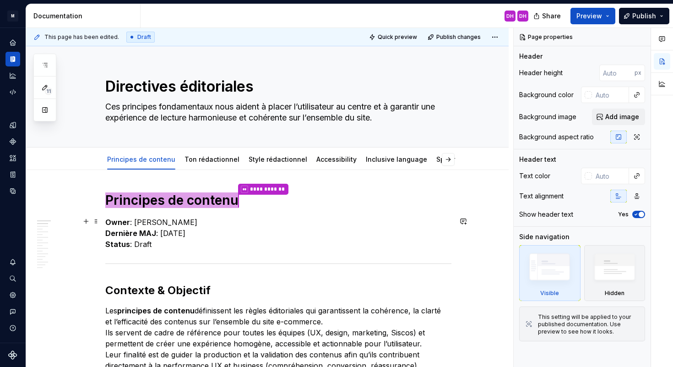
click at [334, 219] on p "Owner : Hoarau Dylan Dernière MAJ : 25/09/1994 Status : Draft" at bounding box center [278, 233] width 346 height 33
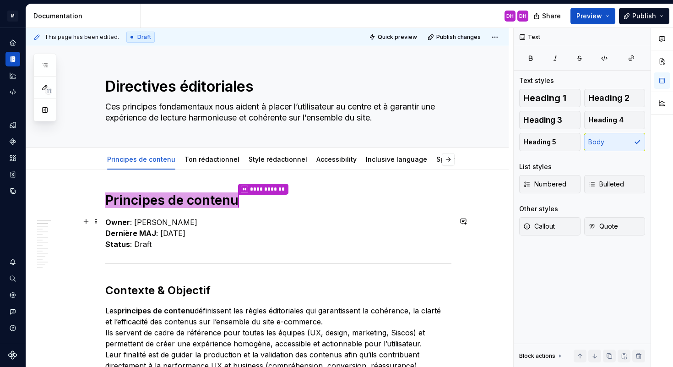
click at [333, 218] on p "Owner : Hoarau Dylan Dernière MAJ : 25/09/1994 Status : Draft" at bounding box center [278, 233] width 346 height 33
type textarea "*"
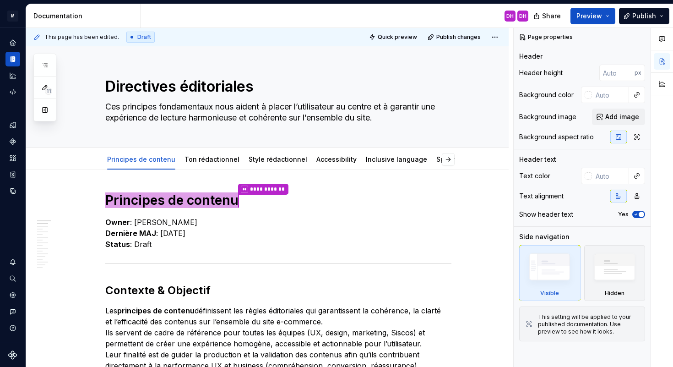
type textarea "*"
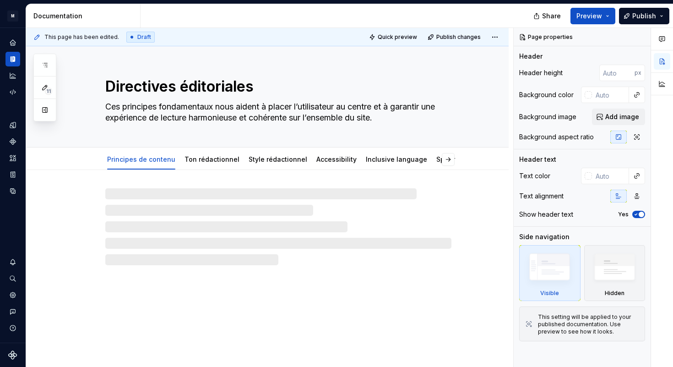
type textarea "*"
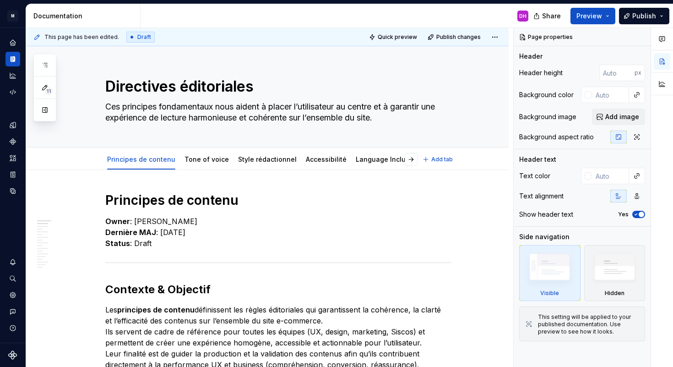
type textarea "*"
